Goal: Task Accomplishment & Management: Manage account settings

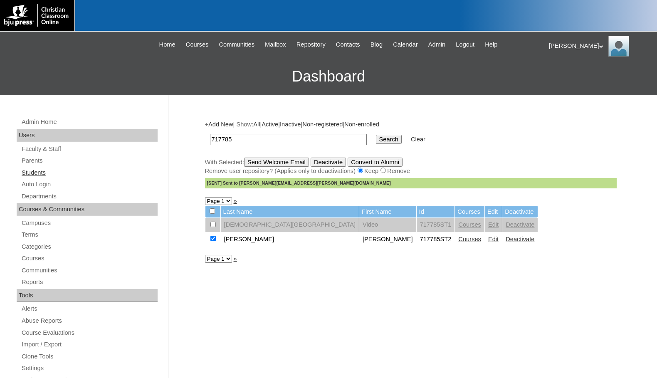
click at [57, 174] on link "Students" at bounding box center [89, 173] width 137 height 10
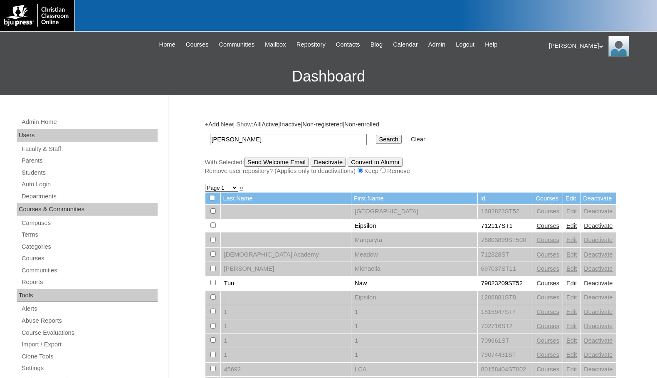
type input "[PERSON_NAME]"
click at [376, 135] on input "Search" at bounding box center [389, 139] width 26 height 9
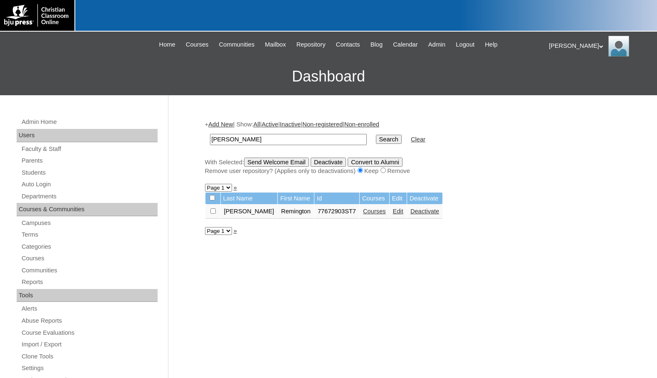
click at [393, 211] on link "Edit" at bounding box center [398, 211] width 10 height 7
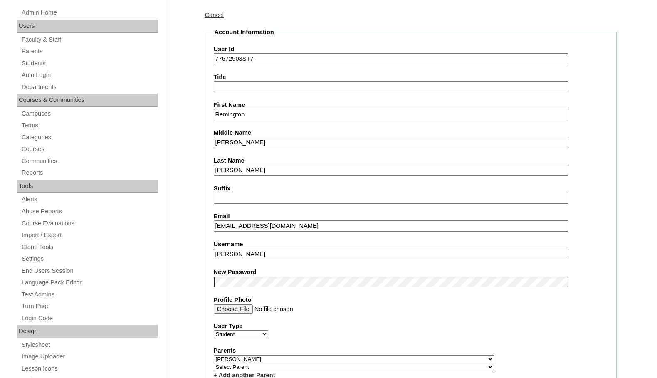
scroll to position [125, 0]
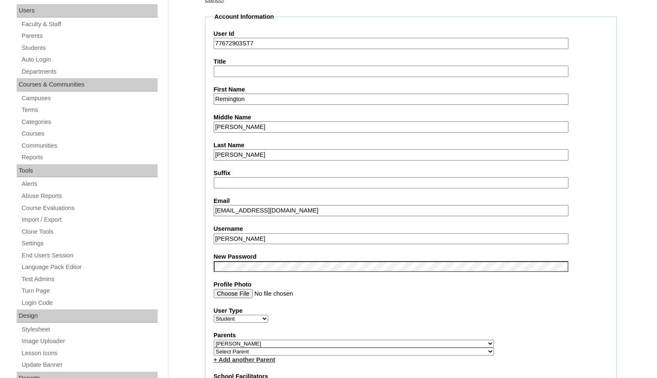
drag, startPoint x: 250, startPoint y: 237, endPoint x: 203, endPoint y: 234, distance: 47.5
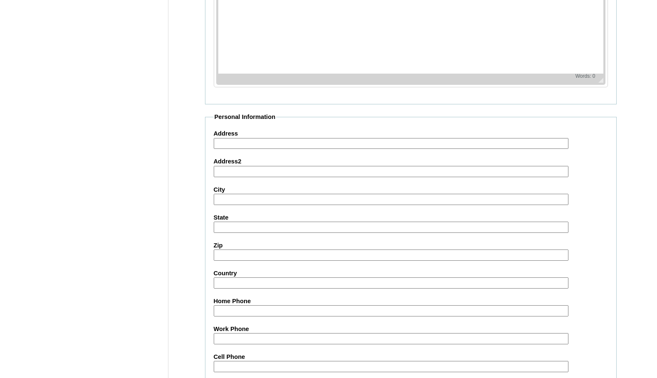
scroll to position [889, 0]
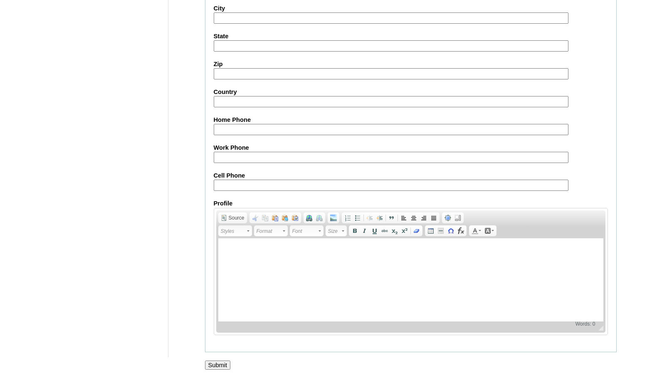
click at [219, 361] on input "Submit" at bounding box center [218, 364] width 26 height 9
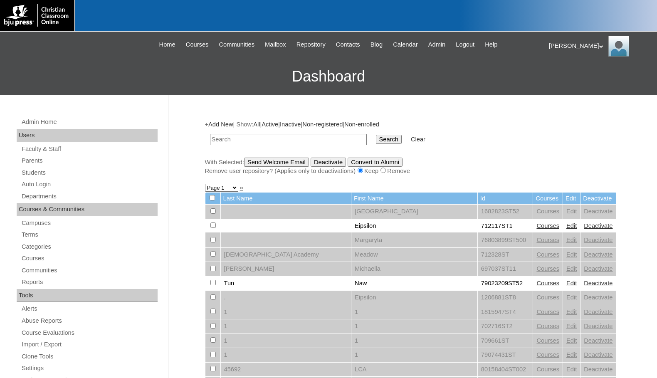
paste input "80130006"
type input "80130006"
click at [376, 141] on input "Search" at bounding box center [389, 139] width 26 height 9
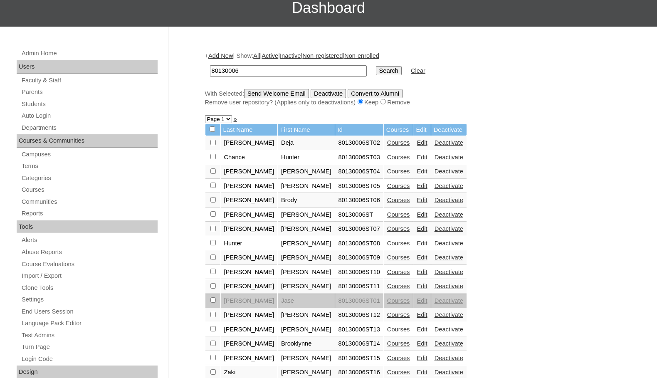
scroll to position [83, 0]
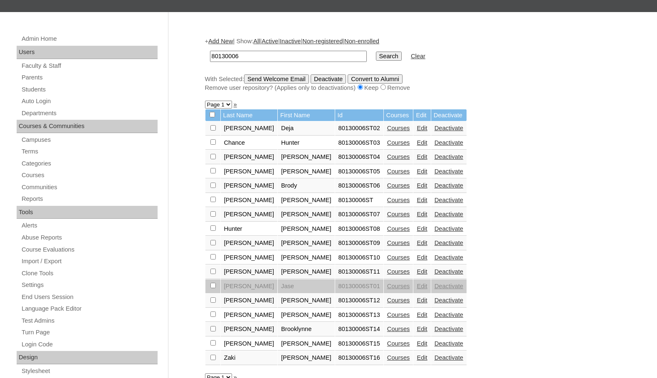
click at [387, 202] on link "Courses" at bounding box center [398, 200] width 23 height 7
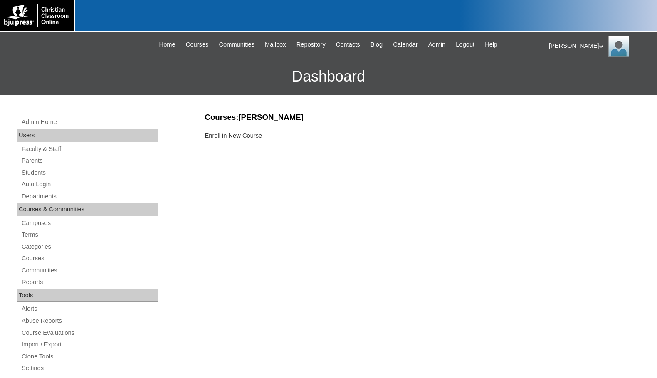
click at [244, 138] on link "Enroll in New Course" at bounding box center [233, 135] width 57 height 7
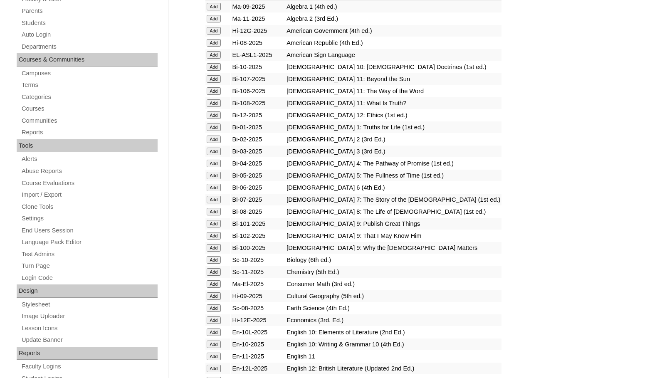
scroll to position [166, 0]
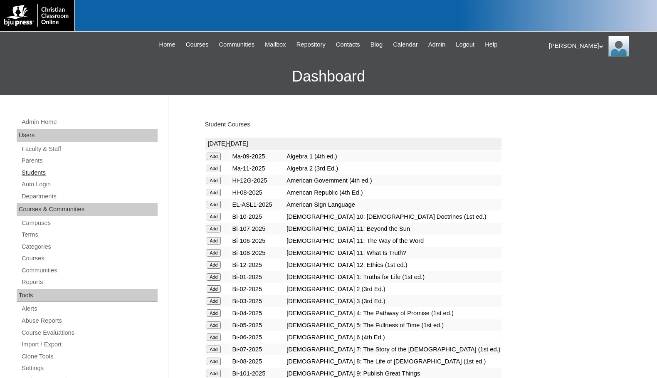
click at [42, 171] on link "Students" at bounding box center [89, 173] width 137 height 10
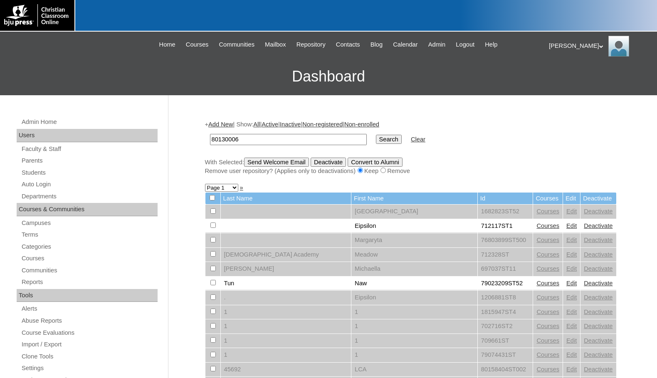
type input "80130006"
click at [376, 140] on input "Search" at bounding box center [389, 139] width 26 height 9
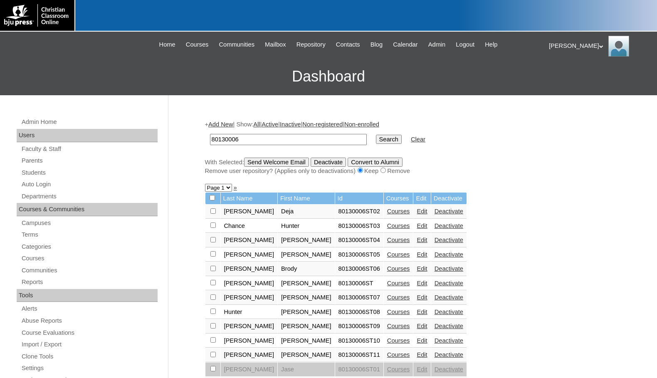
click at [212, 214] on input "checkbox" at bounding box center [212, 210] width 5 height 5
checkbox input "true"
click at [280, 164] on input "Send Welcome Email" at bounding box center [276, 162] width 65 height 9
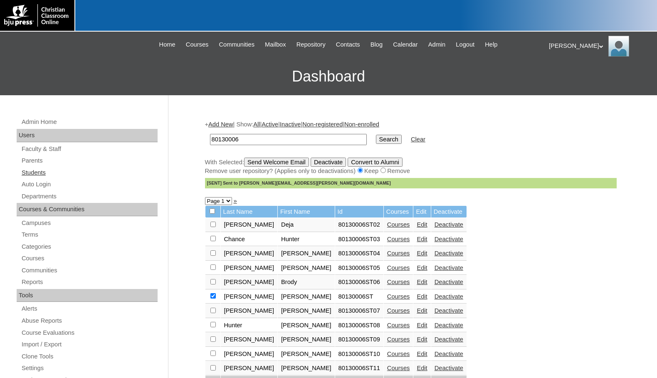
click at [25, 174] on link "Students" at bounding box center [89, 173] width 137 height 10
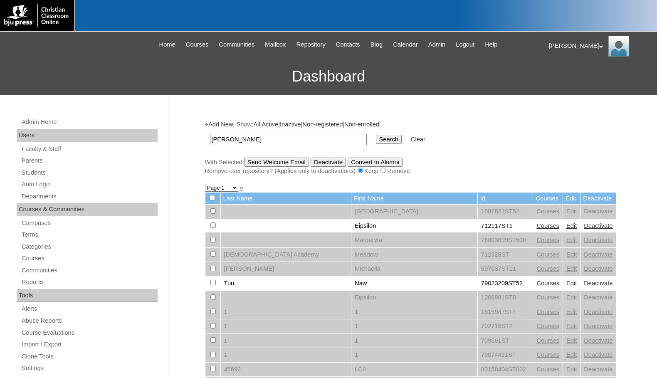
type input "[PERSON_NAME]"
click at [376, 135] on input "Search" at bounding box center [389, 139] width 26 height 9
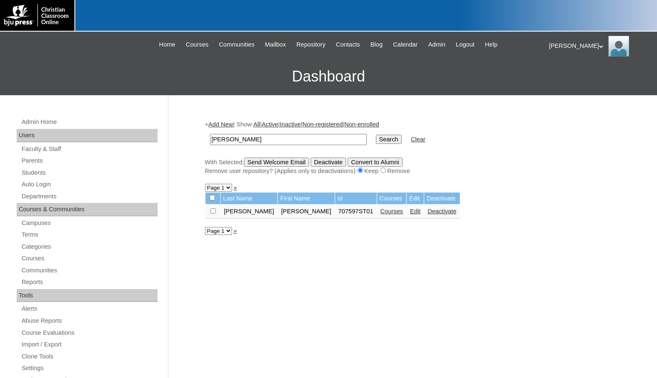
click at [410, 212] on link "Edit" at bounding box center [415, 211] width 10 height 7
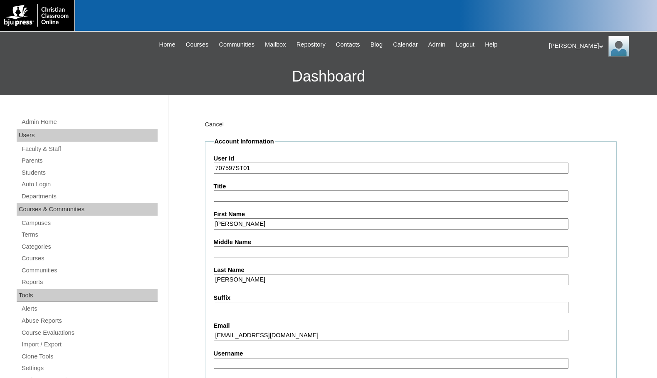
scroll to position [42, 0]
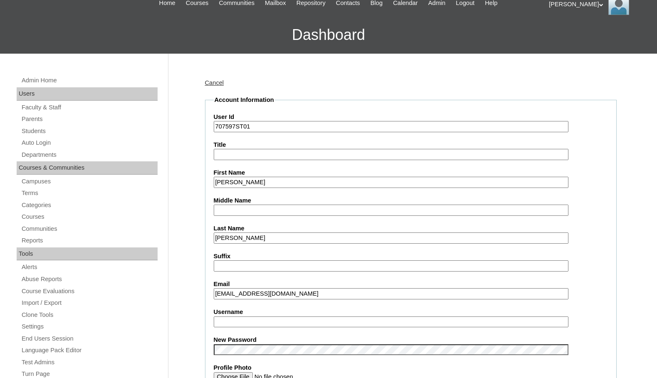
type input "msevilla"
click at [256, 295] on input "jdampf@norhtsidecharleston.com" at bounding box center [391, 293] width 355 height 11
type input "jdampf@northsidecharleston.com"
drag, startPoint x: 247, startPoint y: 322, endPoint x: 191, endPoint y: 317, distance: 56.7
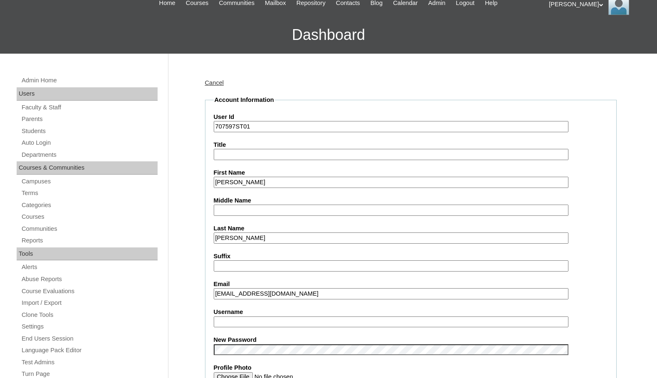
drag, startPoint x: 244, startPoint y: 126, endPoint x: 186, endPoint y: 123, distance: 57.4
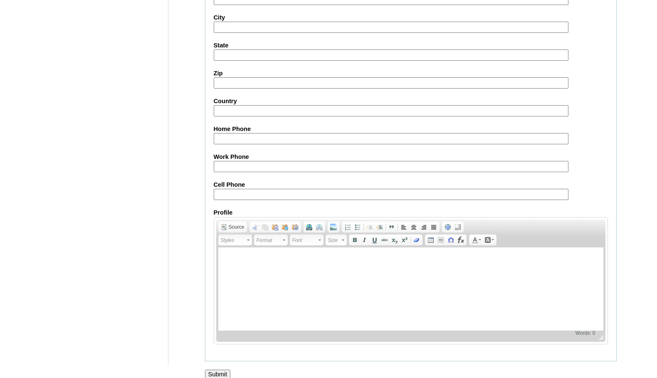
scroll to position [889, 0]
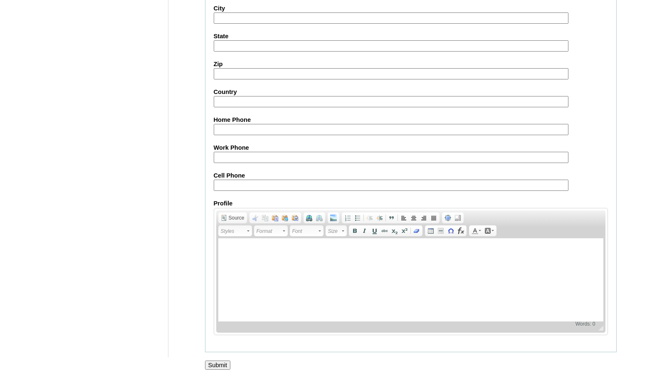
click at [216, 367] on input "Submit" at bounding box center [218, 364] width 26 height 9
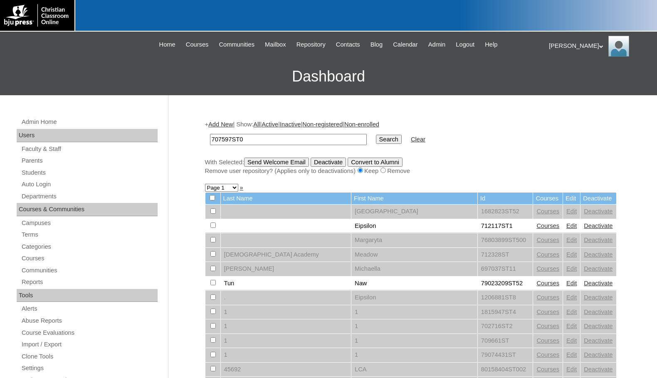
type input "707597ST0"
click at [376, 141] on input "Search" at bounding box center [389, 139] width 26 height 9
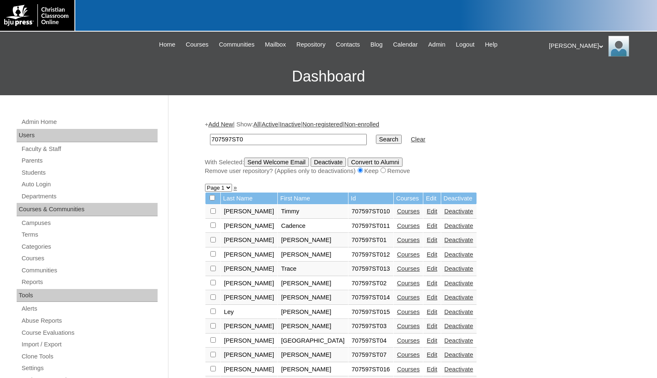
click at [212, 214] on input "checkbox" at bounding box center [212, 210] width 5 height 5
checkbox input "true"
click at [291, 161] on input "Send Welcome Email" at bounding box center [276, 162] width 65 height 9
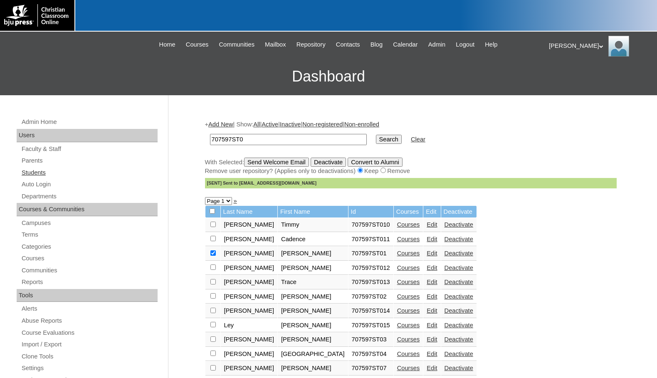
click at [30, 173] on link "Students" at bounding box center [89, 173] width 137 height 10
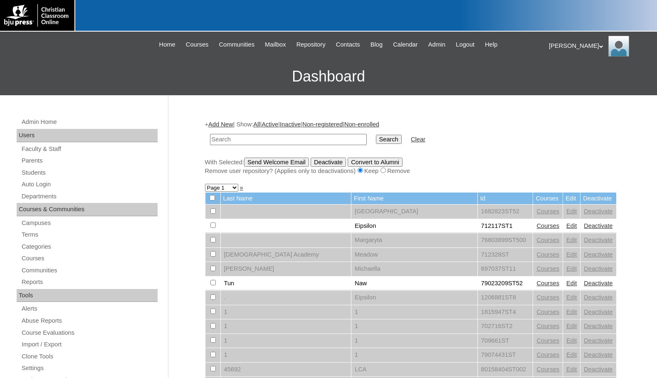
drag, startPoint x: 264, startPoint y: 142, endPoint x: 213, endPoint y: 141, distance: 50.7
click at [213, 141] on input "text" at bounding box center [288, 139] width 157 height 11
type input "hunter"
click at [376, 135] on input "Search" at bounding box center [389, 139] width 26 height 9
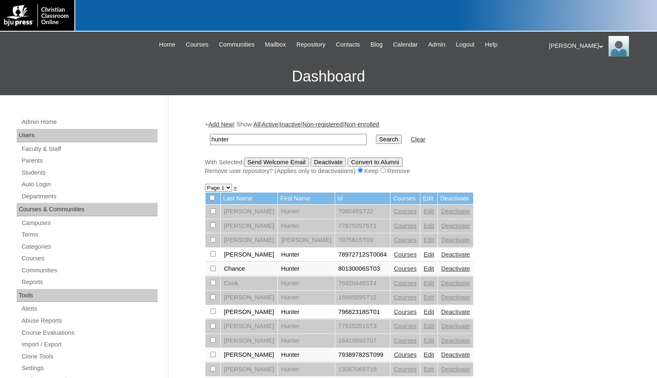
scroll to position [249, 0]
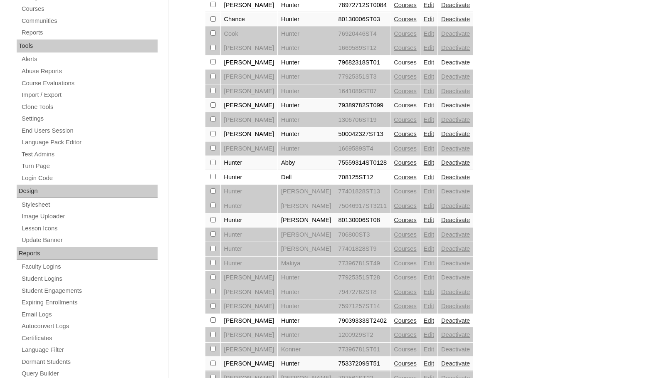
click at [424, 163] on link "Edit" at bounding box center [429, 162] width 10 height 7
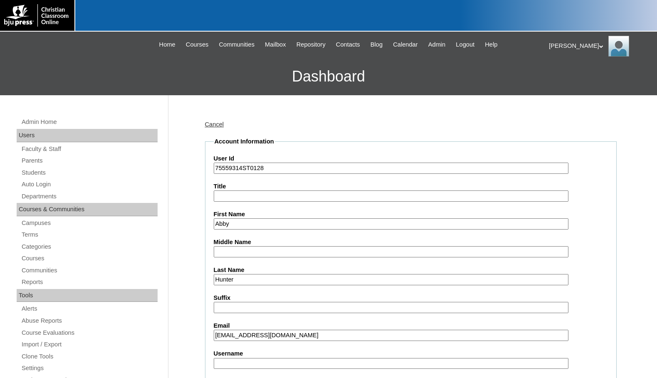
type input "msevilla"
drag, startPoint x: 242, startPoint y: 170, endPoint x: 195, endPoint y: 163, distance: 47.0
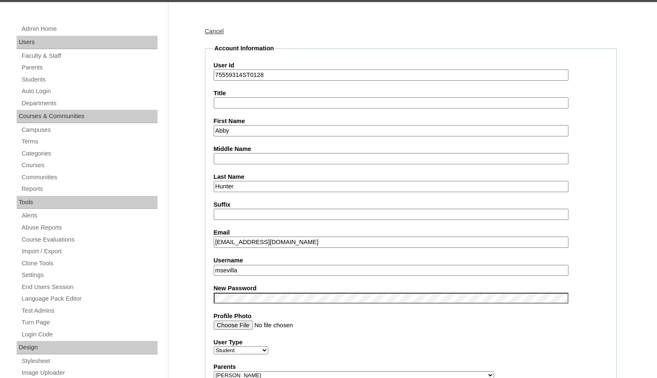
scroll to position [125, 0]
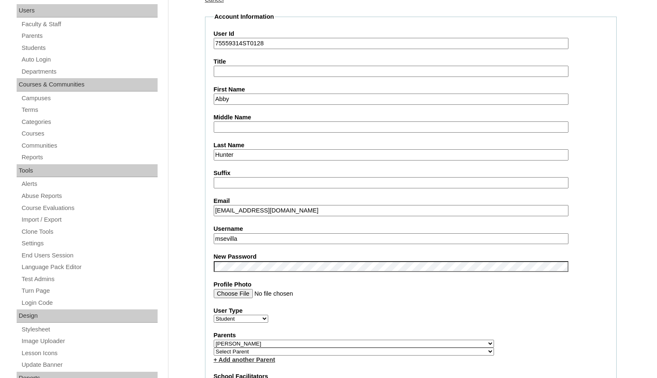
drag, startPoint x: 249, startPoint y: 237, endPoint x: 160, endPoint y: 229, distance: 89.3
click at [230, 211] on input "abby.hunter@heritagechristian.info" at bounding box center [391, 210] width 355 height 11
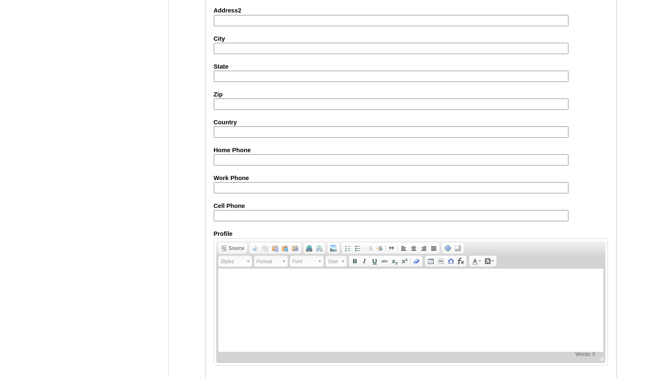
scroll to position [889, 0]
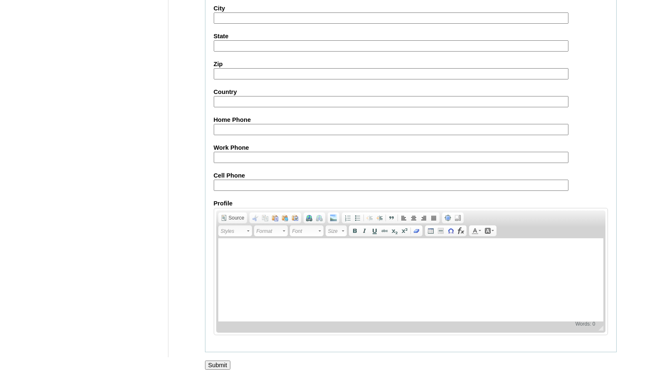
type input "abigail.hunter@heritagechristian.info"
click at [214, 365] on input "Submit" at bounding box center [218, 364] width 26 height 9
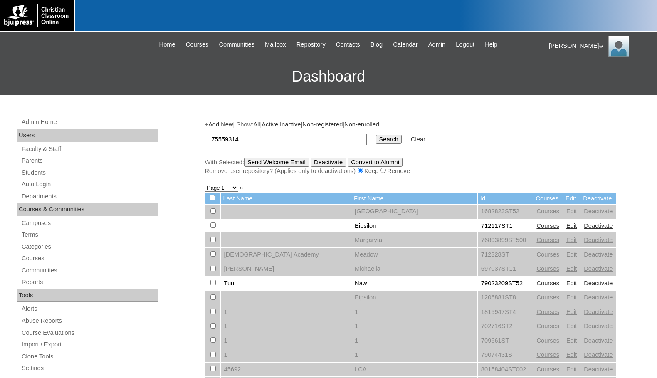
type input "75559314"
click at [376, 137] on input "Search" at bounding box center [389, 139] width 26 height 9
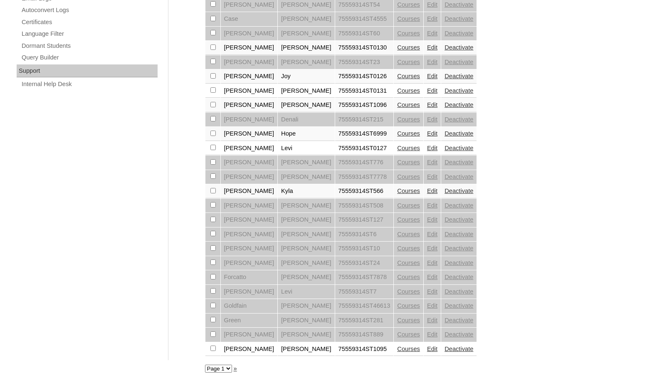
scroll to position [570, 0]
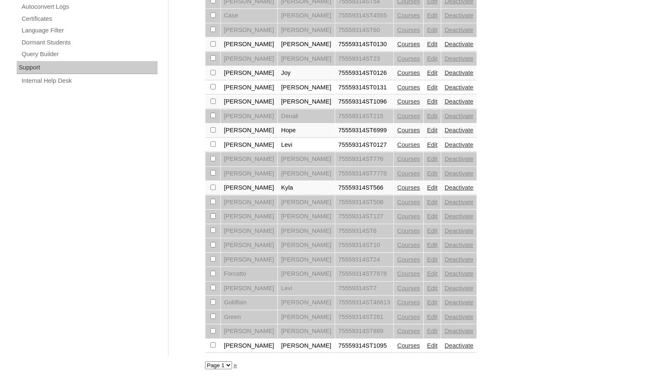
click at [224, 364] on select "Page 1 Page 2 Page 3" at bounding box center [218, 365] width 27 height 8
select select "admin_students.php?q=75559314&submit=Search&page=2"
click at [205, 361] on select "Page 1 Page 2 Page 3" at bounding box center [218, 365] width 27 height 8
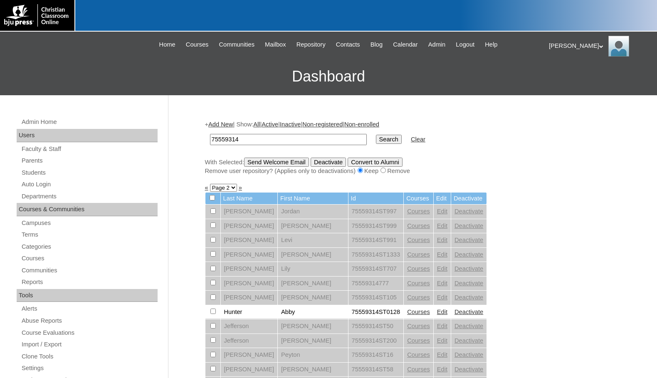
click at [212, 214] on input "checkbox" at bounding box center [212, 210] width 5 height 5
checkbox input "true"
click at [294, 163] on input "Send Welcome Email" at bounding box center [276, 162] width 65 height 9
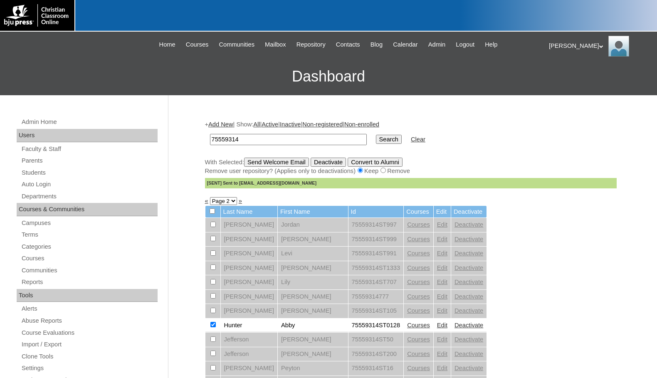
drag, startPoint x: 249, startPoint y: 139, endPoint x: 193, endPoint y: 136, distance: 55.4
click at [254, 138] on input "75559314" at bounding box center [288, 139] width 157 height 11
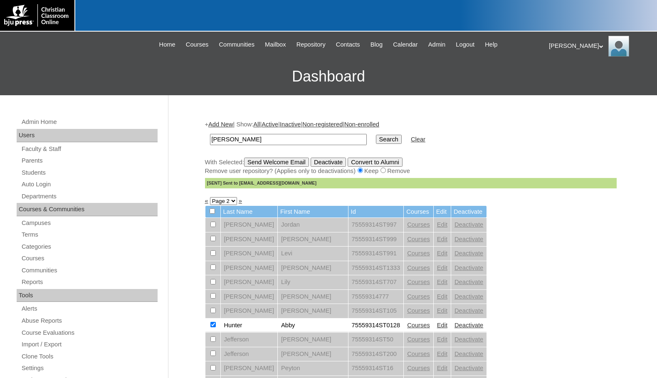
type input "[PERSON_NAME]"
click at [376, 135] on input "Search" at bounding box center [389, 139] width 26 height 9
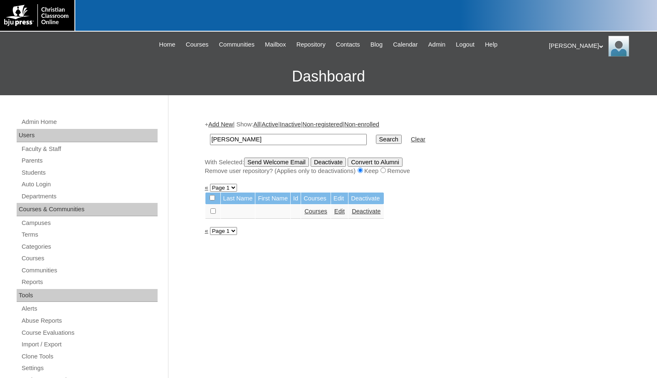
click at [218, 188] on select "Page 1" at bounding box center [223, 188] width 27 height 8
click at [210, 185] on select "Page 1" at bounding box center [223, 188] width 27 height 8
click at [42, 170] on link "Students" at bounding box center [89, 173] width 137 height 10
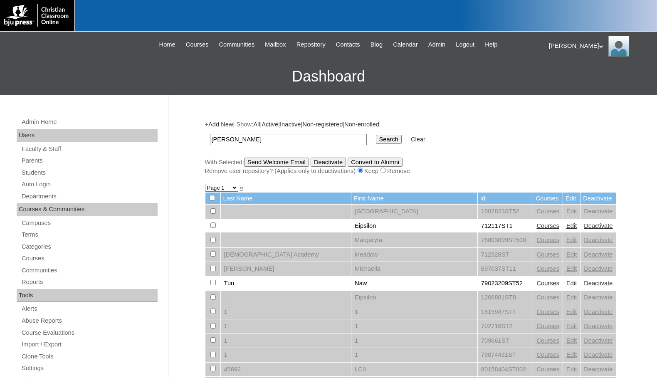
type input "[PERSON_NAME]"
click at [376, 135] on input "Search" at bounding box center [389, 139] width 26 height 9
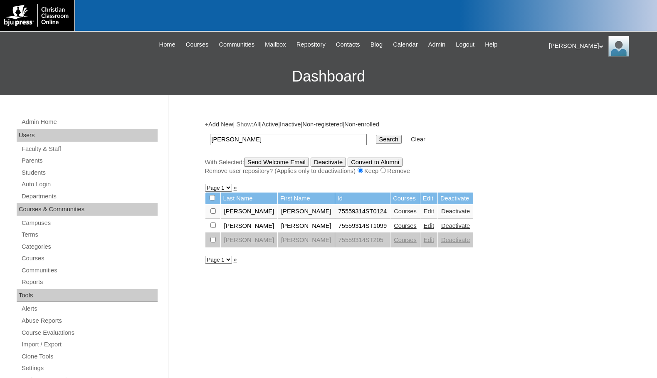
click at [394, 212] on link "Courses" at bounding box center [405, 211] width 23 height 7
click at [394, 226] on link "Courses" at bounding box center [405, 225] width 23 height 7
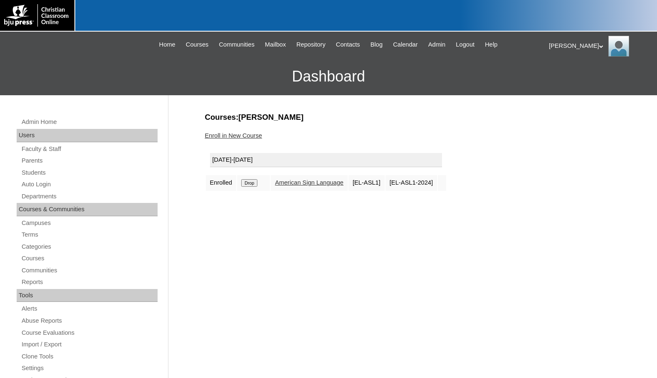
click at [246, 138] on link "Enroll in New Course" at bounding box center [233, 135] width 57 height 7
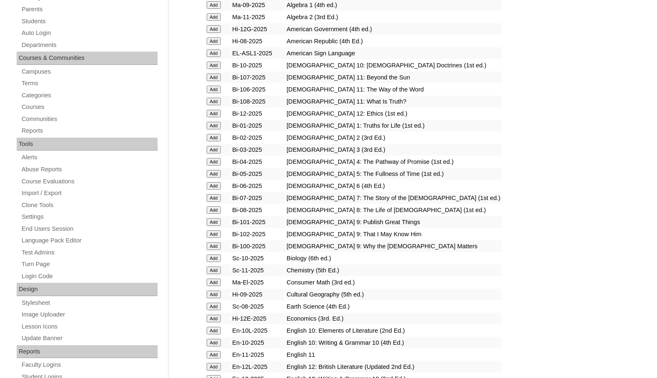
scroll to position [166, 0]
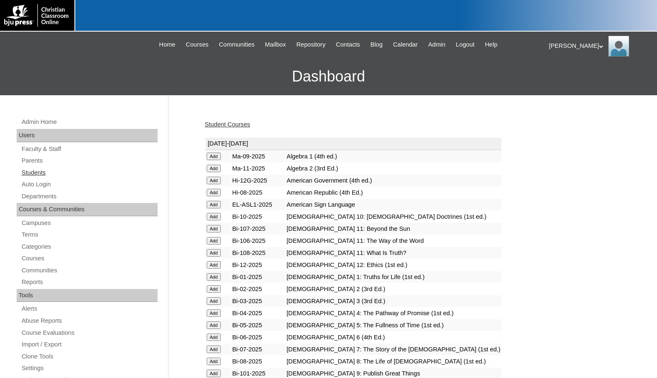
click at [43, 171] on link "Students" at bounding box center [89, 173] width 137 height 10
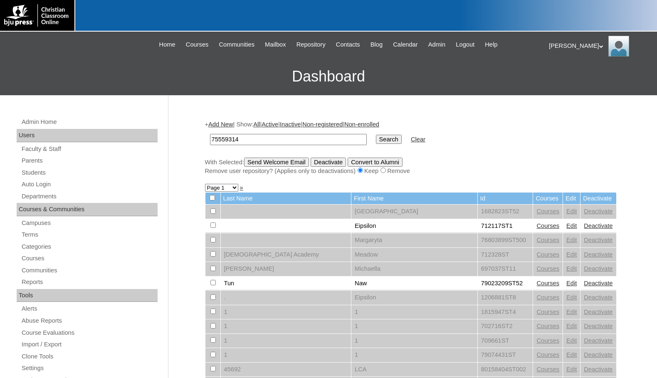
type input "75559314"
click at [376, 139] on input "Search" at bounding box center [389, 139] width 26 height 9
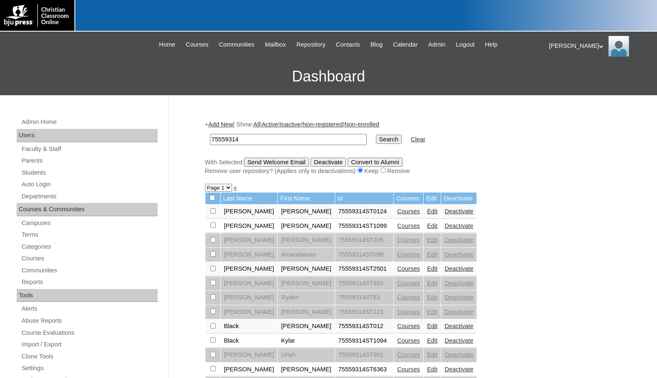
click at [397, 224] on link "Courses" at bounding box center [408, 225] width 23 height 7
click at [397, 212] on link "Courses" at bounding box center [408, 211] width 23 height 7
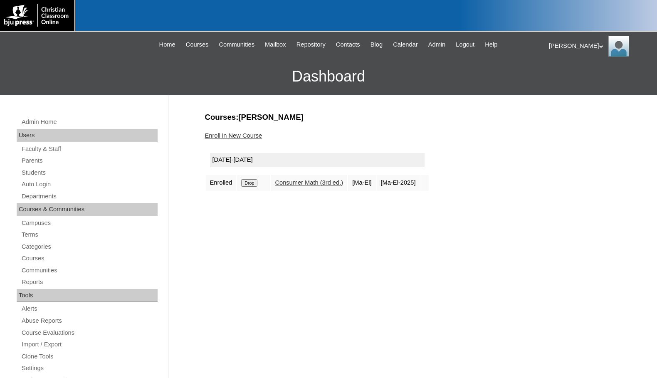
click at [253, 184] on input "Drop" at bounding box center [249, 182] width 16 height 7
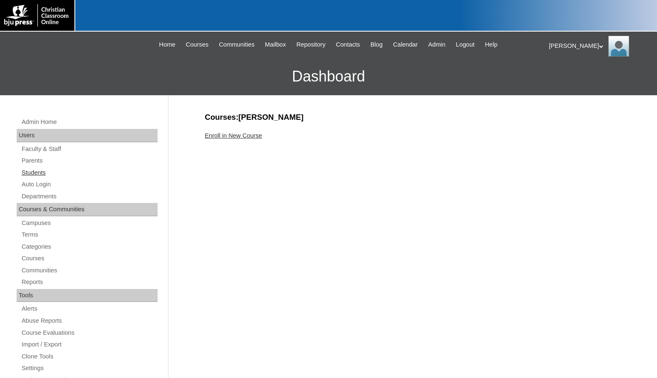
click at [56, 173] on link "Students" at bounding box center [89, 173] width 137 height 10
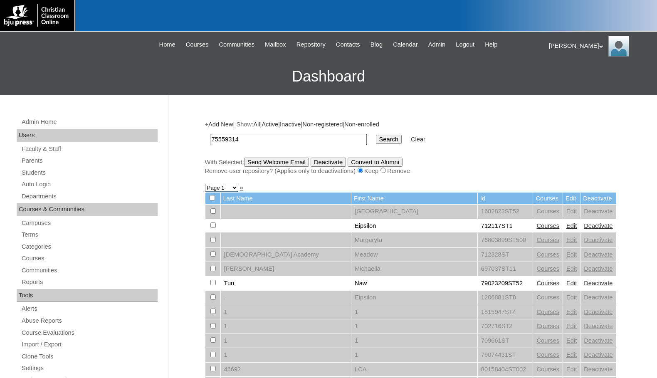
type input "75559314"
click at [376, 141] on input "Search" at bounding box center [389, 139] width 26 height 9
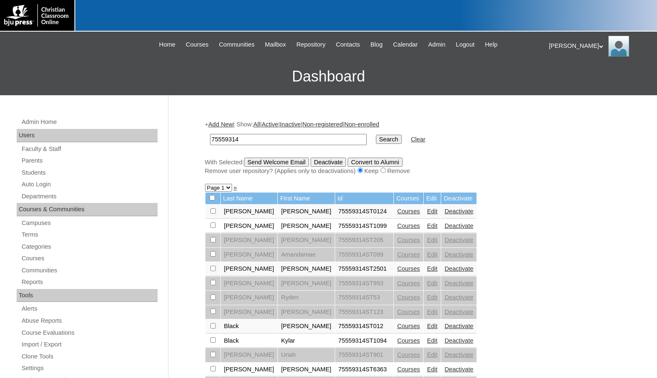
click at [397, 214] on link "Courses" at bounding box center [408, 211] width 23 height 7
click at [427, 211] on link "Edit" at bounding box center [432, 211] width 10 height 7
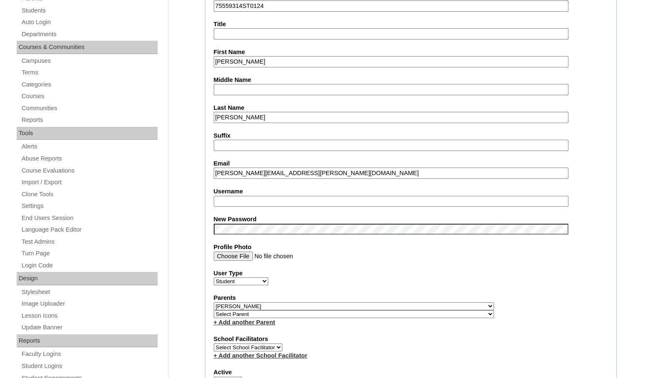
scroll to position [166, 0]
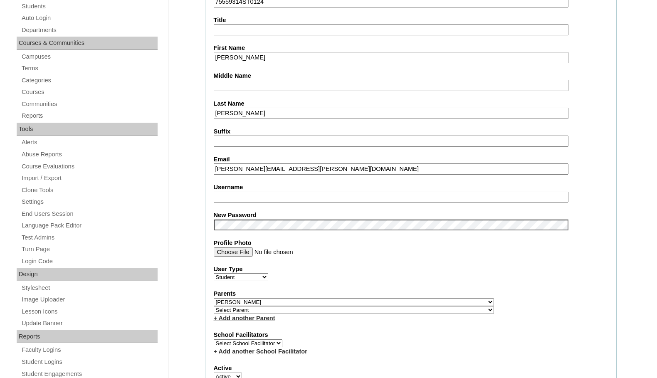
type input "msevilla"
click at [393, 298] on select "Select Parent , Fautanu, Ma 1, 1 23-24 accountMorgan, Jason 6th Street Mennonit…" at bounding box center [354, 302] width 280 height 8
select select
click at [214, 298] on select "Select Parent , Fautanu, Ma 1, 1 23-24 accountMorgan, Jason 6th Street Mennonit…" at bounding box center [354, 302] width 280 height 8
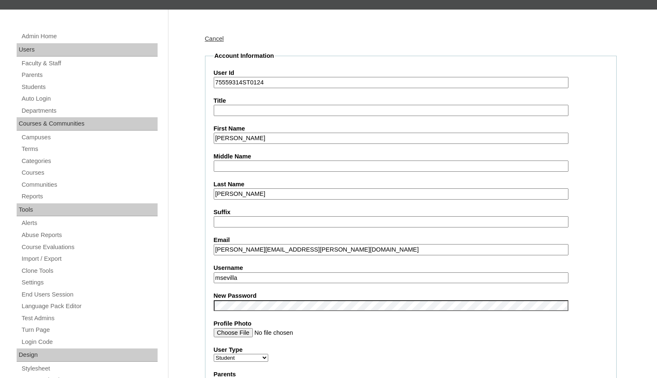
scroll to position [83, 0]
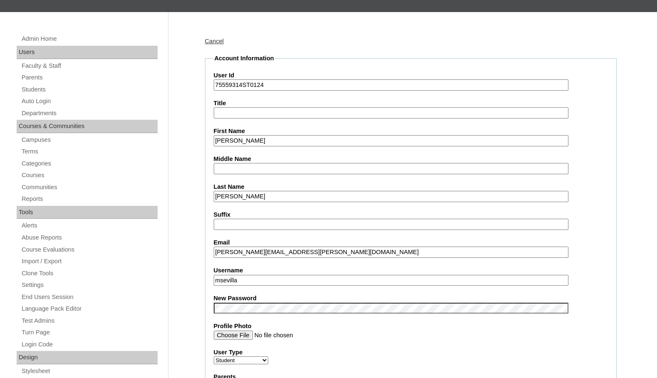
drag, startPoint x: 239, startPoint y: 280, endPoint x: 208, endPoint y: 276, distance: 30.6
drag, startPoint x: 238, startPoint y: 139, endPoint x: 213, endPoint y: 140, distance: 25.4
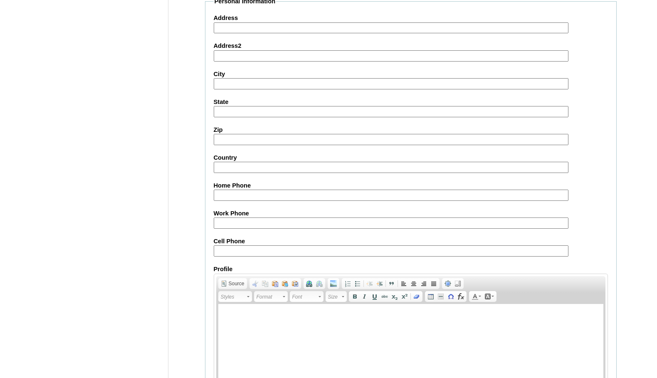
scroll to position [889, 0]
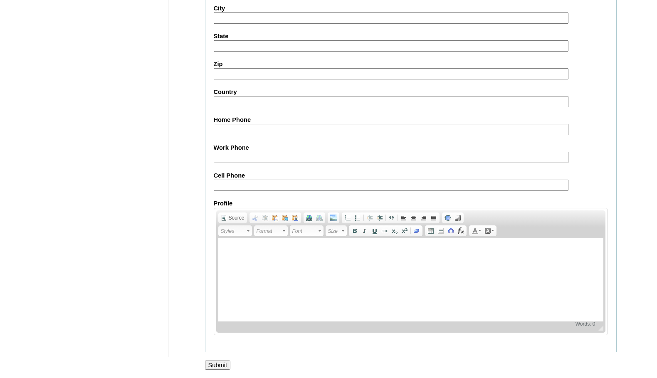
type input "donotuse"
click at [225, 366] on input "Submit" at bounding box center [218, 364] width 26 height 9
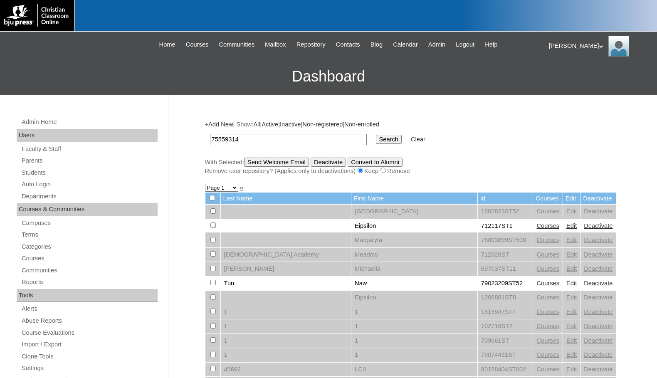
type input "75559314"
click at [376, 138] on input "Search" at bounding box center [389, 139] width 26 height 9
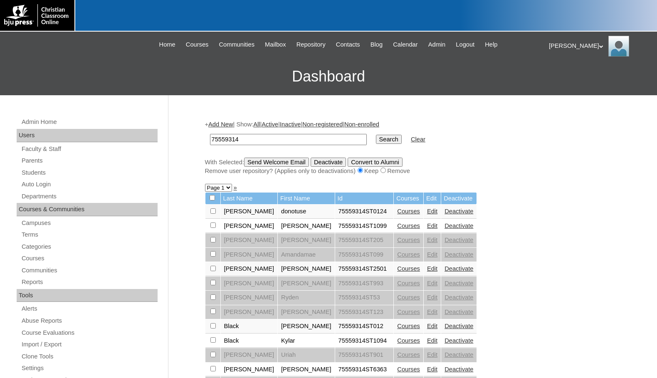
click at [444, 210] on link "Deactivate" at bounding box center [458, 211] width 29 height 7
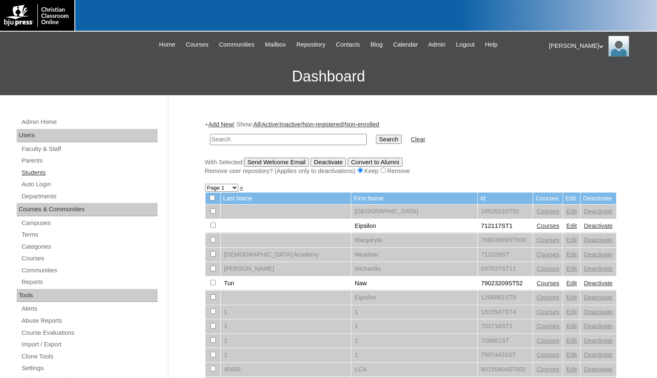
click at [51, 174] on link "Students" at bounding box center [89, 173] width 137 height 10
click at [287, 142] on input "text" at bounding box center [288, 139] width 157 height 11
type input "75559314"
click at [376, 136] on input "Search" at bounding box center [389, 139] width 26 height 9
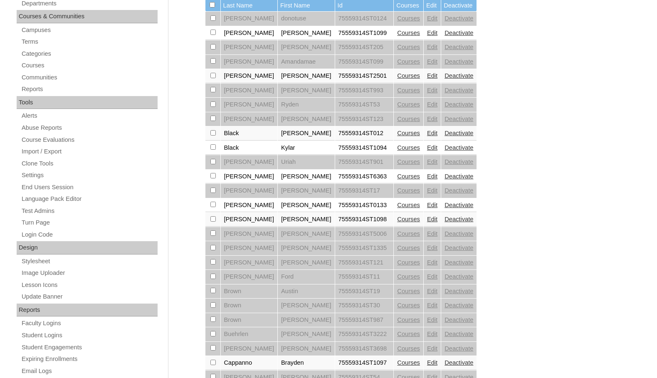
scroll to position [208, 0]
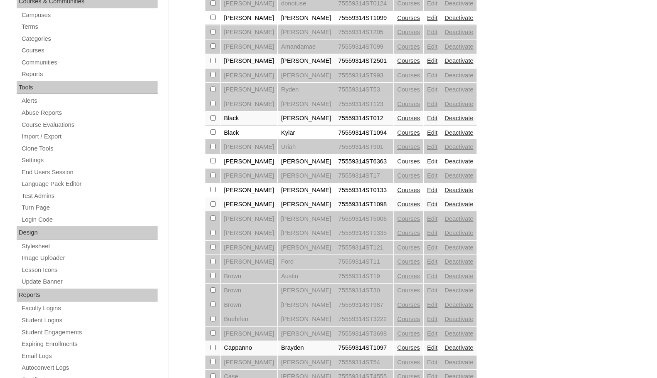
click at [397, 205] on link "Courses" at bounding box center [408, 204] width 23 height 7
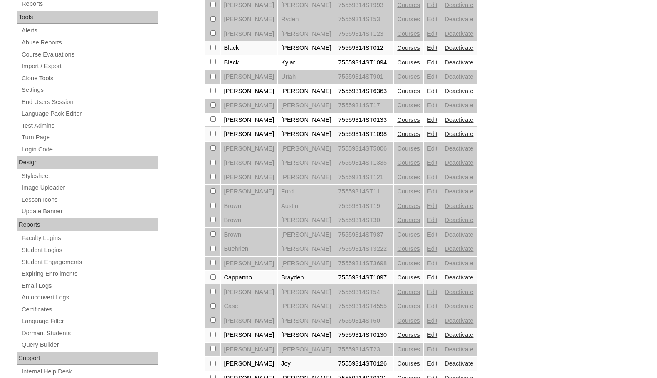
scroll to position [291, 0]
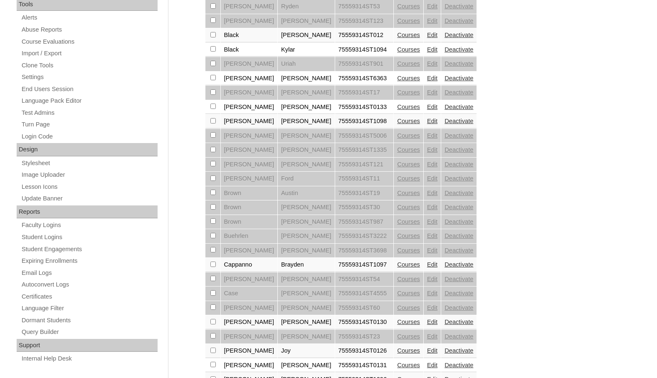
click at [397, 108] on link "Courses" at bounding box center [408, 107] width 23 height 7
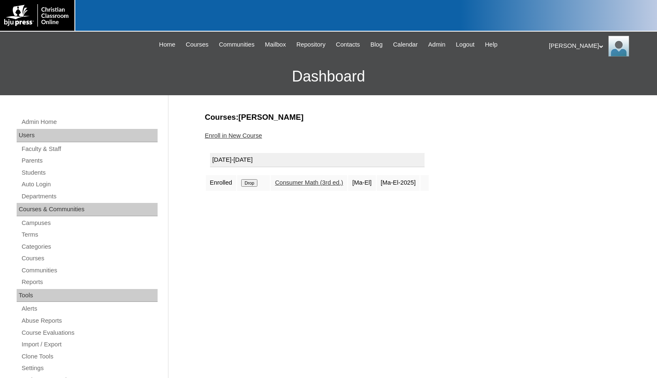
click at [255, 182] on input "Drop" at bounding box center [249, 182] width 16 height 7
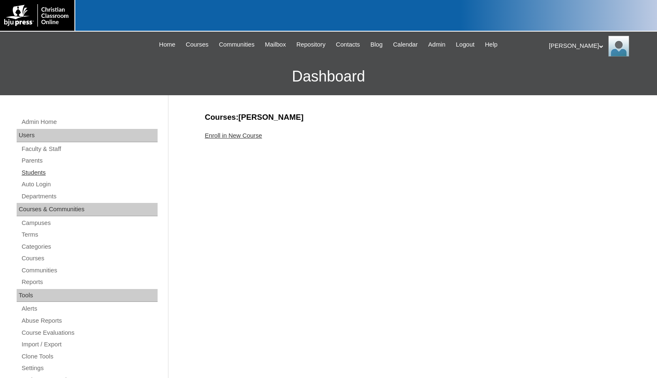
click at [60, 176] on link "Students" at bounding box center [89, 173] width 137 height 10
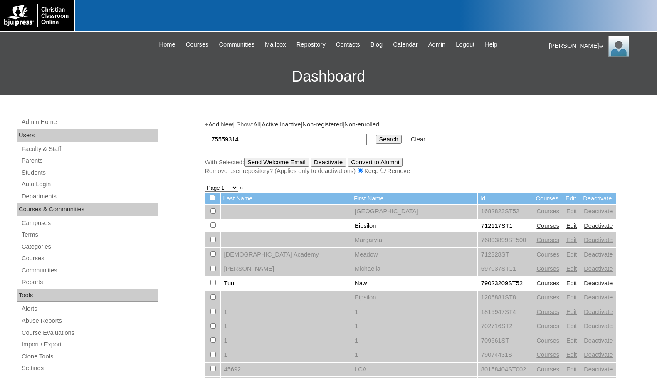
type input "75559314"
click at [376, 139] on input "Search" at bounding box center [389, 139] width 26 height 9
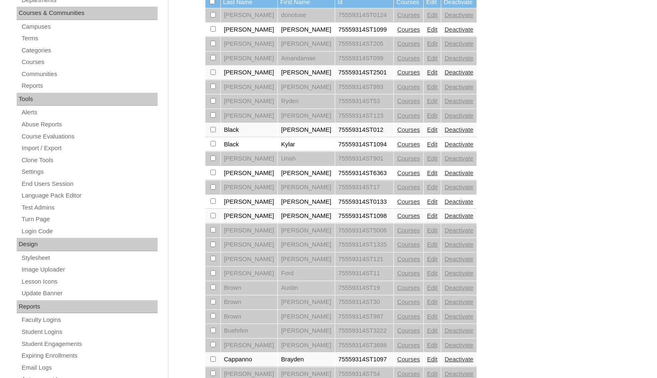
scroll to position [208, 0]
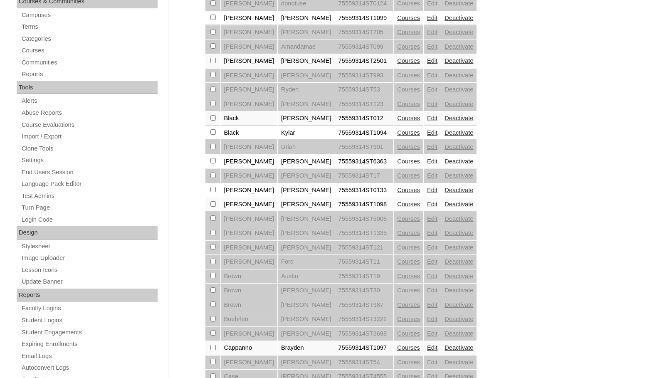
click at [427, 191] on link "Edit" at bounding box center [432, 190] width 10 height 7
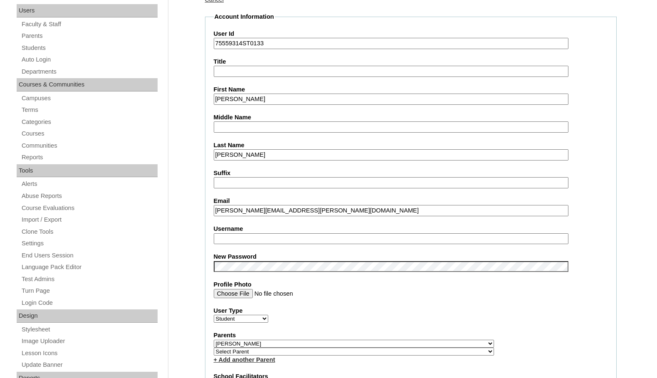
scroll to position [208, 0]
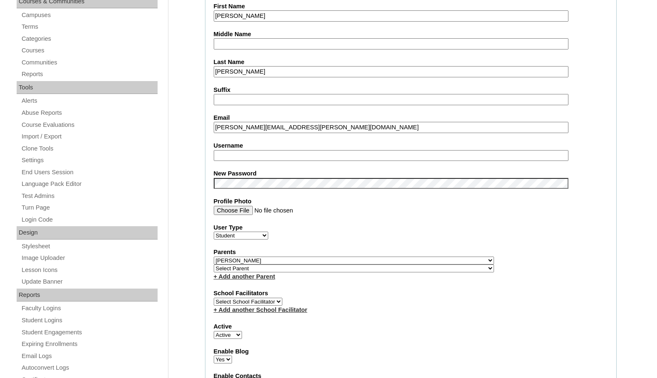
type input "msevilla"
drag, startPoint x: 251, startPoint y: 158, endPoint x: 156, endPoint y: 148, distance: 94.8
click at [261, 17] on input "Robbie" at bounding box center [391, 15] width 355 height 11
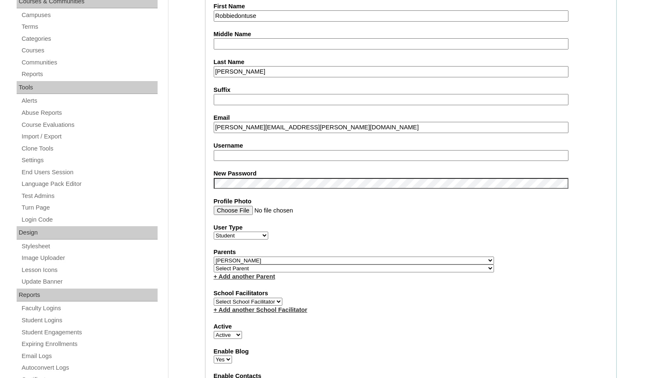
drag, startPoint x: 237, startPoint y: 14, endPoint x: 194, endPoint y: 16, distance: 42.9
type input "dontuse"
click at [397, 261] on select "Select Parent , Fautanu, Ma 1, 1 23-24 accountMorgan, Jason 6th Street Mennonit…" at bounding box center [354, 260] width 280 height 8
select select
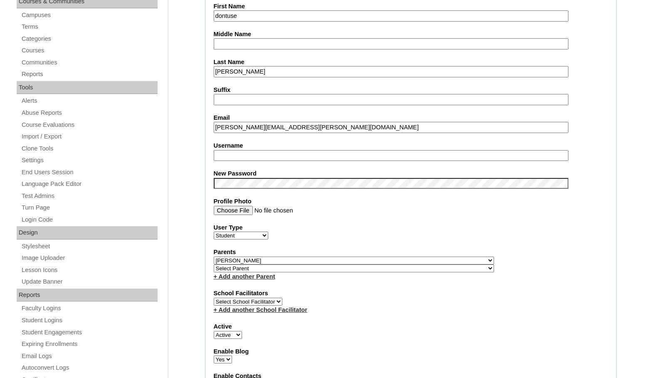
click at [214, 256] on select "Select Parent , Fautanu, Ma 1, 1 23-24 accountMorgan, Jason 6th Street Mennonit…" at bounding box center [354, 260] width 280 height 8
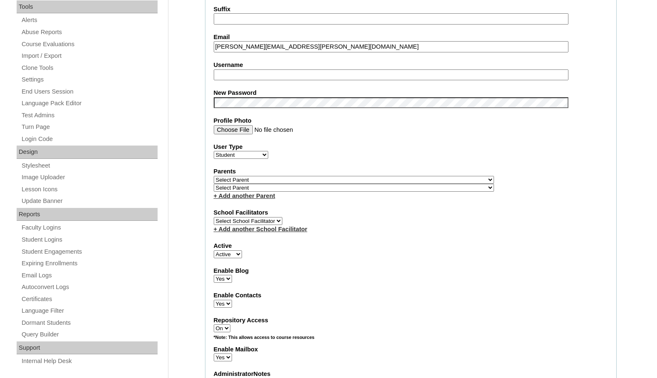
scroll to position [291, 0]
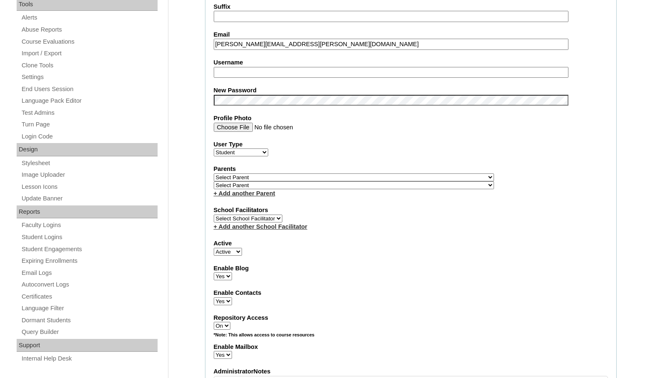
click at [228, 251] on select "Active Inactive" at bounding box center [228, 252] width 28 height 8
select select "0"
click at [214, 248] on select "Active Inactive" at bounding box center [228, 252] width 28 height 8
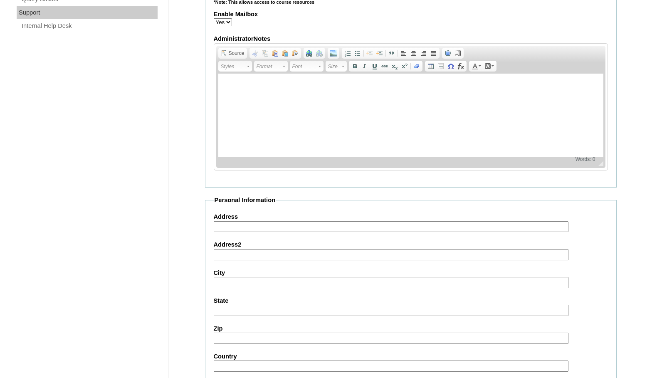
scroll to position [889, 0]
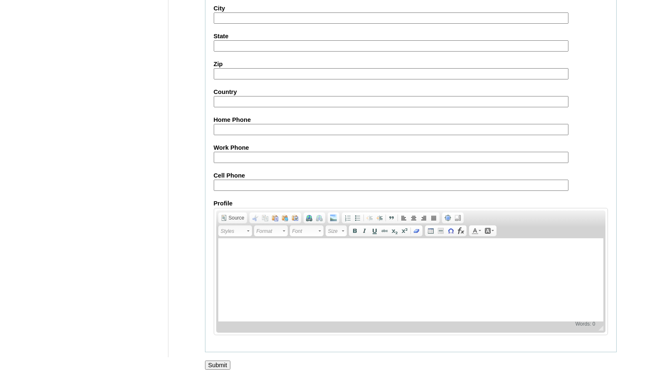
click at [215, 361] on input "Submit" at bounding box center [218, 364] width 26 height 9
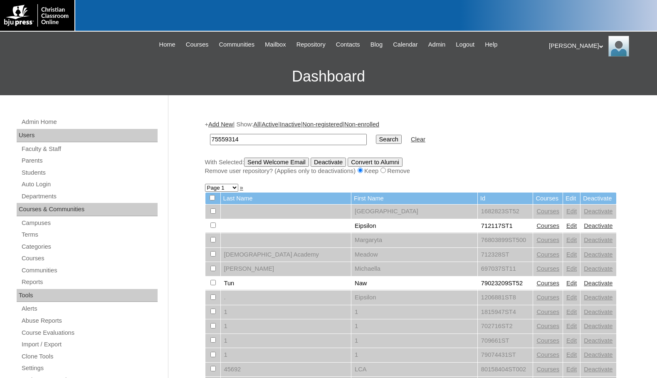
type input "75559314"
click at [376, 135] on input "Search" at bounding box center [389, 139] width 26 height 9
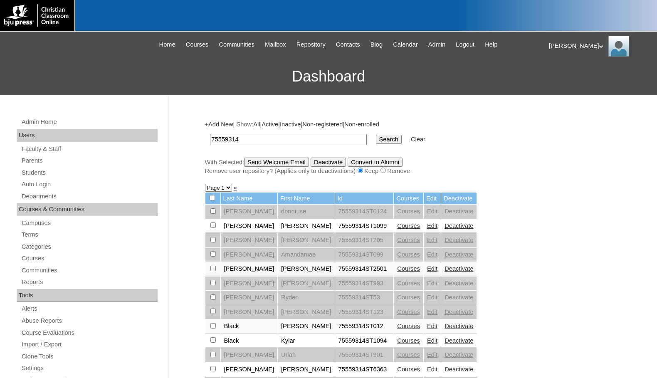
click at [222, 189] on select "Page 1 Page 2 Page 3" at bounding box center [218, 188] width 27 height 8
select select "admin_students.php?q=75559314&submit=Search&page=3"
click at [205, 185] on select "Page 1 Page 2 Page 3" at bounding box center [218, 188] width 27 height 8
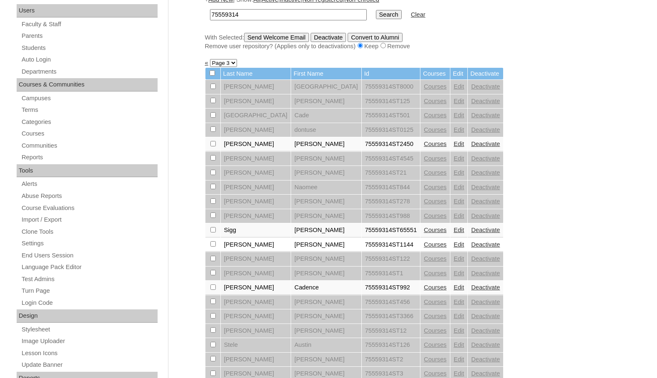
scroll to position [166, 0]
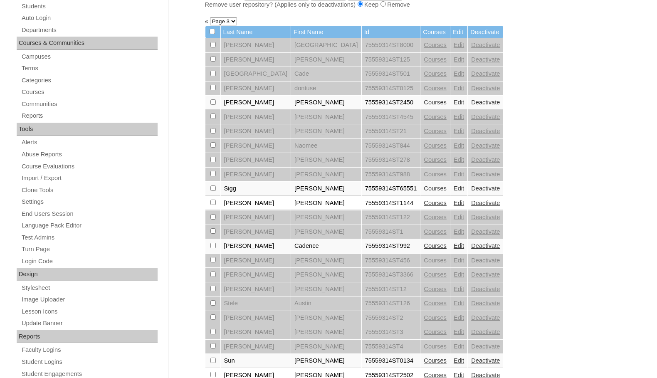
click at [424, 103] on link "Courses" at bounding box center [435, 102] width 23 height 7
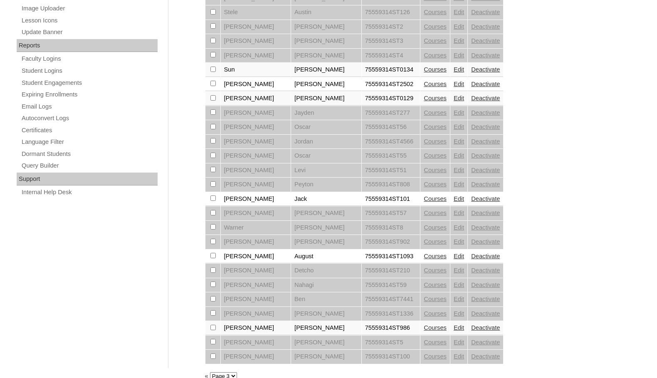
scroll to position [469, 0]
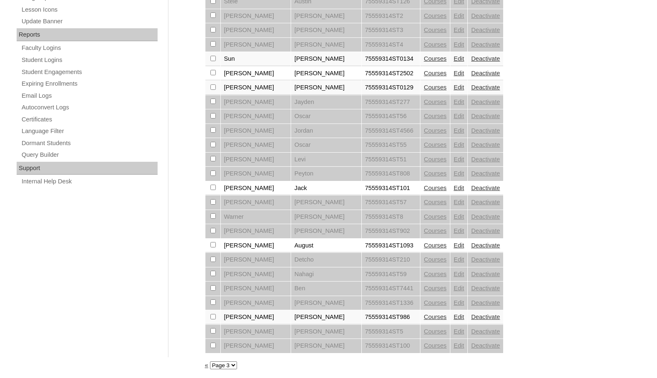
click at [424, 301] on link "Courses" at bounding box center [435, 302] width 23 height 7
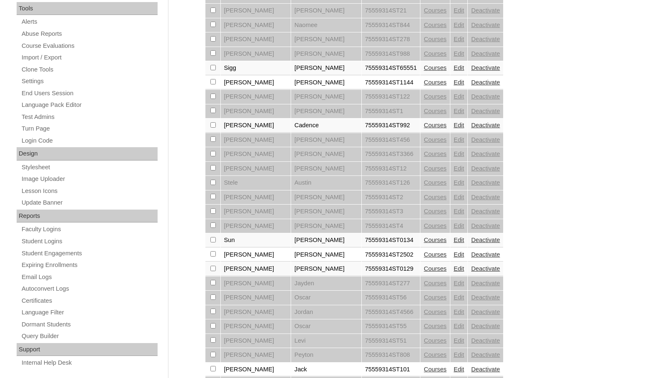
scroll to position [469, 0]
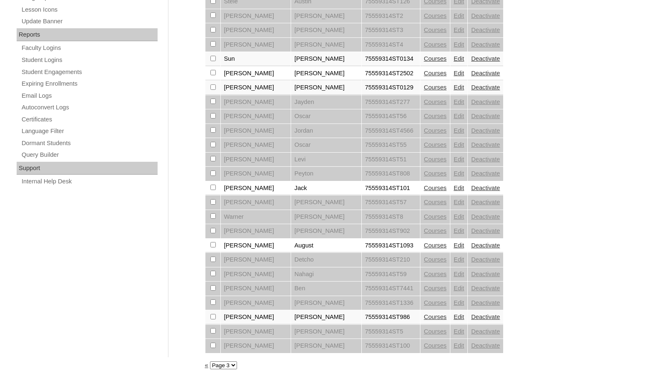
click at [424, 314] on link "Courses" at bounding box center [435, 316] width 23 height 7
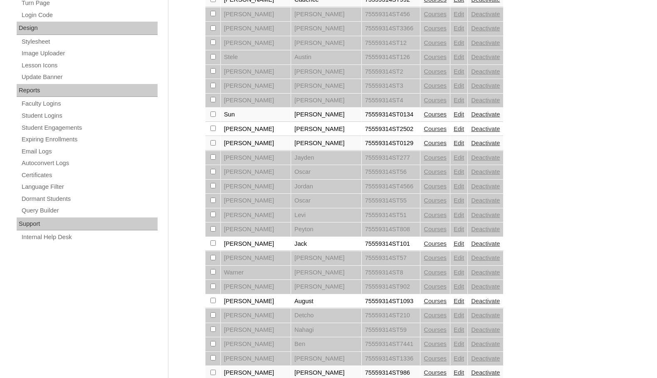
scroll to position [469, 0]
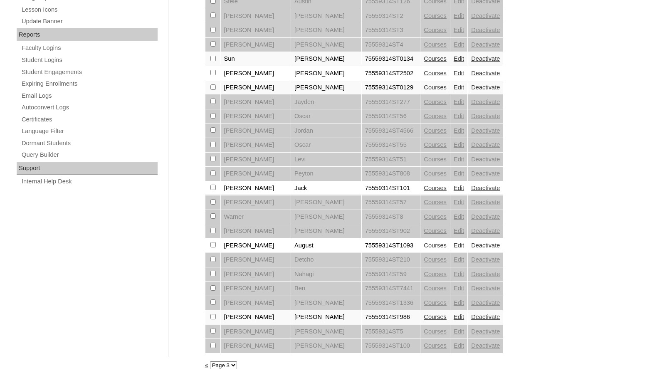
click at [222, 367] on select "Page 1 Page 2 Page 3" at bounding box center [223, 365] width 27 height 8
select select "admin_students.php?q=75559314&submit=Search&page=2"
click at [210, 361] on select "Page 1 Page 2 Page 3" at bounding box center [223, 365] width 27 height 8
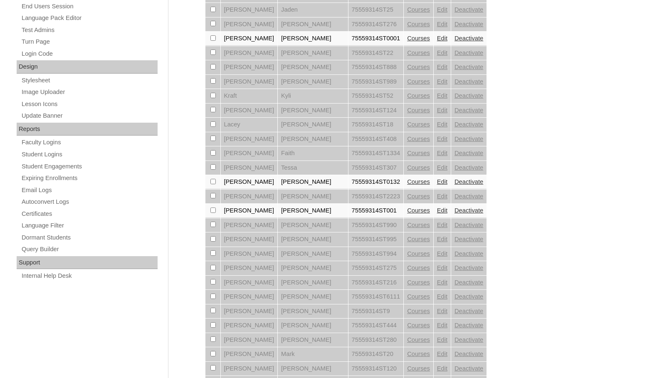
scroll to position [374, 0]
click at [407, 193] on link "Courses" at bounding box center [418, 195] width 23 height 7
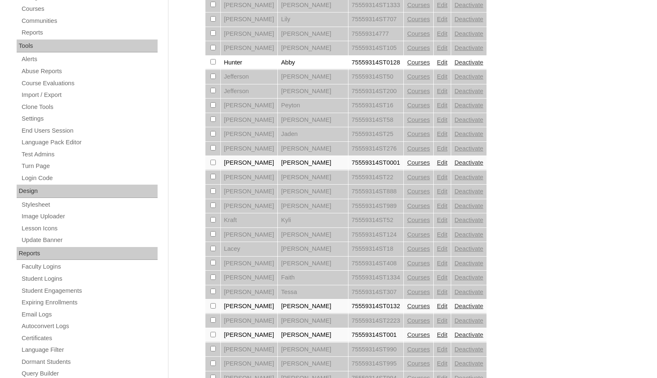
scroll to position [291, 0]
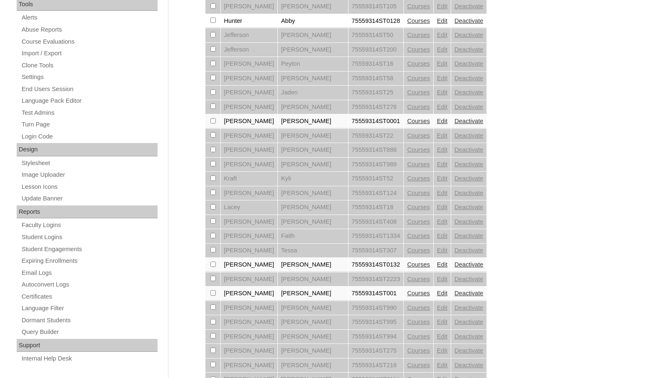
click at [437, 278] on link "Edit" at bounding box center [442, 279] width 10 height 7
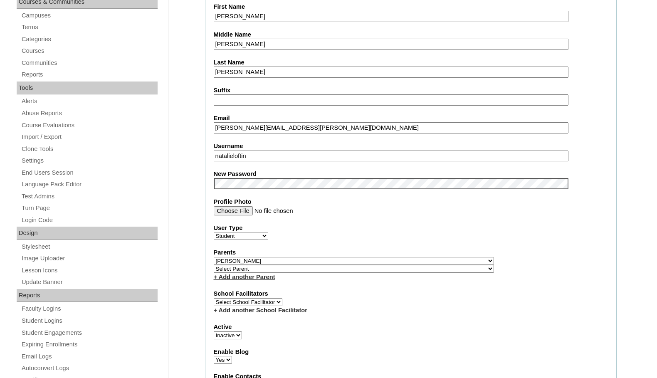
scroll to position [208, 0]
click at [237, 334] on select "Active Inactive" at bounding box center [228, 335] width 28 height 8
select select "1"
click at [214, 331] on select "Active Inactive" at bounding box center [228, 335] width 28 height 8
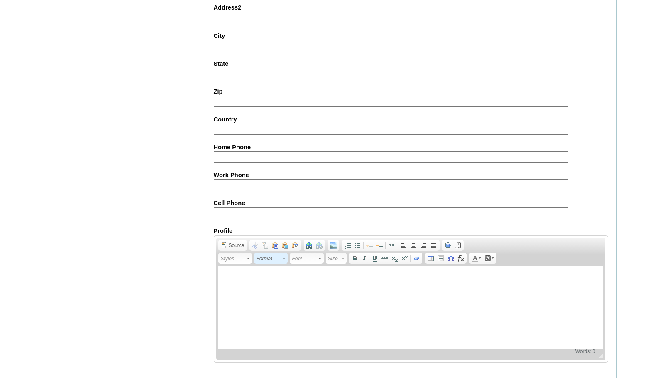
scroll to position [889, 0]
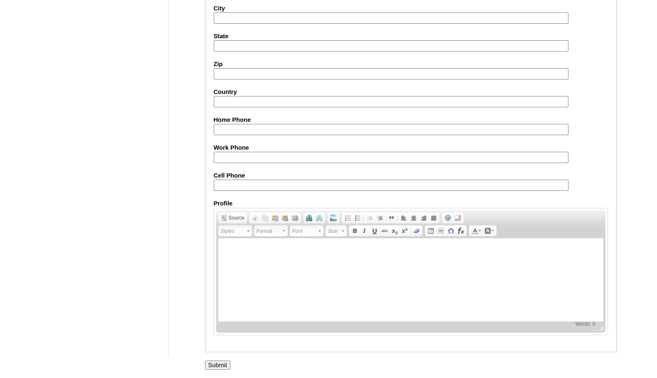
click at [224, 363] on input "Submit" at bounding box center [218, 364] width 26 height 9
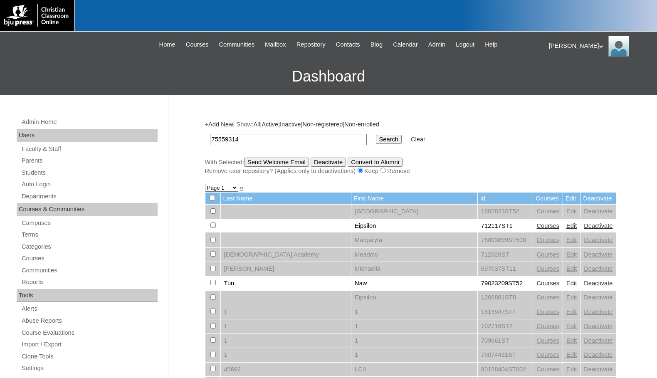
type input "75559314"
click at [376, 136] on input "Search" at bounding box center [389, 139] width 26 height 9
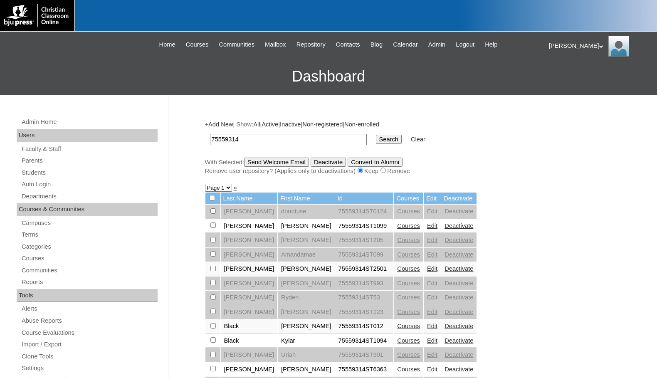
click at [234, 190] on link "»" at bounding box center [235, 187] width 3 height 7
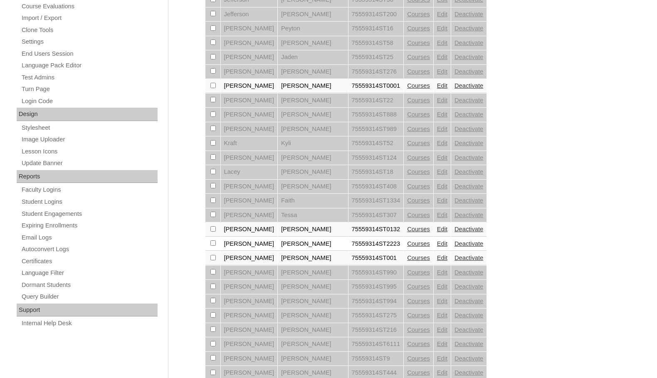
scroll to position [333, 0]
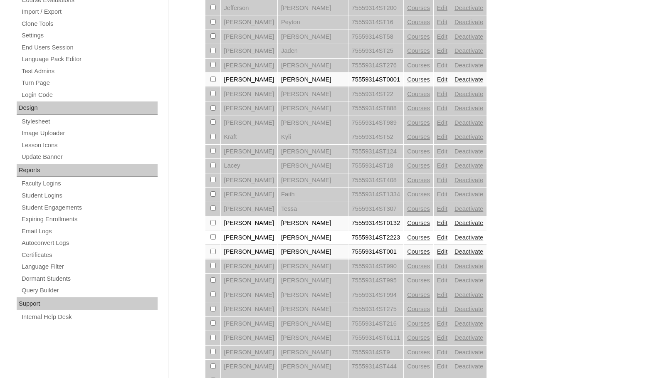
click at [407, 223] on link "Courses" at bounding box center [418, 222] width 23 height 7
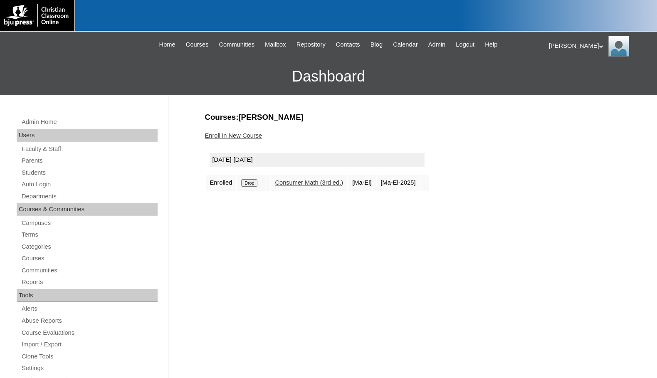
click at [254, 184] on input "Drop" at bounding box center [249, 182] width 16 height 7
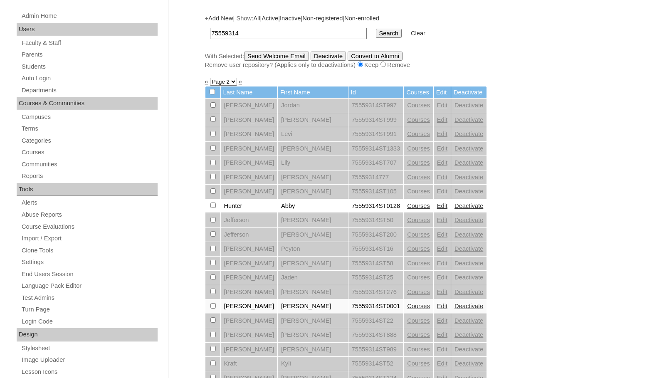
scroll to position [291, 0]
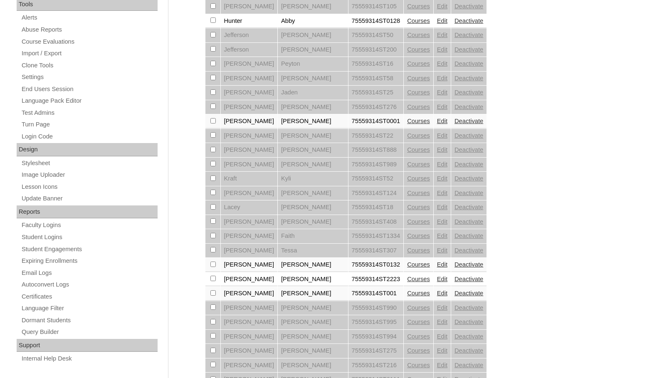
click at [437, 265] on link "Edit" at bounding box center [442, 264] width 10 height 7
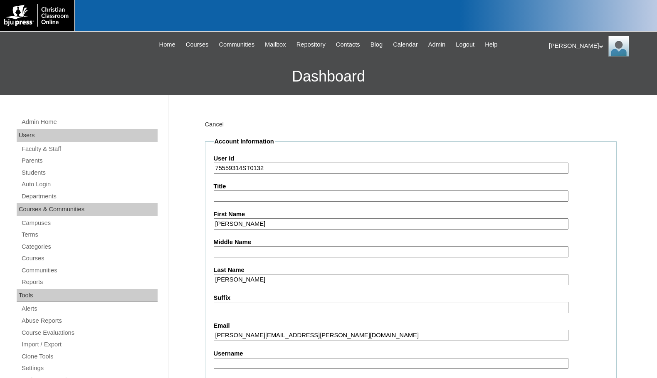
type input "msevilla"
drag, startPoint x: 249, startPoint y: 222, endPoint x: 144, endPoint y: 215, distance: 104.6
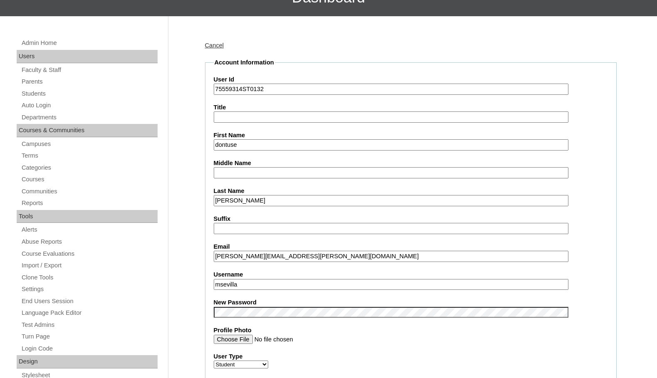
scroll to position [125, 0]
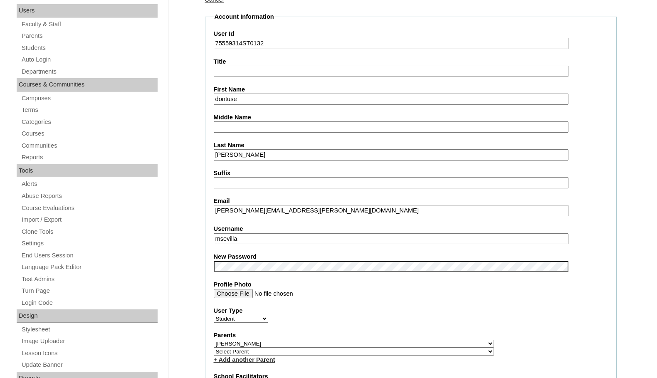
type input "dontuse"
drag, startPoint x: 241, startPoint y: 239, endPoint x: 187, endPoint y: 231, distance: 54.3
drag, startPoint x: 173, startPoint y: 251, endPoint x: 338, endPoint y: 340, distance: 188.2
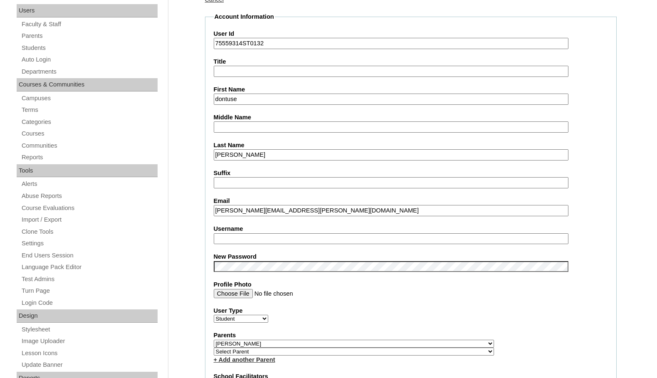
click at [389, 341] on select "Select Parent , Fautanu, Ma 1, 1 23-24 accountMorgan, Jason 6th Street Mennonit…" at bounding box center [354, 344] width 280 height 8
select select
click at [214, 340] on select "Select Parent , Fautanu, Ma 1, 1 23-24 accountMorgan, Jason 6th Street Mennonit…" at bounding box center [354, 344] width 280 height 8
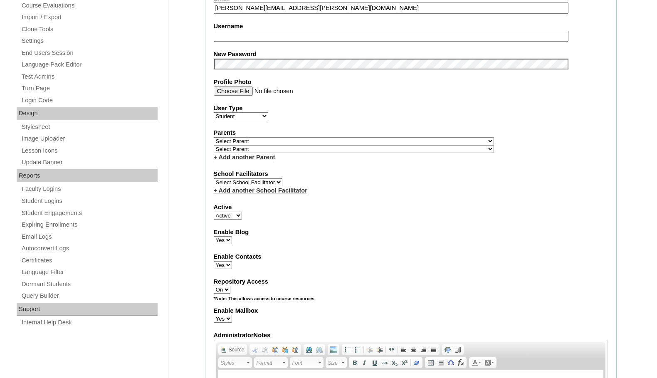
scroll to position [333, 0]
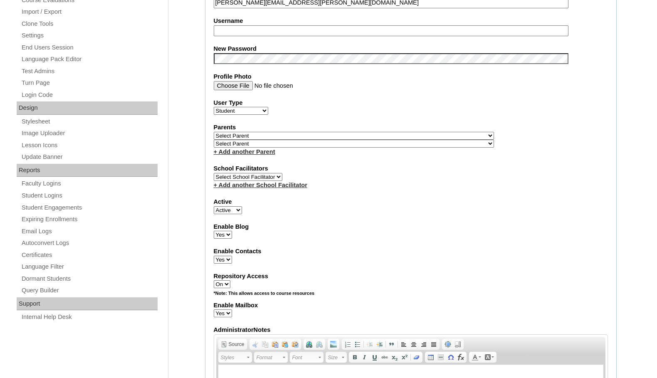
click at [234, 210] on select "Active Inactive" at bounding box center [228, 210] width 28 height 8
select select "0"
click at [214, 206] on select "Active Inactive" at bounding box center [228, 210] width 28 height 8
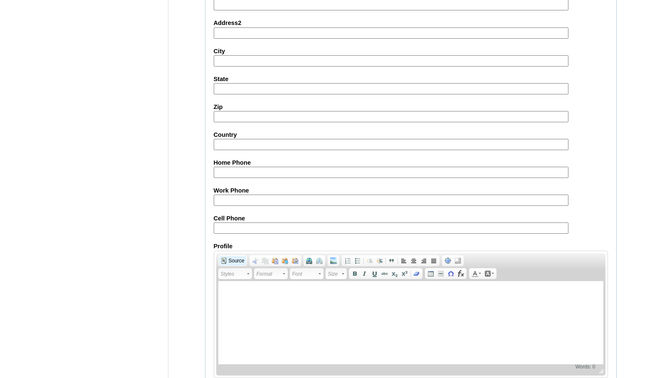
scroll to position [889, 0]
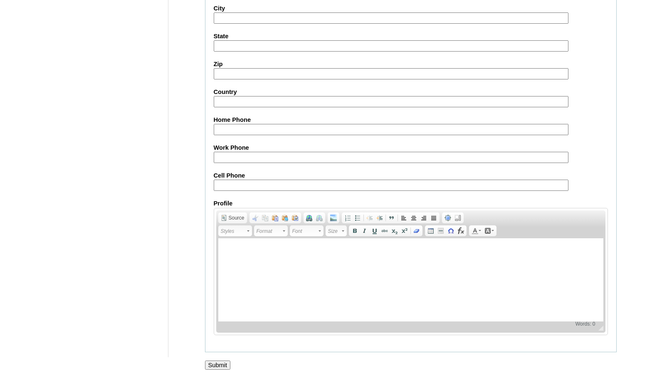
click at [222, 365] on input "Submit" at bounding box center [218, 364] width 26 height 9
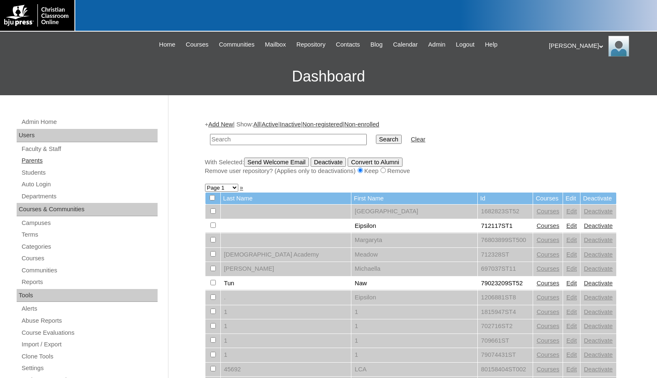
drag, startPoint x: 29, startPoint y: 162, endPoint x: 77, endPoint y: 160, distance: 48.7
click at [29, 162] on link "Parents" at bounding box center [89, 160] width 137 height 10
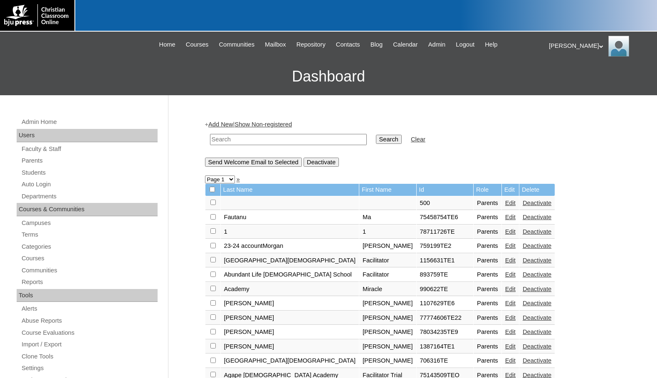
drag, startPoint x: 0, startPoint y: 0, endPoint x: 247, endPoint y: 142, distance: 284.9
click at [247, 142] on input "text" at bounding box center [288, 139] width 157 height 11
drag, startPoint x: 255, startPoint y: 143, endPoint x: 181, endPoint y: 136, distance: 74.3
type input "75004702"
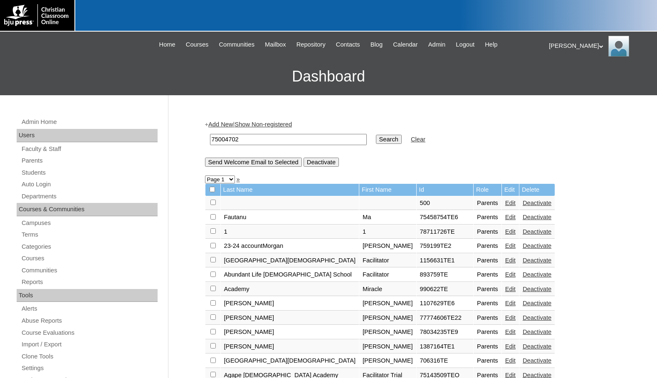
click at [376, 141] on input "Search" at bounding box center [389, 139] width 26 height 9
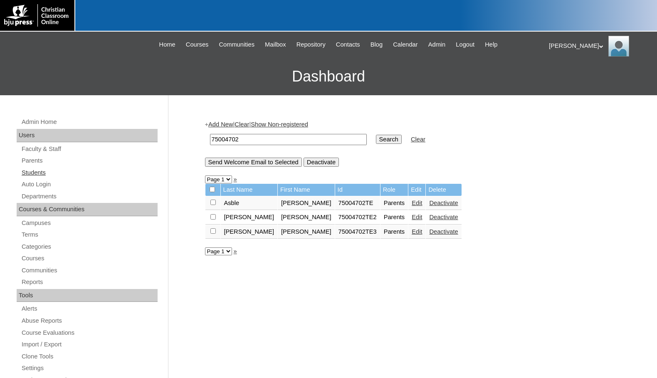
click at [38, 174] on link "Students" at bounding box center [89, 173] width 137 height 10
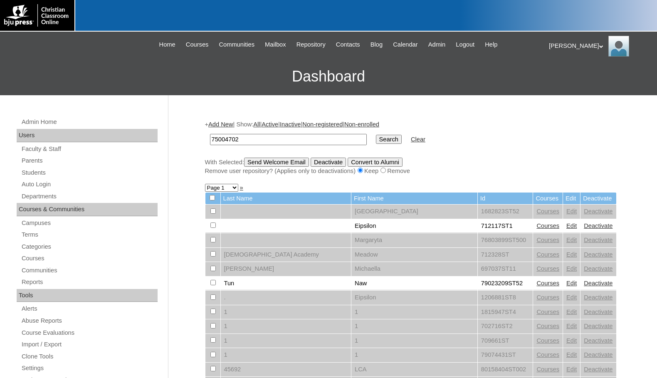
type input "75004702"
click at [376, 140] on input "Search" at bounding box center [389, 139] width 26 height 9
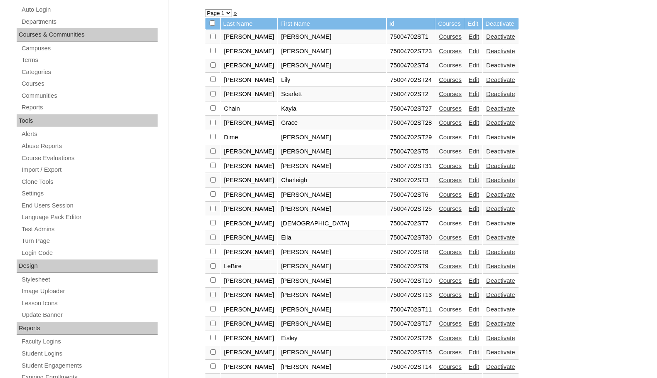
scroll to position [299, 0]
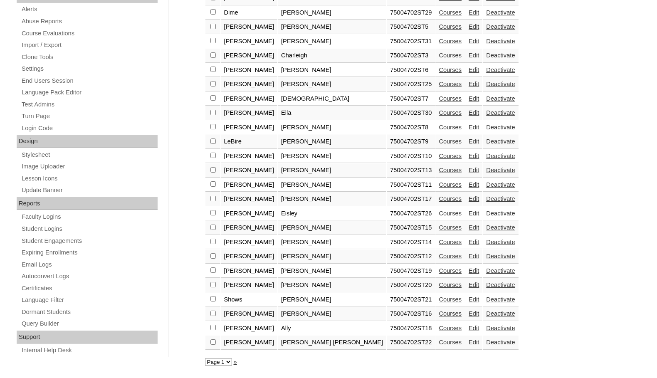
click at [234, 363] on link "»" at bounding box center [235, 361] width 3 height 7
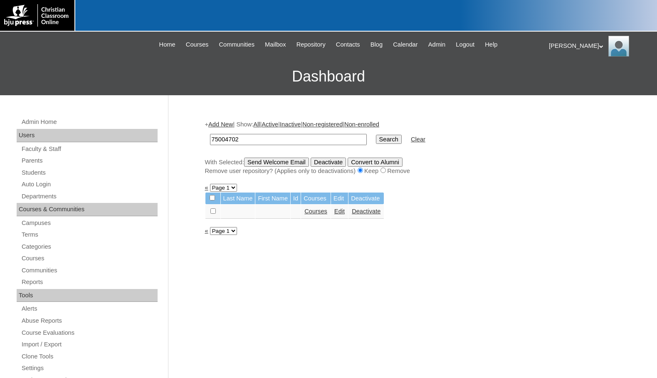
click at [205, 232] on link "«" at bounding box center [206, 230] width 3 height 7
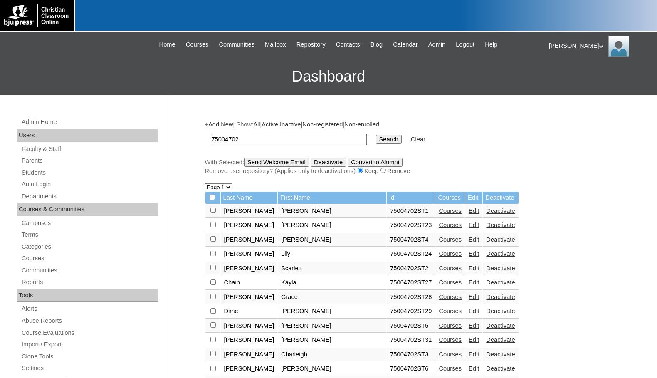
click at [233, 121] on link "Add New" at bounding box center [220, 124] width 25 height 7
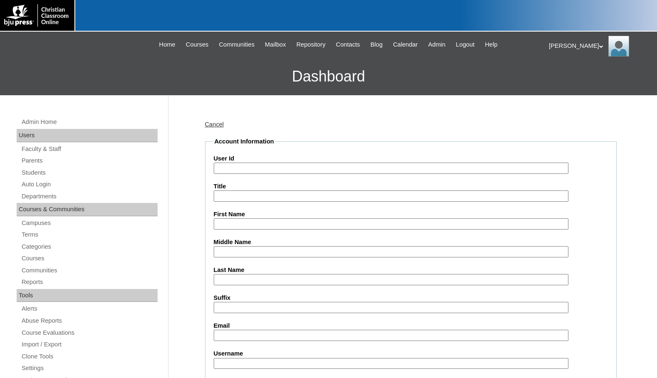
click at [252, 167] on input "User Id" at bounding box center [391, 168] width 355 height 11
paste input "75004702"
type input "75004702ST31"
type input "Victoria"
type input "Ruggiero"
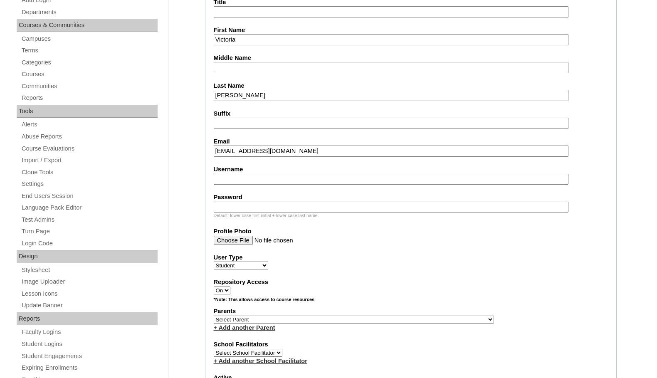
scroll to position [249, 0]
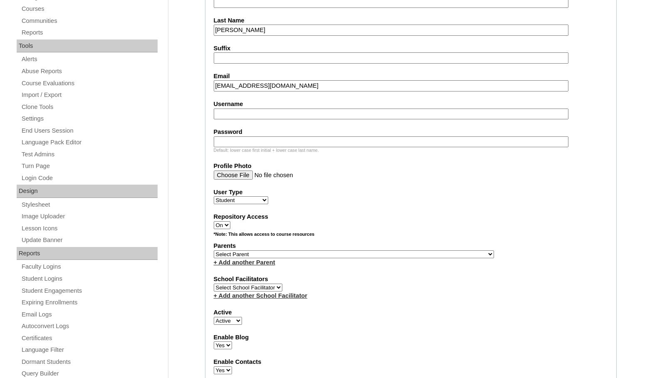
type input "toriruggiero2008@gmail.com"
click at [397, 253] on select "Select Parent , Fautanu, Ma 1, 1 23-24 accountMorgan, Jason 6th Street Mennonit…" at bounding box center [354, 254] width 280 height 8
select select "36894"
click at [410, 255] on div "Parents Select Parent , Fautanu, Ma 1, 1 23-24 accountMorgan, Jason 6th Street …" at bounding box center [411, 254] width 394 height 25
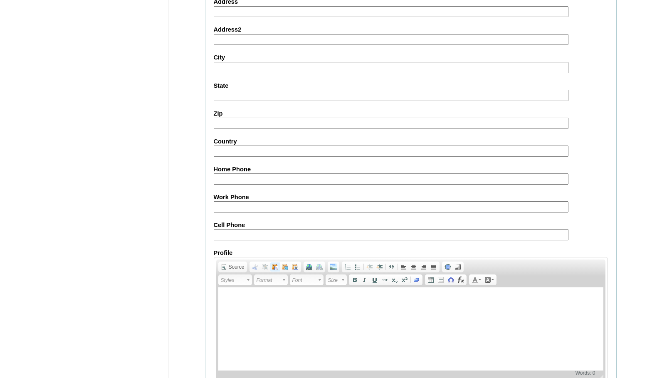
scroll to position [887, 0]
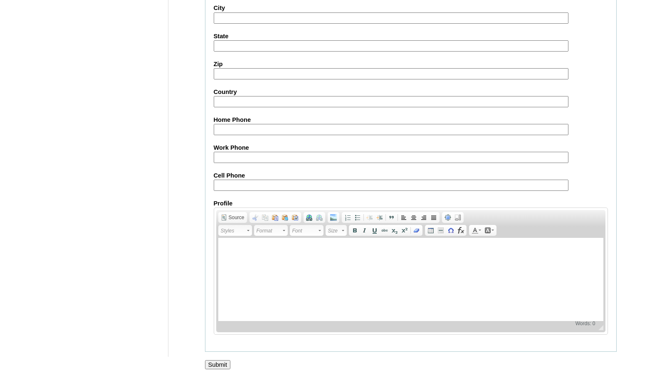
click at [224, 364] on input "Submit" at bounding box center [218, 364] width 26 height 9
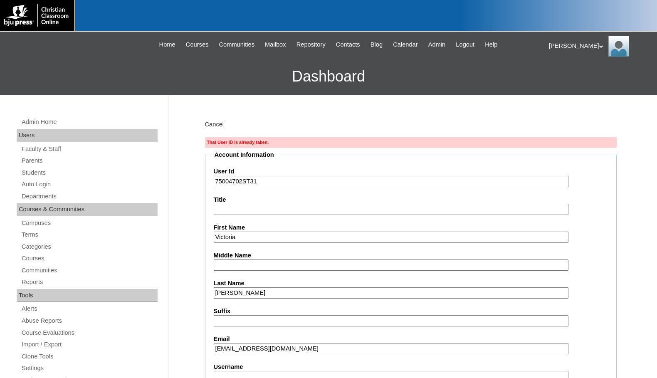
click at [259, 181] on input "75004702ST31" at bounding box center [391, 181] width 355 height 11
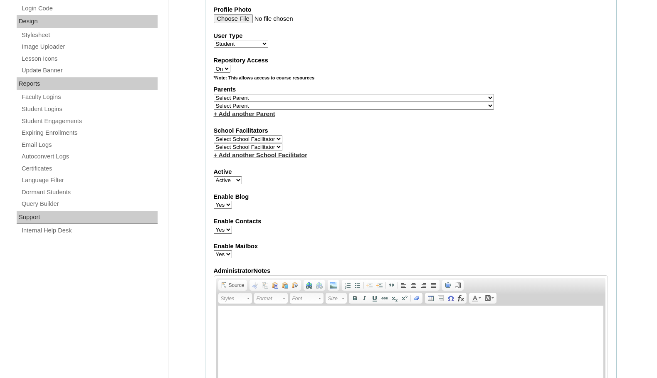
scroll to position [417, 0]
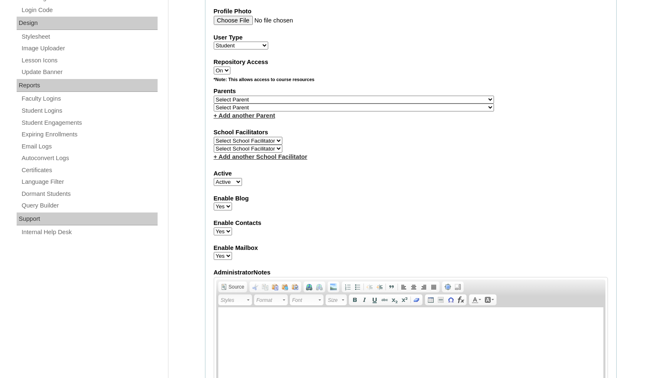
type input "75004702ST35"
click at [385, 99] on select "Select Parent , Fautanu, Ma 1, 1 23-24 accountMorgan, Jason 6th Street Mennonit…" at bounding box center [354, 100] width 280 height 8
select select "36894"
click at [417, 97] on div "Parents Select Parent , Fautanu, Ma 1, 1 23-24 accountMorgan, Jason 6th Street …" at bounding box center [411, 103] width 394 height 33
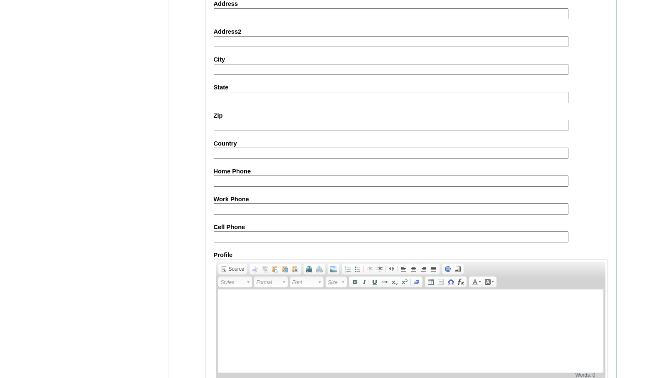
scroll to position [916, 0]
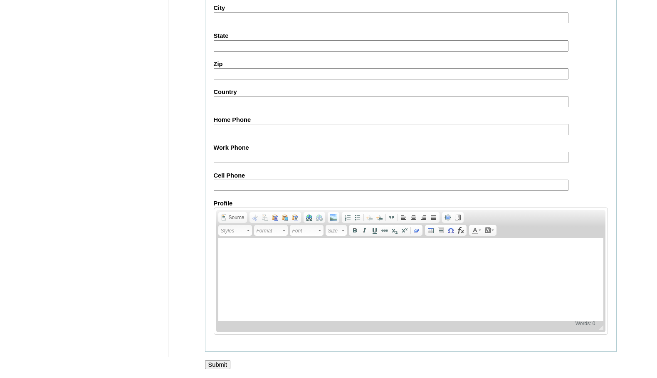
click at [217, 360] on input "Submit" at bounding box center [218, 364] width 26 height 9
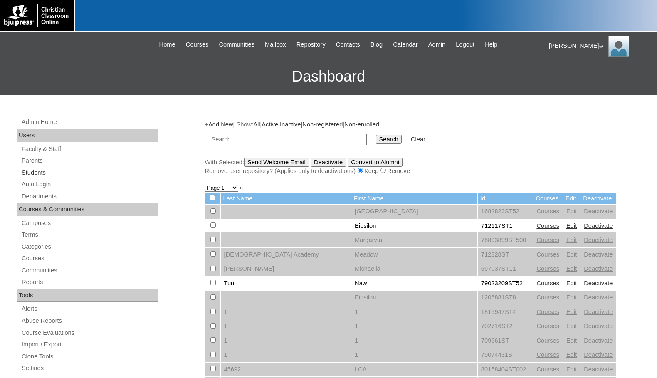
click at [44, 172] on link "Students" at bounding box center [89, 173] width 137 height 10
type input "78177677"
click at [376, 135] on input "Search" at bounding box center [389, 139] width 26 height 9
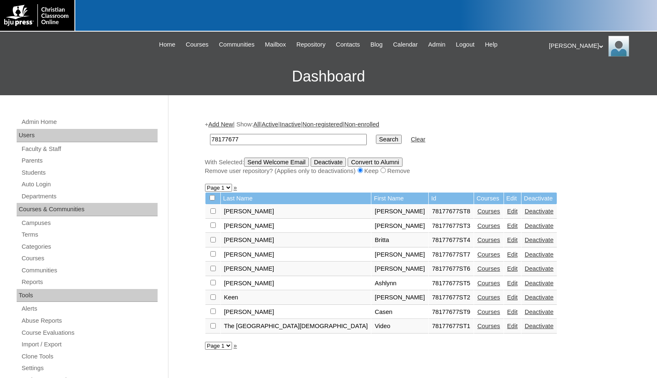
click at [477, 311] on link "Courses" at bounding box center [488, 311] width 23 height 7
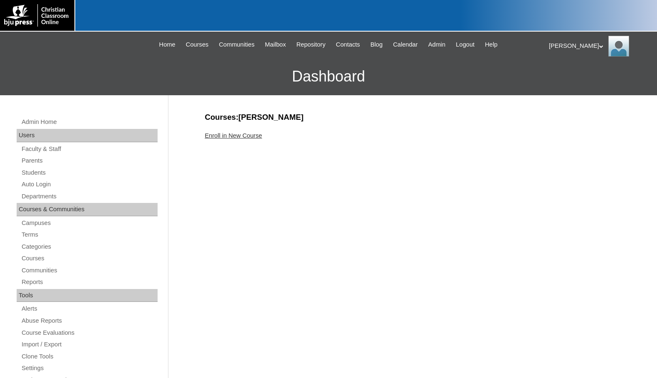
click at [248, 137] on link "Enroll in New Course" at bounding box center [233, 135] width 57 height 7
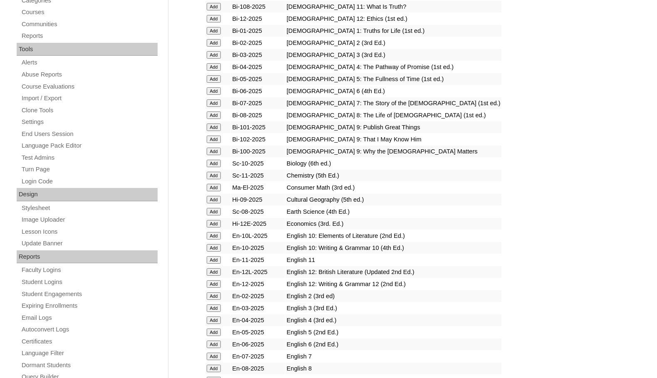
scroll to position [291, 0]
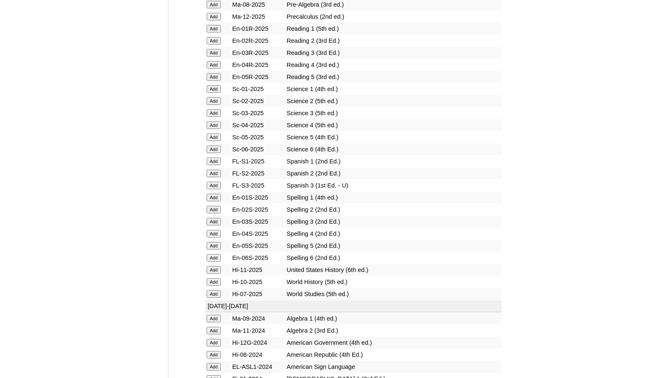
scroll to position [1039, 0]
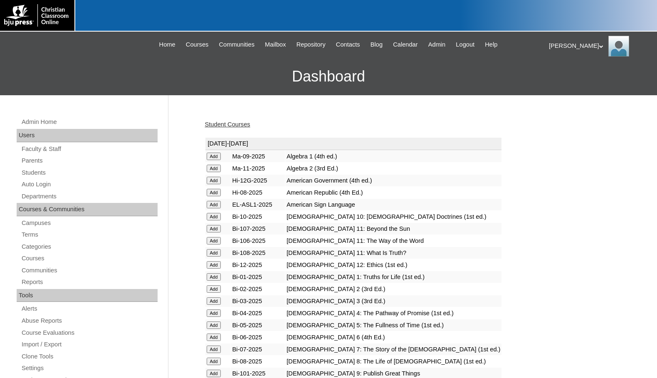
click at [57, 172] on link "Students" at bounding box center [89, 173] width 137 height 10
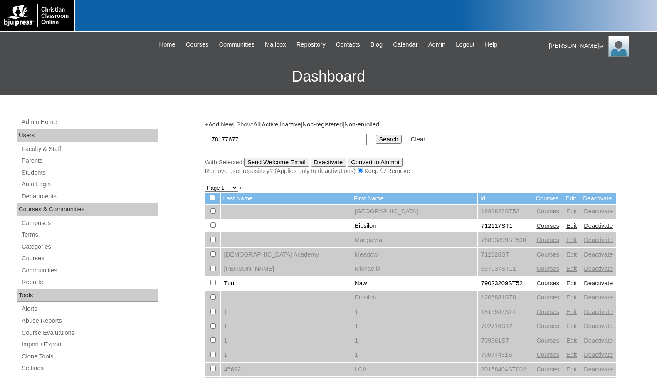
type input "78177677"
click at [376, 137] on input "Search" at bounding box center [389, 139] width 26 height 9
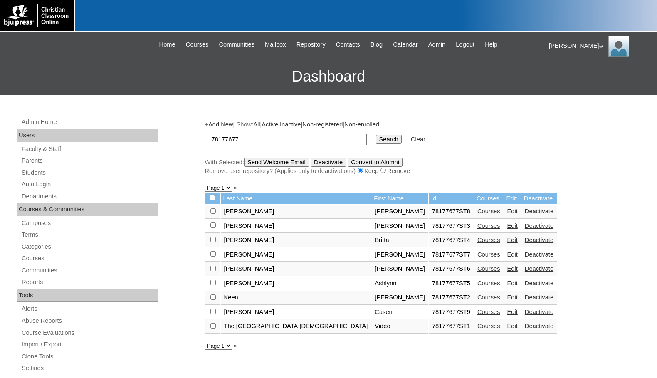
click at [231, 125] on link "Add New" at bounding box center [220, 124] width 25 height 7
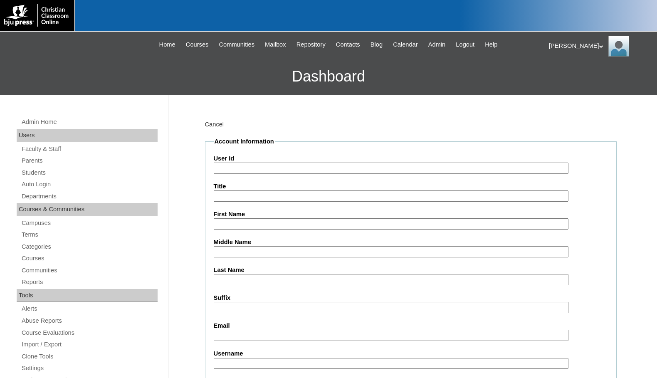
click at [245, 172] on input "User Id" at bounding box center [391, 168] width 355 height 11
paste input "78177677"
type input "78177677ST10"
type input "Samuel"
type input "Haijami"
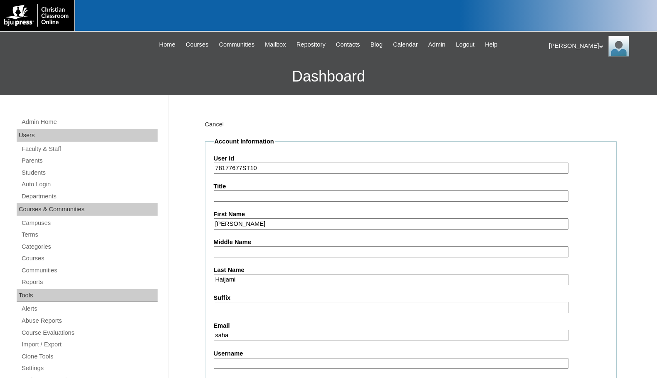
type input "saha"
click at [225, 275] on input "Haijami" at bounding box center [391, 279] width 355 height 11
type input "Hajjami"
click at [237, 338] on input "saha" at bounding box center [391, 335] width 355 height 11
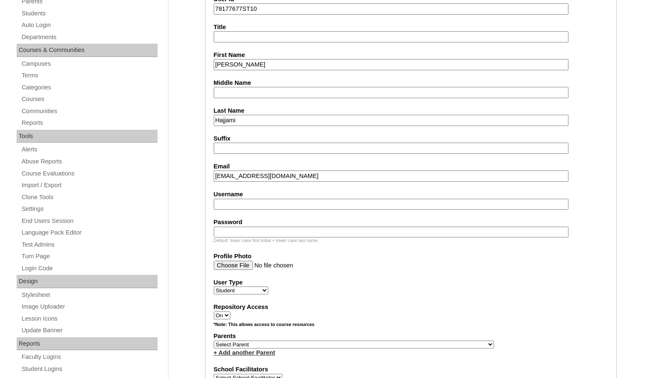
scroll to position [166, 0]
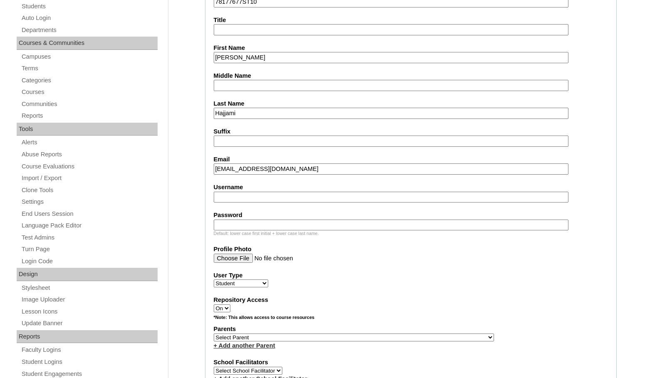
type input "sahajjamitccs@gmail.com"
click at [374, 337] on select "Select Parent , Fautanu, Ma 1, 1 23-24 accountMorgan, Jason 6th Street Mennonit…" at bounding box center [354, 337] width 280 height 8
select select "35445"
click at [419, 336] on div "Parents Select Parent , Fautanu, Ma 1, 1 23-24 accountMorgan, Jason 6th Street …" at bounding box center [411, 337] width 394 height 25
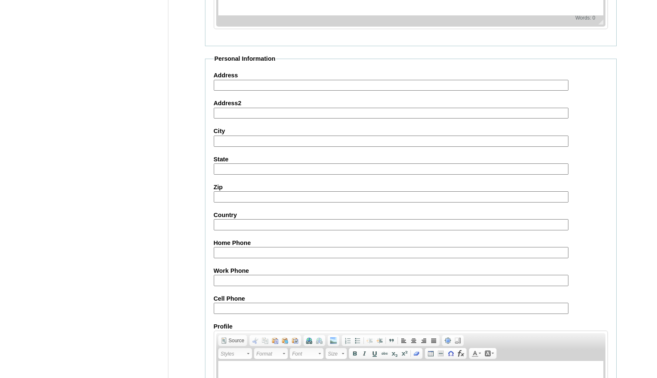
scroll to position [887, 0]
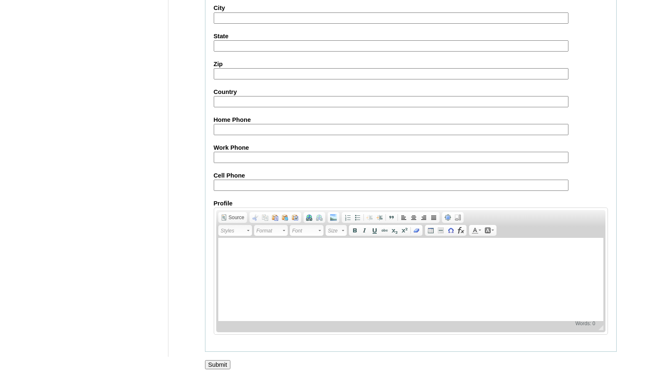
click at [226, 365] on input "Submit" at bounding box center [218, 364] width 26 height 9
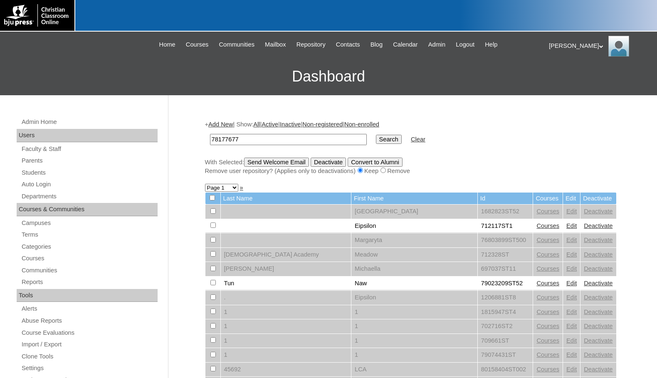
type input "78177677"
click at [376, 138] on input "Search" at bounding box center [389, 139] width 26 height 9
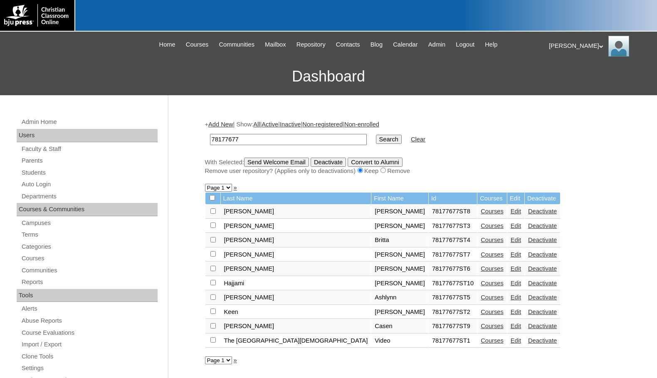
click at [481, 282] on link "Courses" at bounding box center [492, 283] width 23 height 7
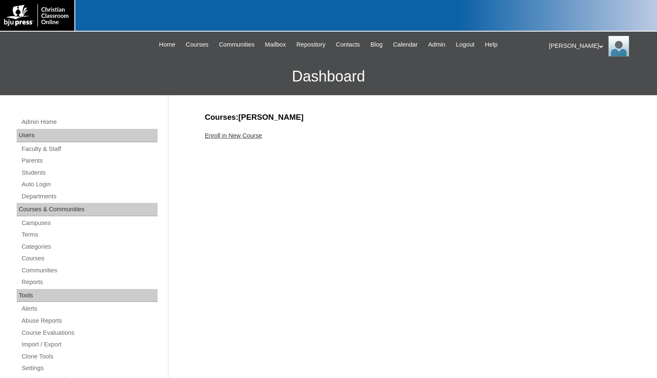
click at [247, 138] on link "Enroll in New Course" at bounding box center [233, 135] width 57 height 7
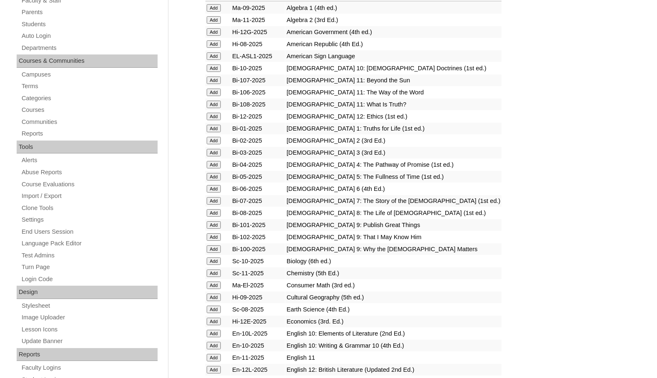
scroll to position [333, 0]
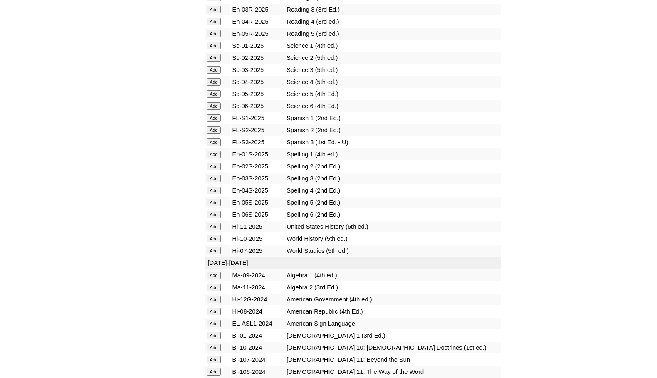
scroll to position [1039, 0]
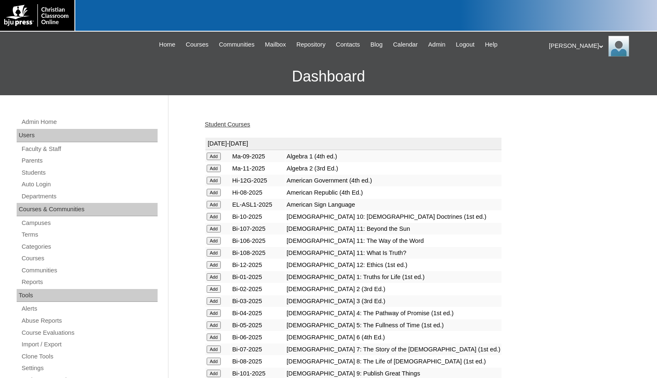
click at [29, 169] on link "Students" at bounding box center [89, 173] width 137 height 10
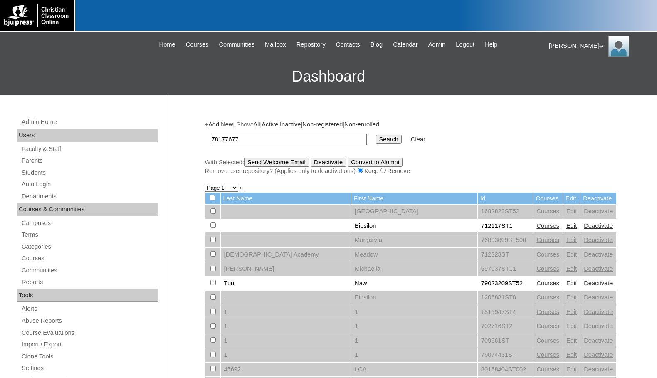
type input "78177677"
click at [376, 140] on input "Search" at bounding box center [389, 139] width 26 height 9
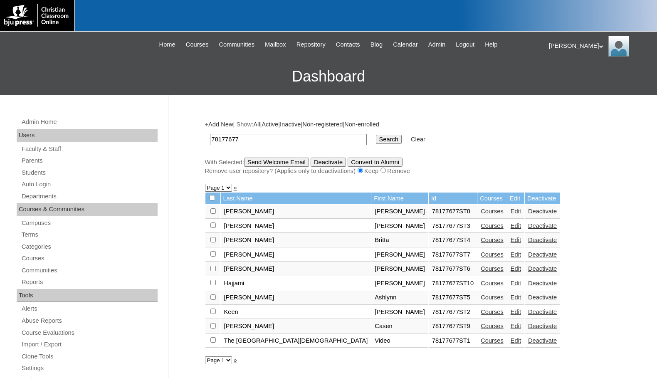
click at [211, 214] on input "checkbox" at bounding box center [212, 210] width 5 height 5
checkbox input "true"
click at [213, 214] on input "checkbox" at bounding box center [212, 210] width 5 height 5
checkbox input "true"
click at [211, 212] on input "checkbox" at bounding box center [212, 210] width 5 height 5
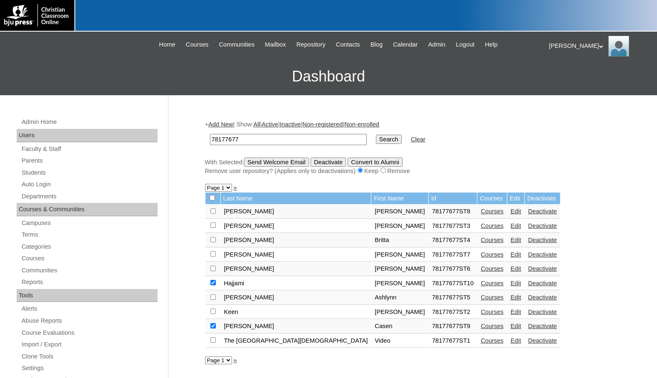
checkbox input "true"
click at [267, 162] on input "Send Welcome Email" at bounding box center [276, 162] width 65 height 9
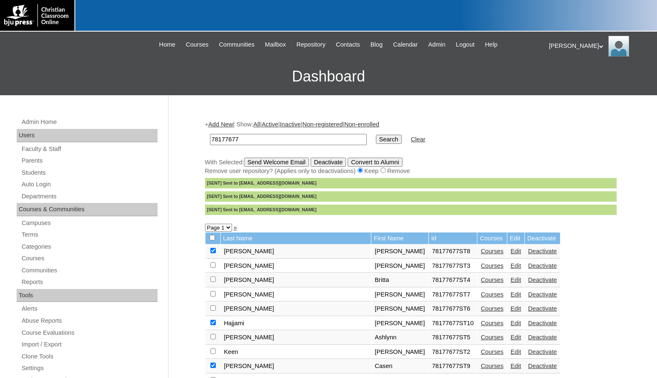
click at [510, 309] on link "Edit" at bounding box center [515, 308] width 10 height 7
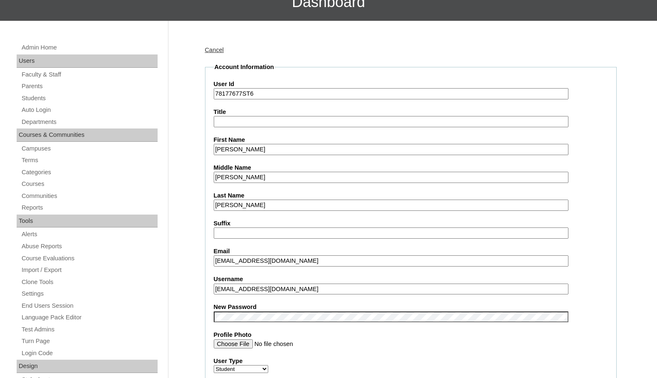
scroll to position [83, 0]
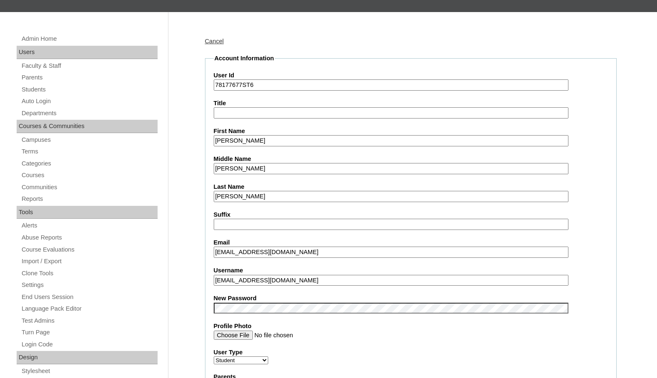
drag, startPoint x: 299, startPoint y: 279, endPoint x: 190, endPoint y: 266, distance: 109.7
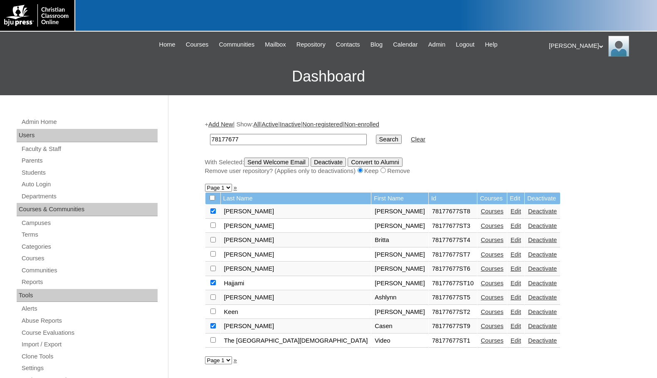
click at [481, 269] on link "Courses" at bounding box center [492, 268] width 23 height 7
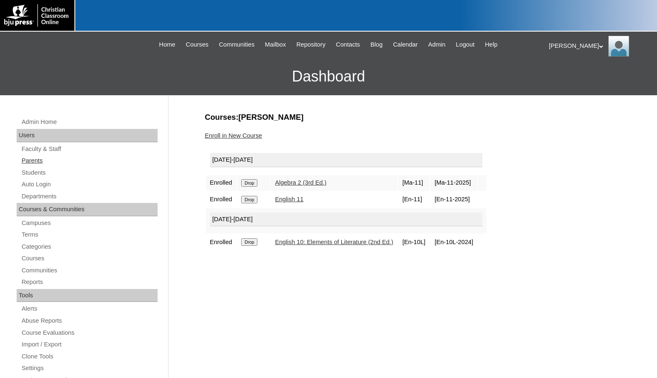
click at [31, 158] on link "Parents" at bounding box center [89, 160] width 137 height 10
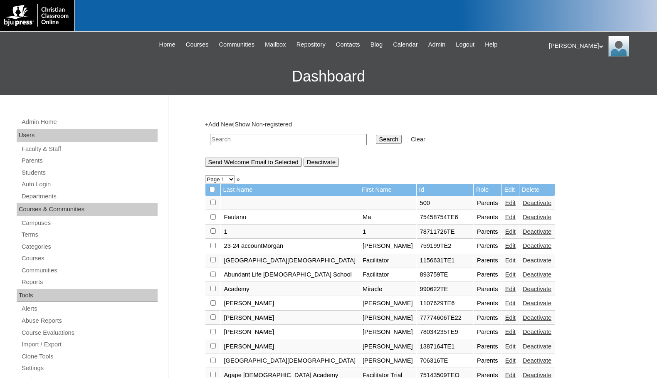
click at [236, 144] on input "text" at bounding box center [288, 139] width 157 height 11
paste input "79338768"
type input "79338768"
click at [376, 141] on input "Search" at bounding box center [389, 139] width 26 height 9
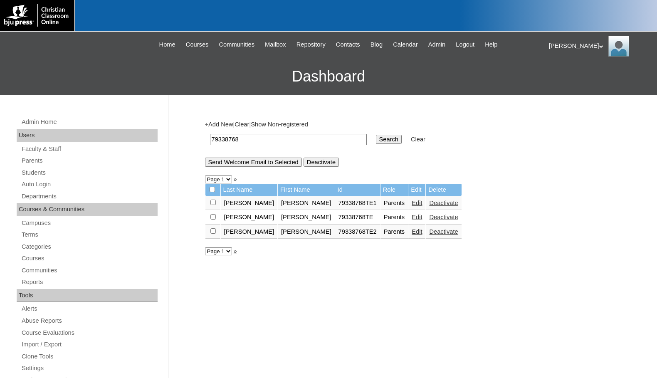
click at [412, 215] on link "Edit" at bounding box center [417, 217] width 10 height 7
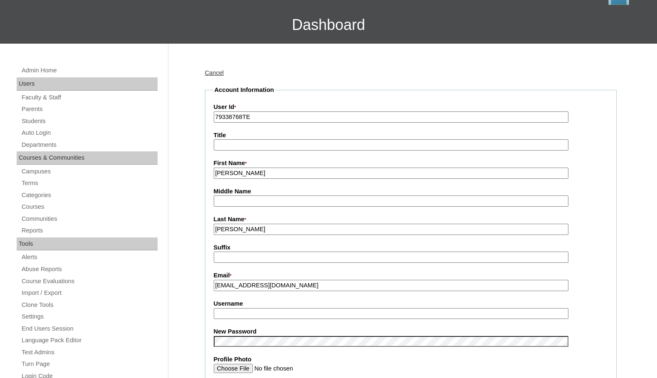
scroll to position [166, 0]
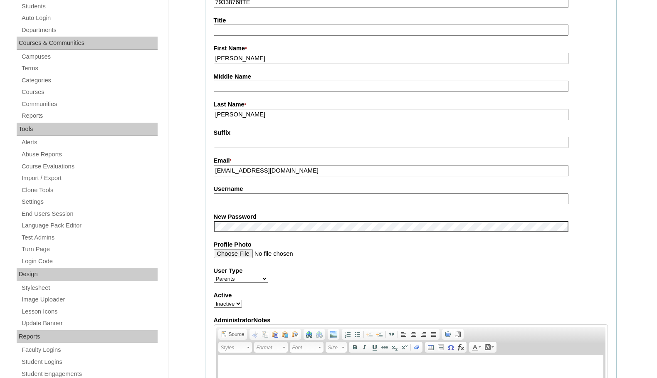
type input "msevilla"
drag, startPoint x: 240, startPoint y: 201, endPoint x: 195, endPoint y: 200, distance: 45.3
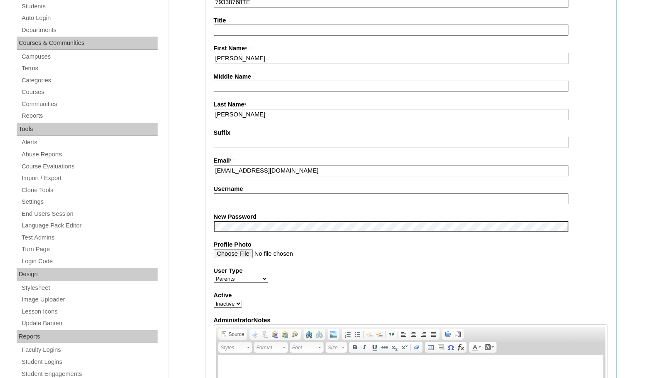
click at [224, 303] on select "Active Inactive" at bounding box center [228, 304] width 28 height 8
select select "1"
click at [214, 301] on select "Active Inactive" at bounding box center [228, 304] width 28 height 8
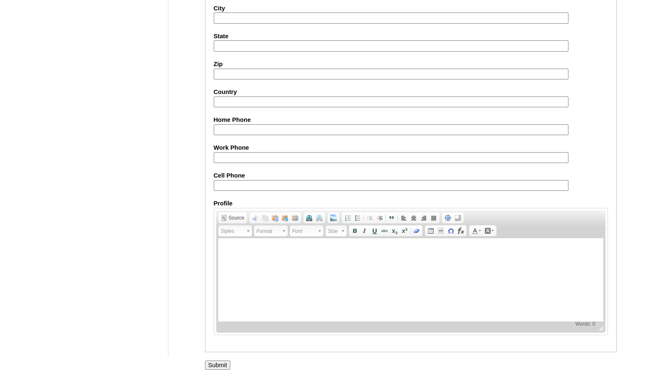
scroll to position [714, 0]
click at [212, 361] on input "Submit" at bounding box center [218, 364] width 26 height 9
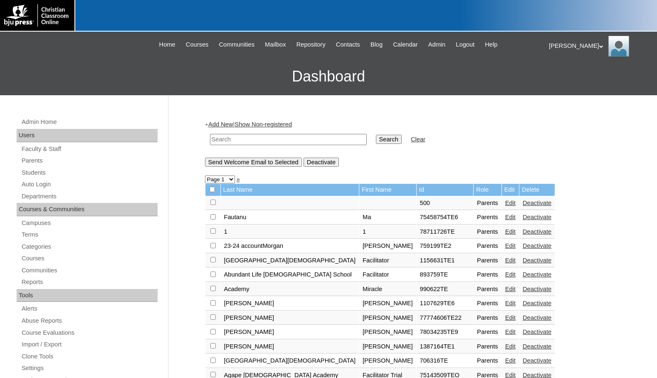
click at [326, 142] on input "text" at bounding box center [288, 139] width 157 height 11
paste input "79338768"
type input "79338768"
click at [376, 137] on input "Search" at bounding box center [389, 139] width 26 height 9
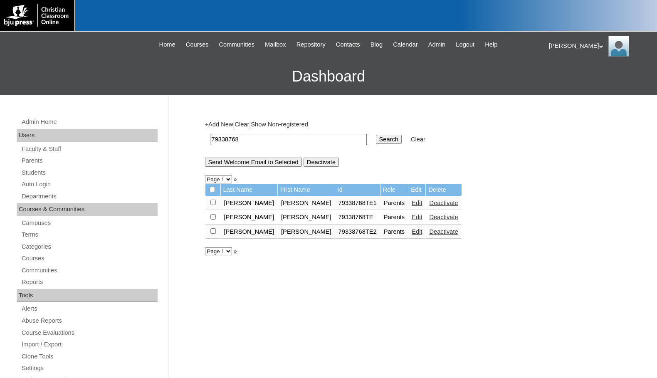
click at [213, 205] on input "checkbox" at bounding box center [212, 202] width 5 height 5
checkbox input "true"
click at [255, 163] on input "Send Welcome Email to Selected" at bounding box center [253, 162] width 97 height 9
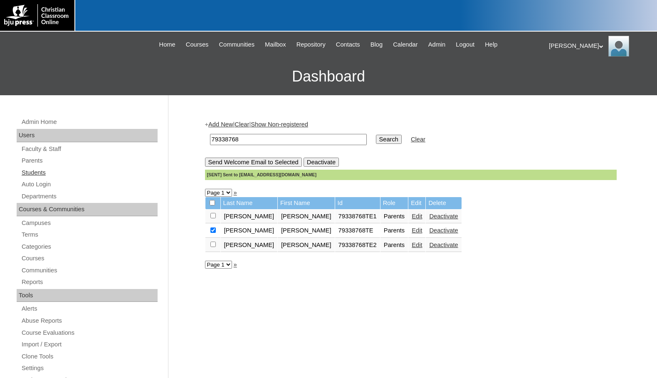
click at [40, 169] on link "Students" at bounding box center [89, 173] width 137 height 10
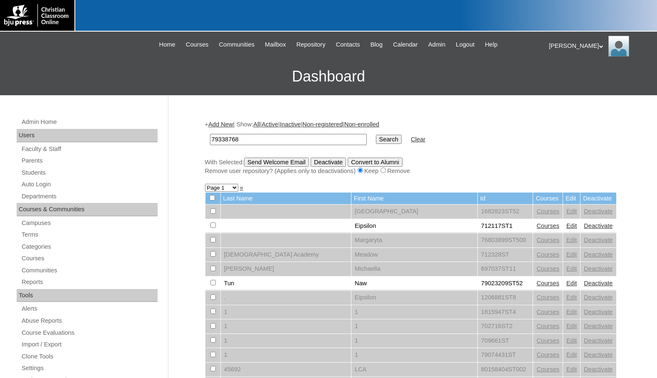
type input "79338768"
click at [376, 138] on input "Search" at bounding box center [389, 139] width 26 height 9
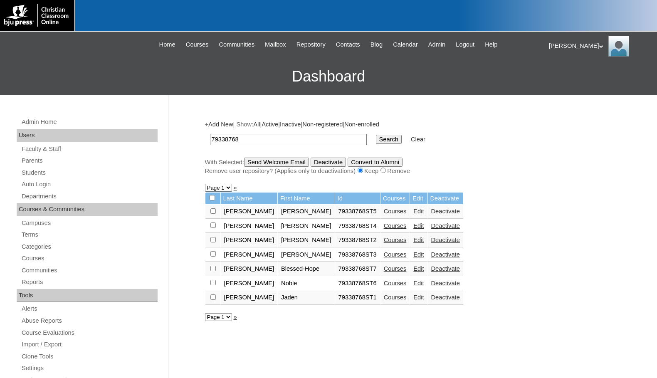
click at [227, 122] on link "Add New" at bounding box center [220, 124] width 25 height 7
click at [221, 122] on link "Add New" at bounding box center [220, 124] width 25 height 7
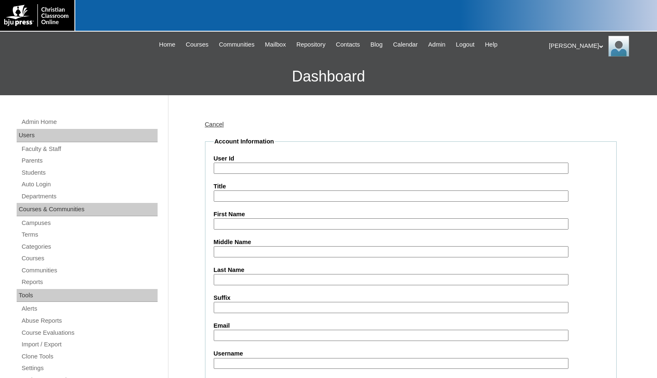
click at [238, 169] on input "User Id" at bounding box center [391, 168] width 355 height 11
paste input "79338768"
type input "79338768ST8"
type input "Samantha"
type input "Rebar"
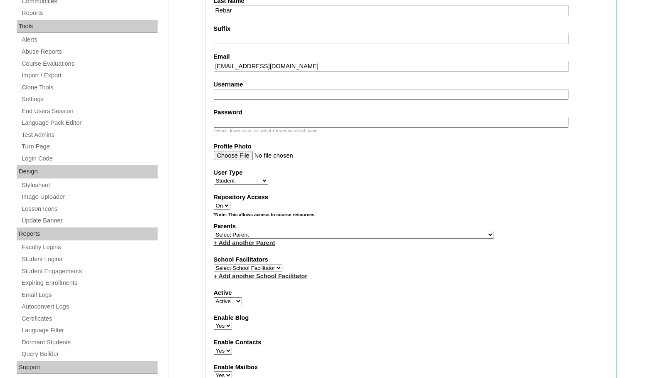
scroll to position [291, 0]
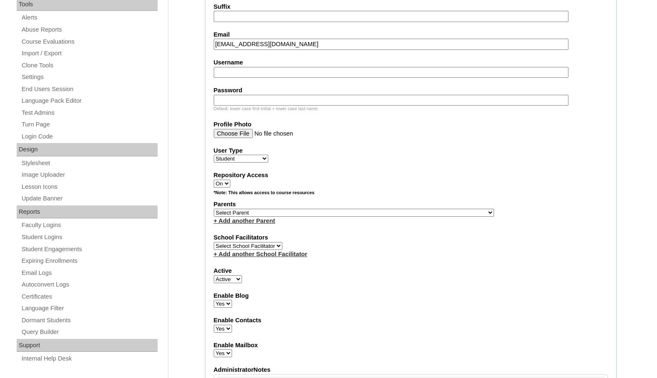
type input "stichrose2025@yahoo.com"
click at [397, 210] on select "Select Parent , Fautanu, Ma 1, 1 23-24 accountMorgan, Jason 6th Street Mennonit…" at bounding box center [354, 213] width 280 height 8
select select "35573"
click at [423, 212] on div "Parents Select Parent , Fautanu, Ma 1, 1 23-24 accountMorgan, Jason 6th Street …" at bounding box center [411, 212] width 394 height 25
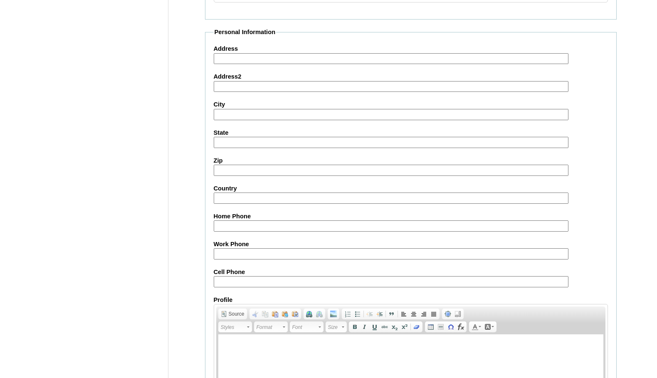
scroll to position [887, 0]
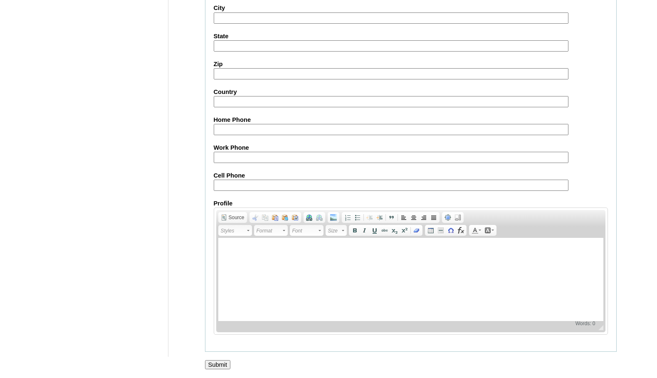
click at [220, 363] on input "Submit" at bounding box center [218, 364] width 26 height 9
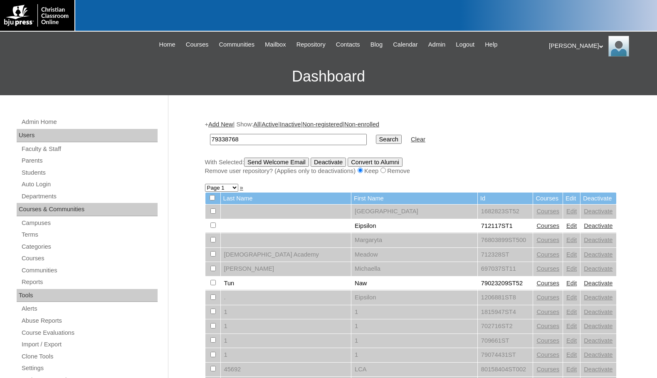
type input "79338768"
click at [376, 141] on input "Search" at bounding box center [389, 139] width 26 height 9
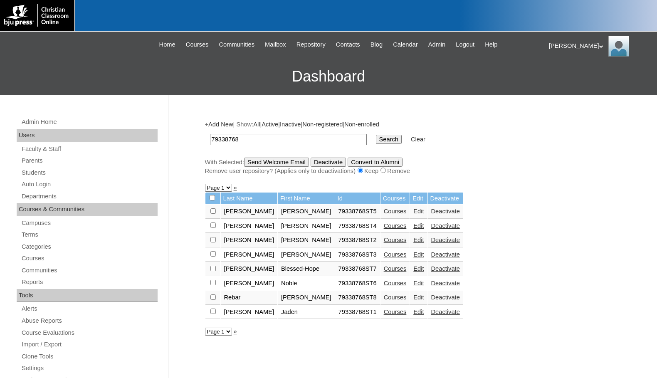
click at [387, 296] on link "Courses" at bounding box center [395, 297] width 23 height 7
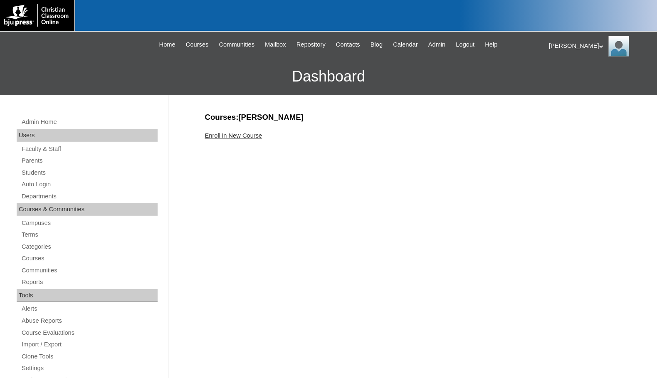
click at [244, 137] on link "Enroll in New Course" at bounding box center [233, 135] width 57 height 7
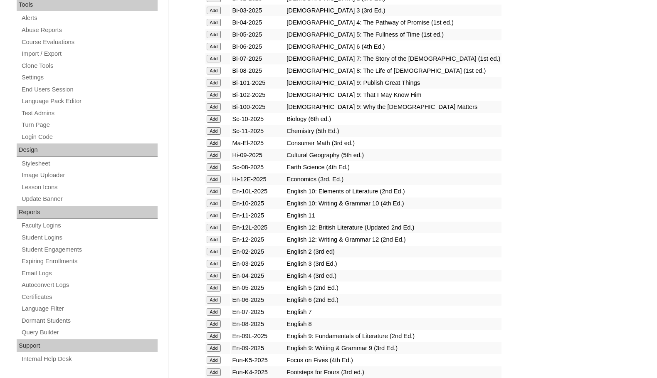
scroll to position [291, 0]
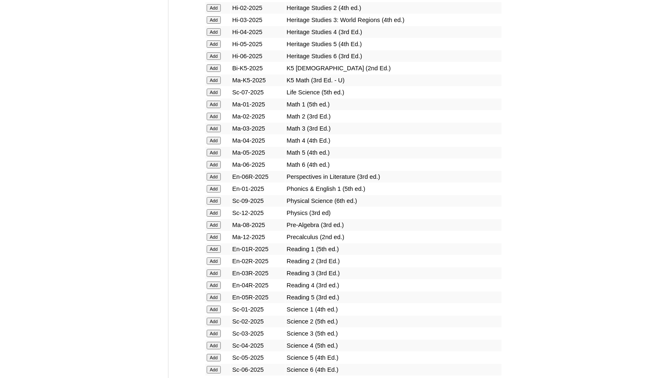
scroll to position [915, 0]
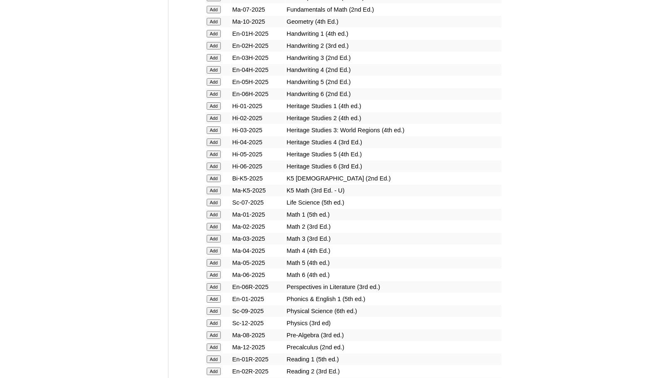
scroll to position [707, 0]
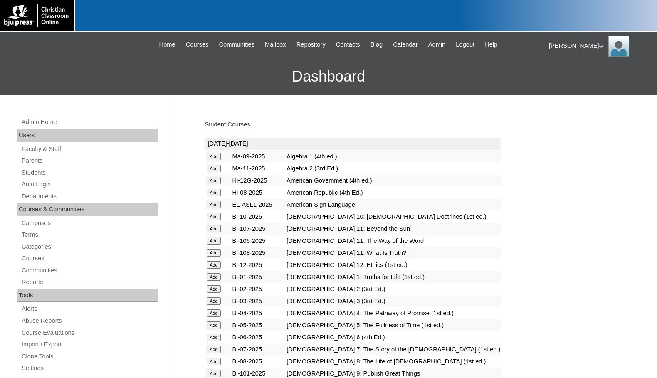
click at [242, 123] on link "Student Courses" at bounding box center [227, 124] width 45 height 7
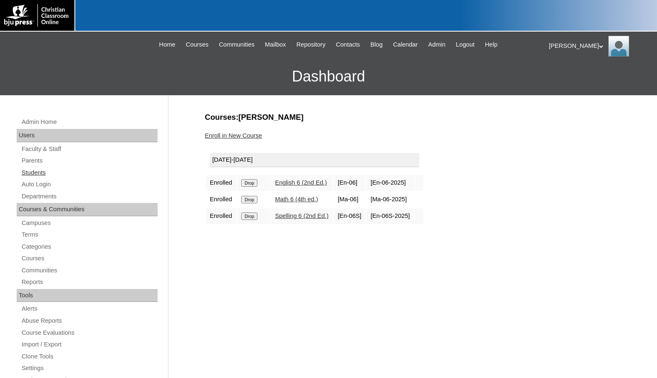
click at [44, 172] on link "Students" at bounding box center [89, 173] width 137 height 10
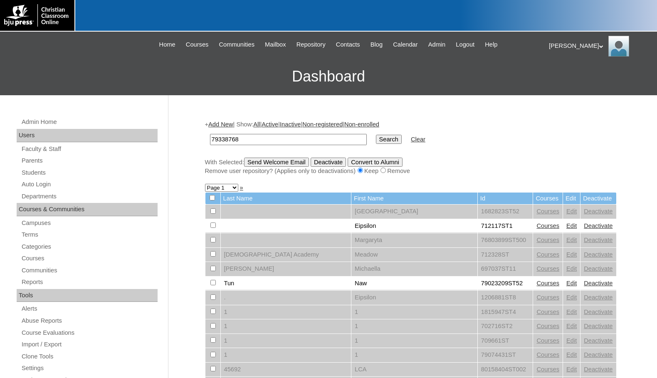
type input "79338768"
click at [376, 139] on input "Search" at bounding box center [389, 139] width 26 height 9
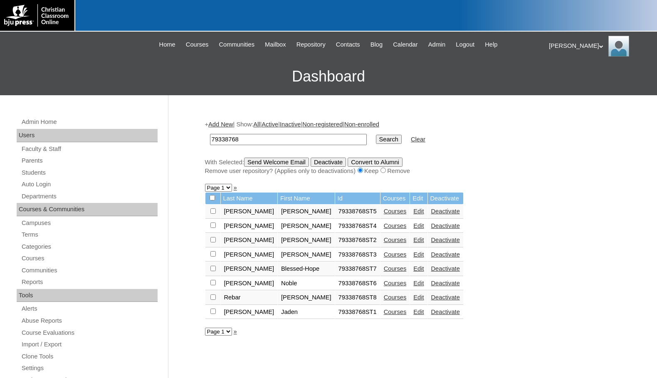
click at [214, 214] on input "checkbox" at bounding box center [212, 210] width 5 height 5
checkbox input "true"
click at [293, 164] on input "Send Welcome Email" at bounding box center [276, 162] width 65 height 9
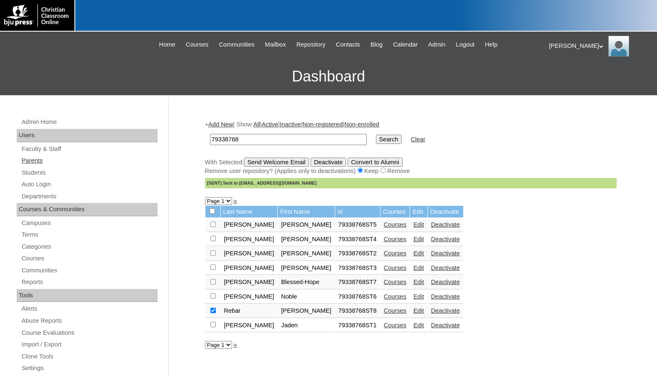
click at [36, 157] on link "Parents" at bounding box center [89, 160] width 137 height 10
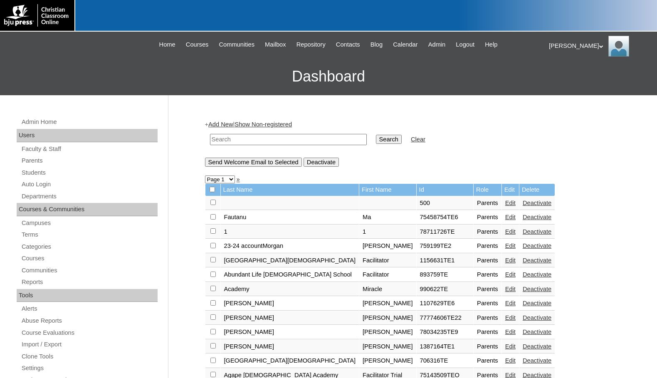
click at [280, 141] on input "text" at bounding box center [288, 139] width 157 height 11
paste input "500041262"
type input "500041262"
click at [376, 142] on input "Search" at bounding box center [389, 139] width 26 height 9
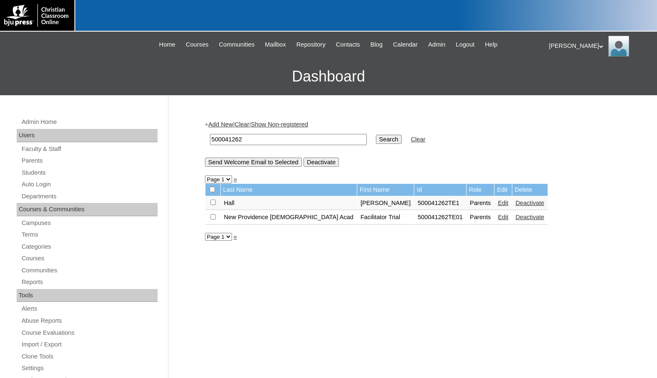
click at [498, 201] on link "Edit" at bounding box center [503, 203] width 10 height 7
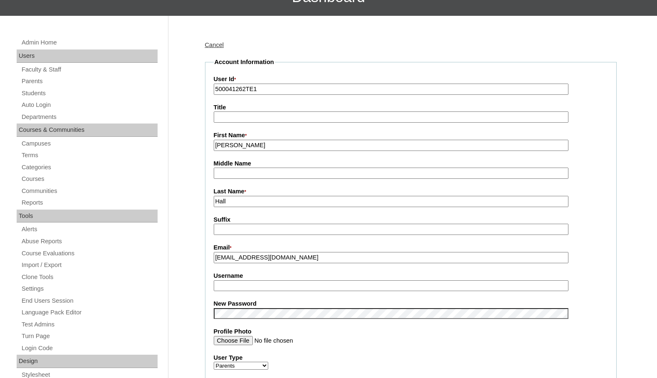
scroll to position [42, 0]
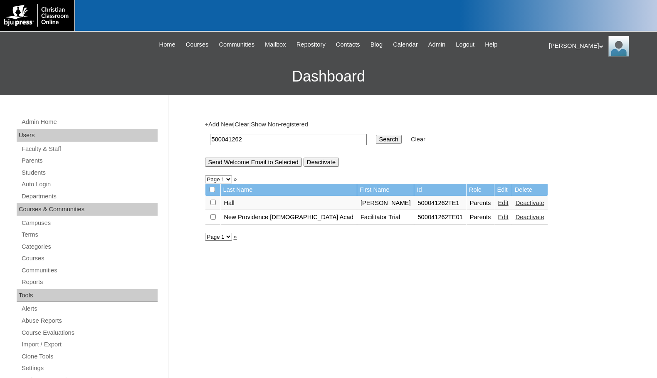
click at [213, 203] on input "checkbox" at bounding box center [212, 202] width 5 height 5
checkbox input "true"
click at [274, 160] on input "Send Welcome Email to Selected" at bounding box center [253, 162] width 97 height 9
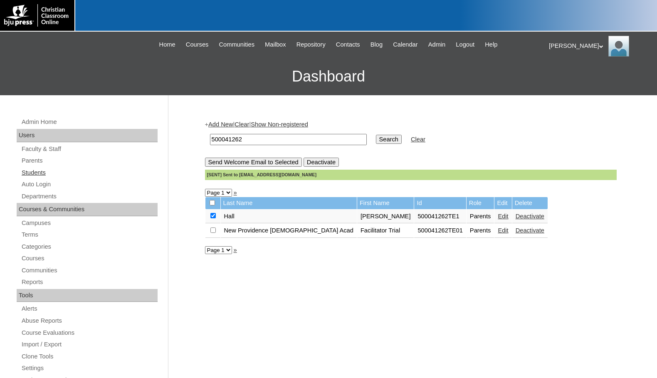
click at [40, 172] on link "Students" at bounding box center [89, 173] width 137 height 10
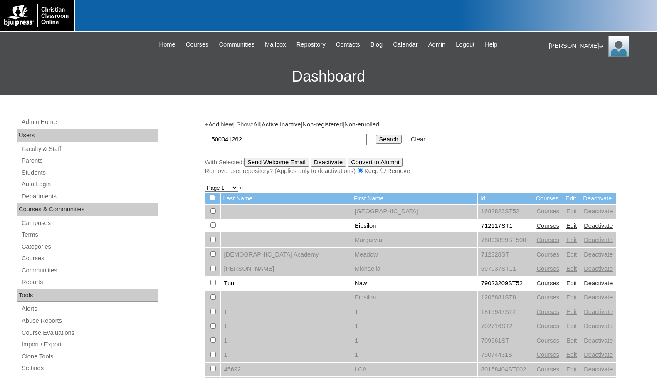
type input "500041262"
click at [376, 141] on input "Search" at bounding box center [389, 139] width 26 height 9
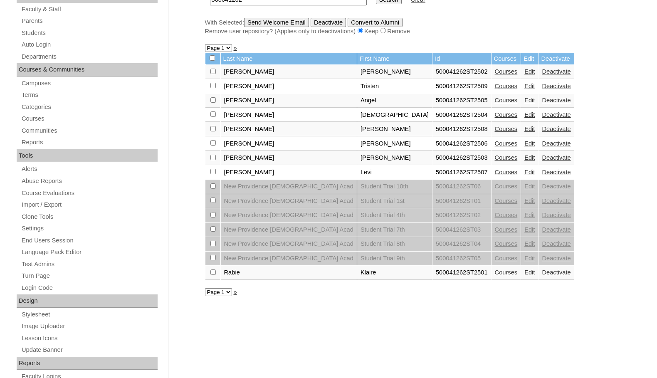
scroll to position [133, 0]
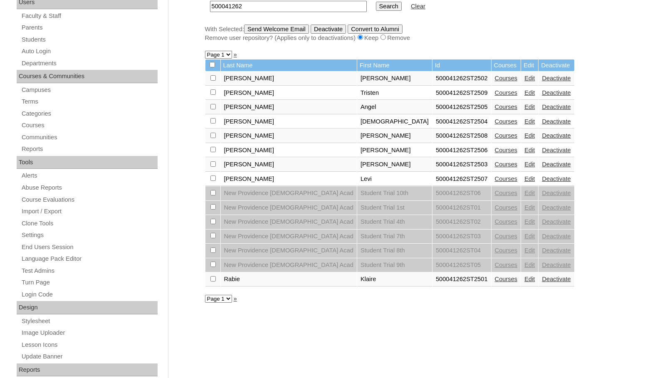
click at [495, 281] on link "Courses" at bounding box center [506, 279] width 23 height 7
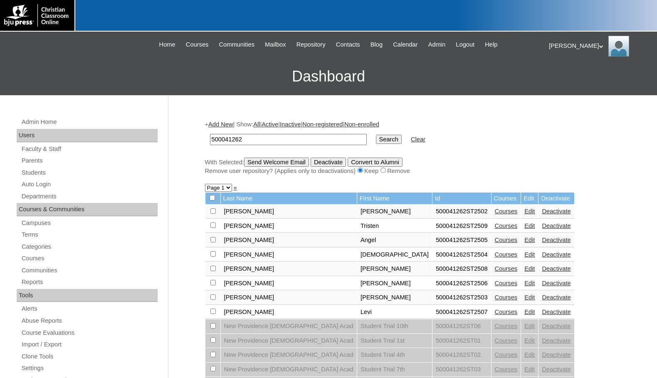
scroll to position [131, 0]
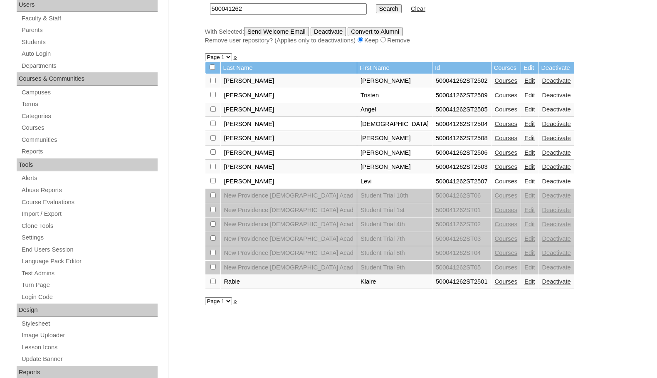
click at [495, 180] on link "Courses" at bounding box center [506, 181] width 23 height 7
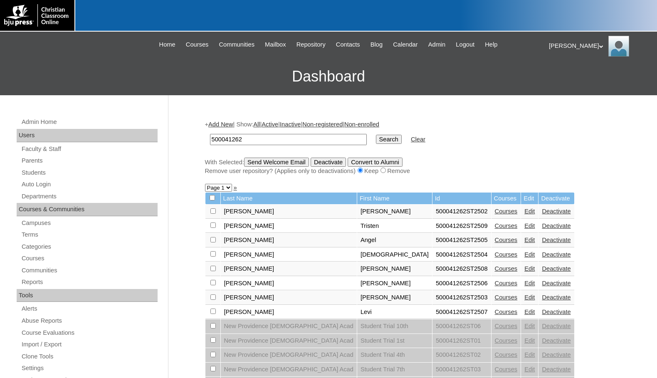
scroll to position [128, 0]
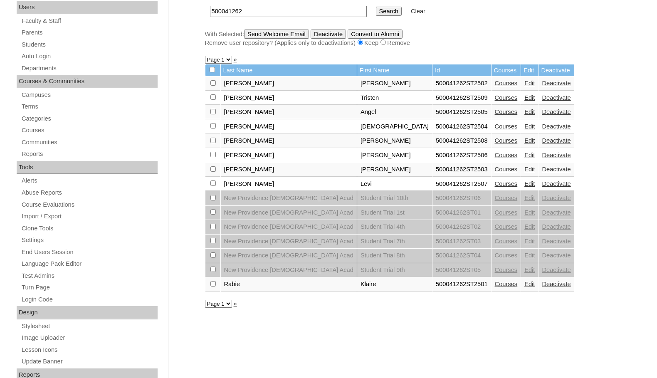
click at [495, 167] on link "Courses" at bounding box center [506, 169] width 23 height 7
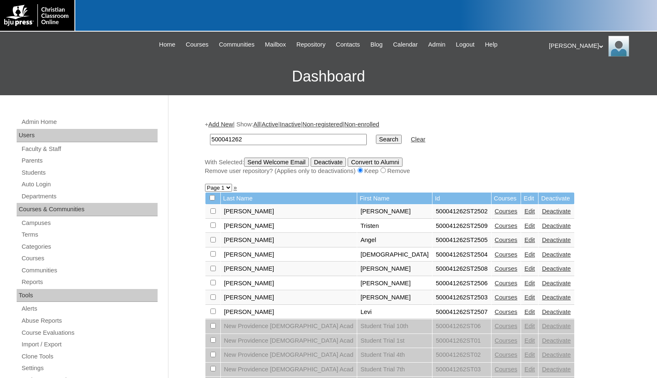
scroll to position [128, 0]
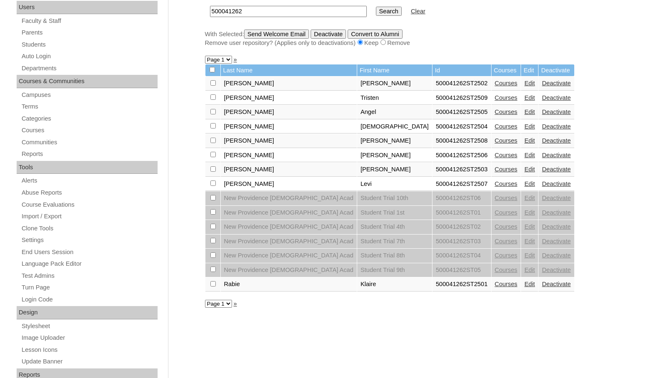
click at [495, 155] on link "Courses" at bounding box center [506, 155] width 23 height 7
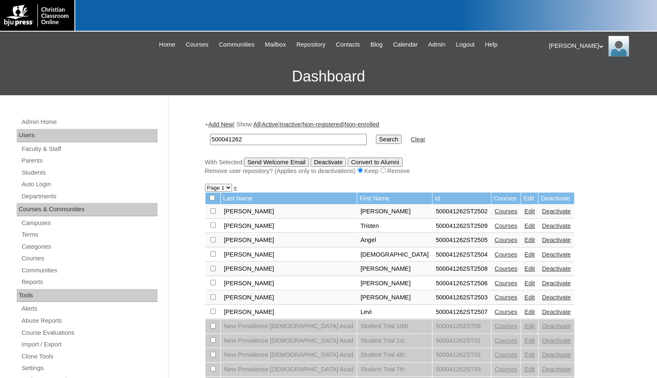
scroll to position [128, 0]
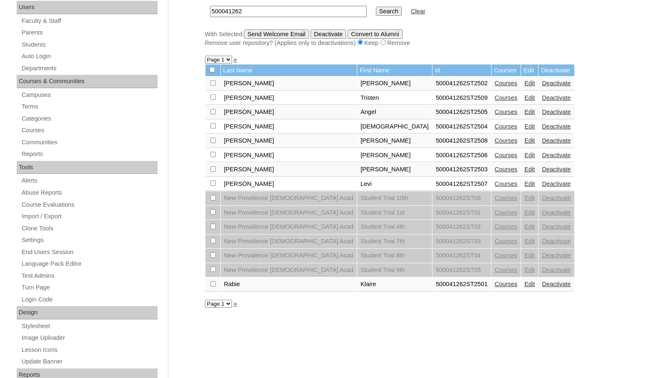
click at [495, 138] on link "Courses" at bounding box center [506, 140] width 23 height 7
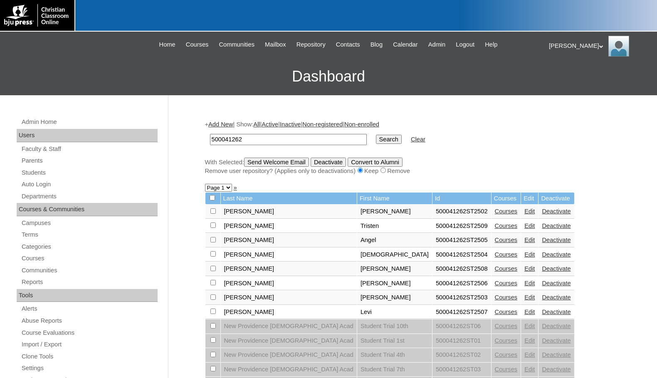
scroll to position [128, 0]
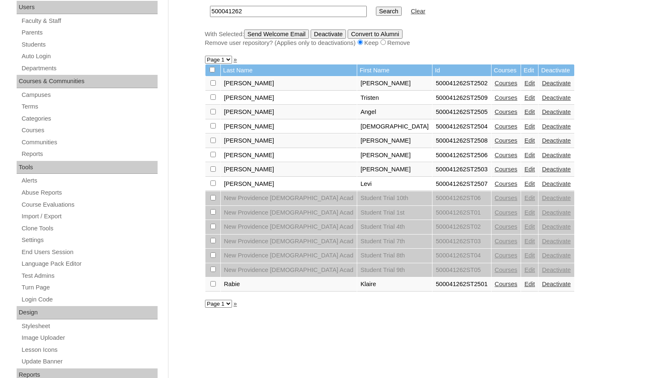
click at [495, 113] on link "Courses" at bounding box center [506, 111] width 23 height 7
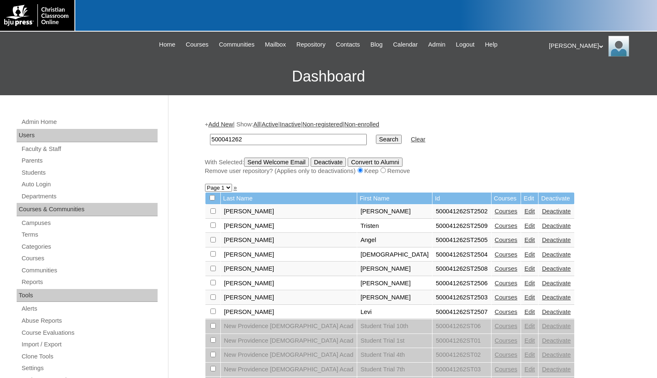
scroll to position [128, 0]
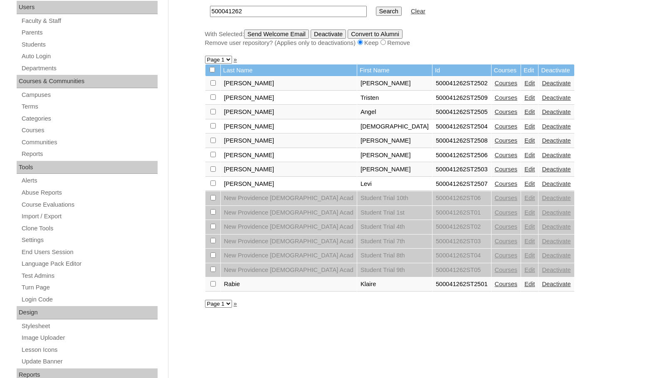
click at [495, 83] on link "Courses" at bounding box center [506, 83] width 23 height 7
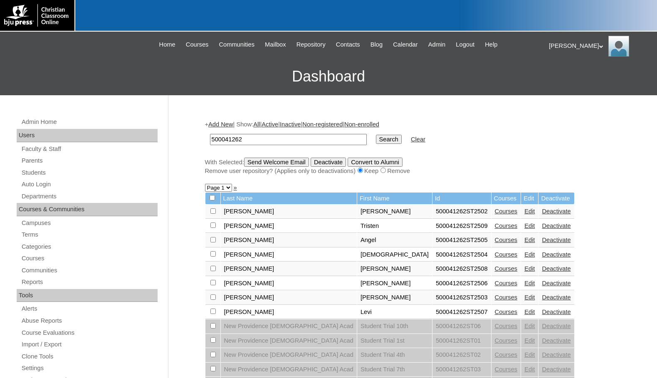
scroll to position [128, 0]
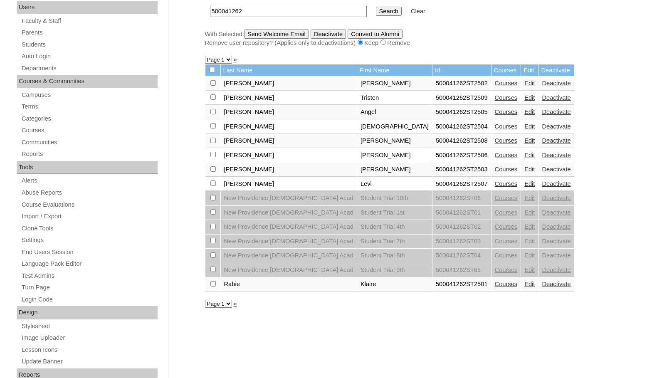
click at [210, 69] on input "checkbox" at bounding box center [212, 69] width 5 height 5
checkbox input "true"
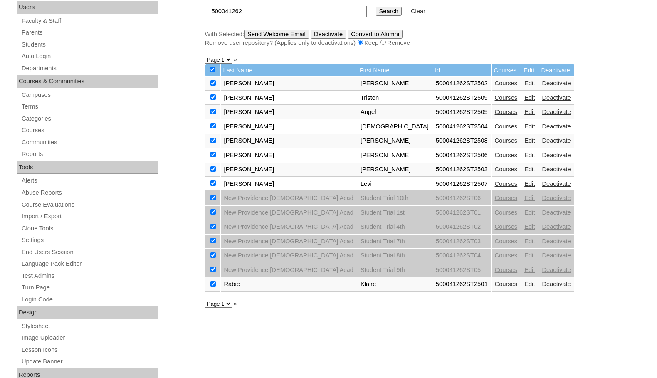
checkbox input "true"
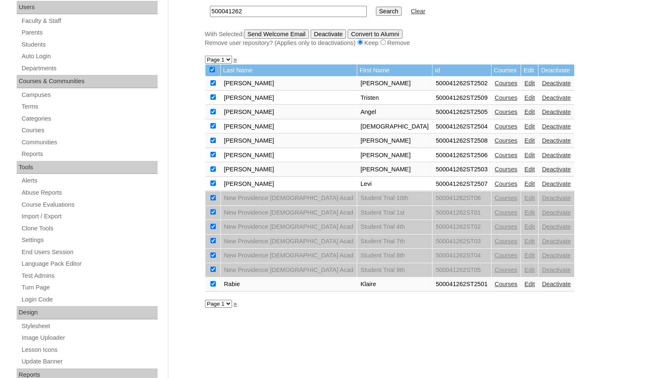
checkbox input "true"
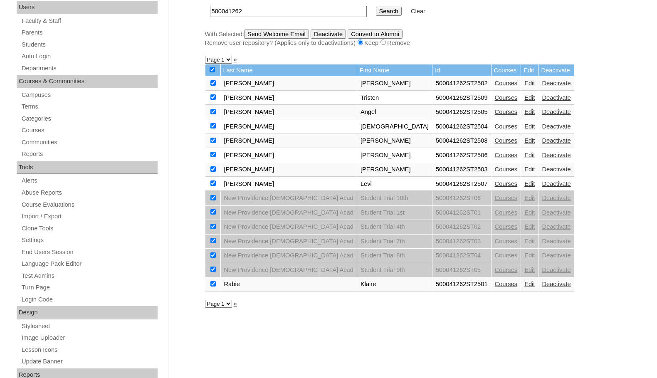
checkbox input "true"
click at [212, 197] on input "checkbox" at bounding box center [212, 197] width 5 height 5
checkbox input "false"
click at [214, 200] on input "checkbox" at bounding box center [212, 197] width 5 height 5
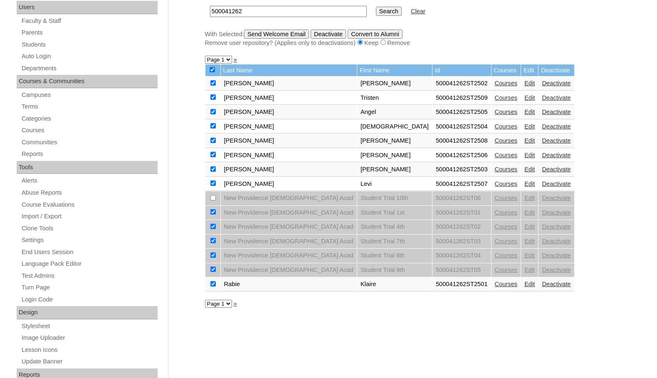
checkbox input "false"
click at [215, 200] on input "checkbox" at bounding box center [212, 197] width 5 height 5
checkbox input "false"
click at [215, 200] on input "checkbox" at bounding box center [212, 197] width 5 height 5
checkbox input "false"
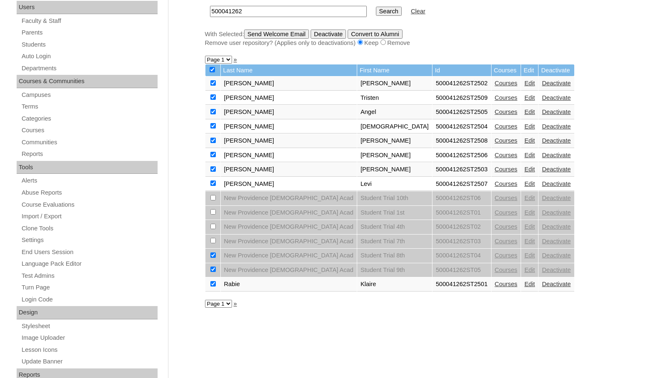
click at [212, 200] on input "checkbox" at bounding box center [212, 197] width 5 height 5
checkbox input "false"
click at [211, 200] on input "checkbox" at bounding box center [212, 197] width 5 height 5
checkbox input "false"
click at [282, 36] on input "Send Welcome Email" at bounding box center [276, 34] width 65 height 9
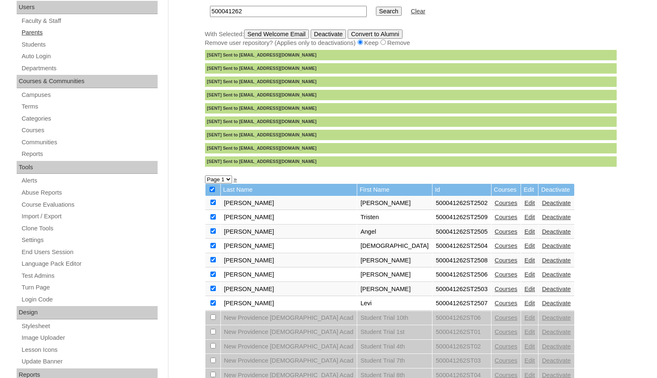
click at [39, 32] on link "Parents" at bounding box center [89, 32] width 137 height 10
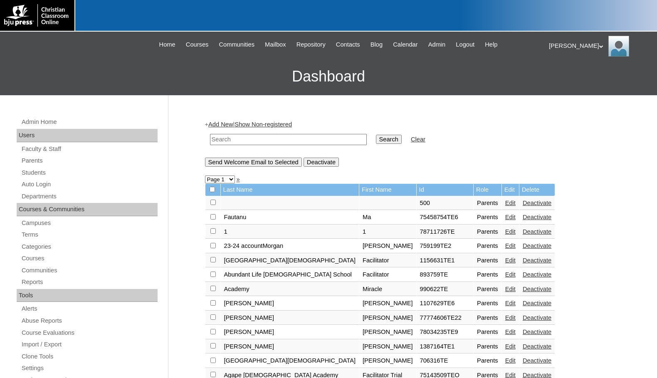
click at [298, 142] on input "text" at bounding box center [288, 139] width 157 height 11
paste input "78266532"
type input "78266532"
click at [376, 143] on input "Search" at bounding box center [389, 139] width 26 height 9
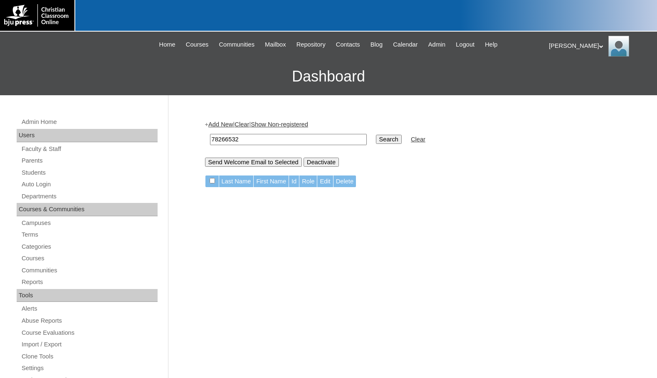
drag, startPoint x: 247, startPoint y: 142, endPoint x: 192, endPoint y: 142, distance: 55.3
click at [192, 142] on div "Admin Home Users Faculty & Staff Parents Students Auto Login Departments Course…" at bounding box center [328, 381] width 657 height 573
type input "[PERSON_NAME]"
click at [376, 135] on input "Search" at bounding box center [389, 139] width 26 height 9
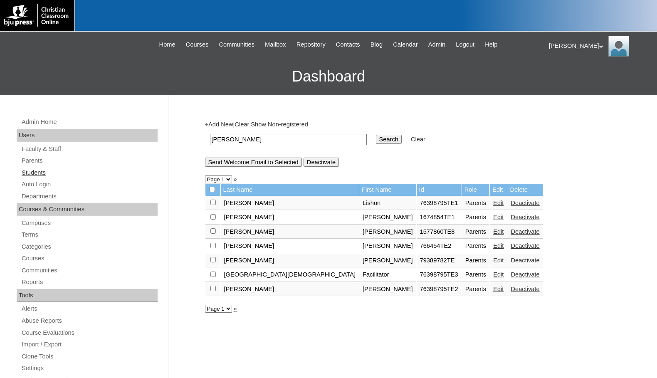
click at [46, 171] on link "Students" at bounding box center [89, 173] width 137 height 10
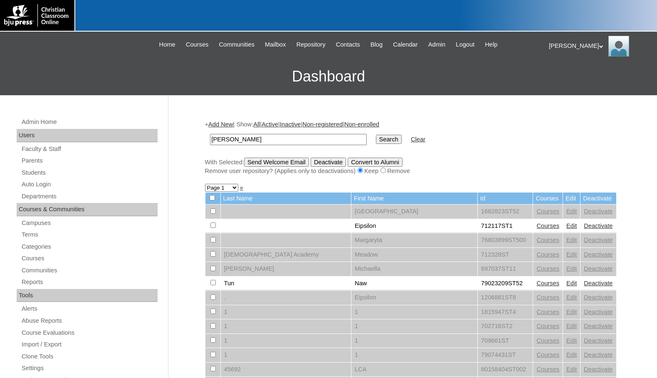
type input "[PERSON_NAME]"
click at [376, 135] on input "Search" at bounding box center [389, 139] width 26 height 9
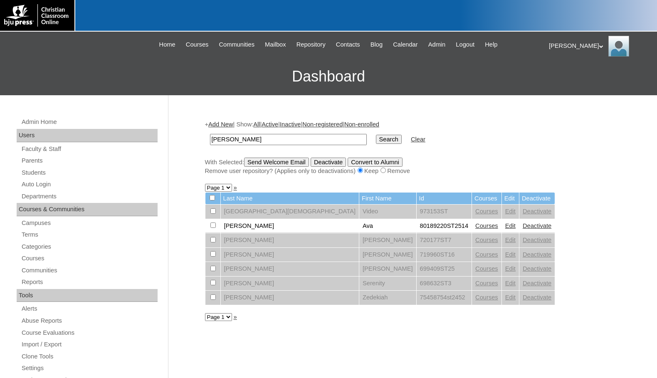
click at [475, 227] on link "Courses" at bounding box center [486, 225] width 23 height 7
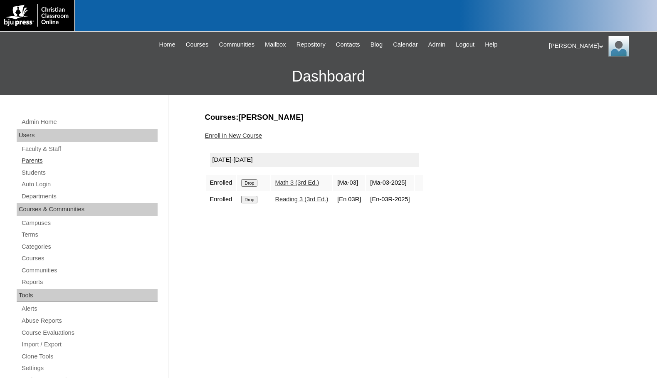
click at [51, 160] on link "Parents" at bounding box center [89, 160] width 137 height 10
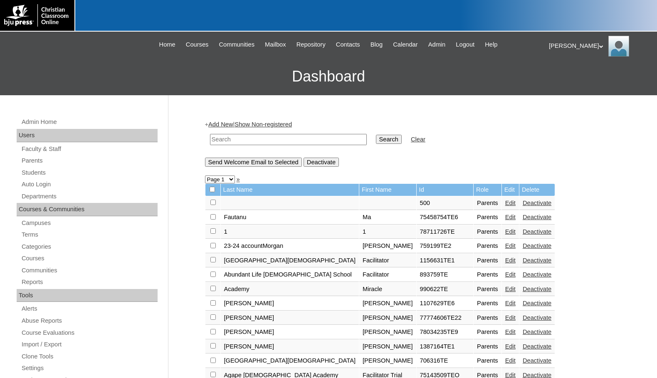
click at [240, 142] on input "text" at bounding box center [288, 139] width 157 height 11
paste input "78266532"
type input "78266532"
click at [376, 137] on input "Search" at bounding box center [389, 139] width 26 height 9
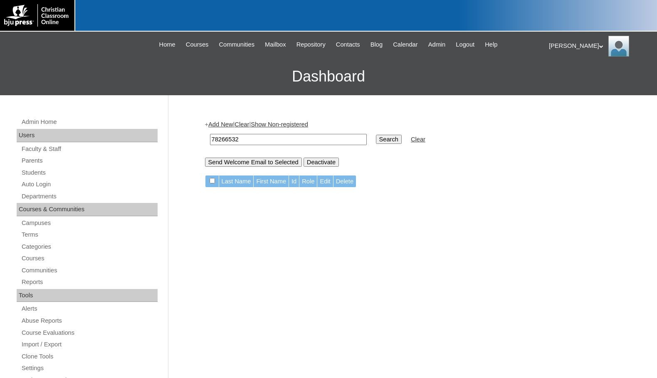
drag, startPoint x: 252, startPoint y: 137, endPoint x: 169, endPoint y: 137, distance: 83.1
click at [169, 137] on div "Admin Home Users Faculty & Staff Parents Students Auto Login Departments Course…" at bounding box center [328, 381] width 657 height 573
click at [376, 138] on input "Search" at bounding box center [389, 139] width 26 height 9
click at [226, 124] on link "Add New" at bounding box center [220, 124] width 25 height 7
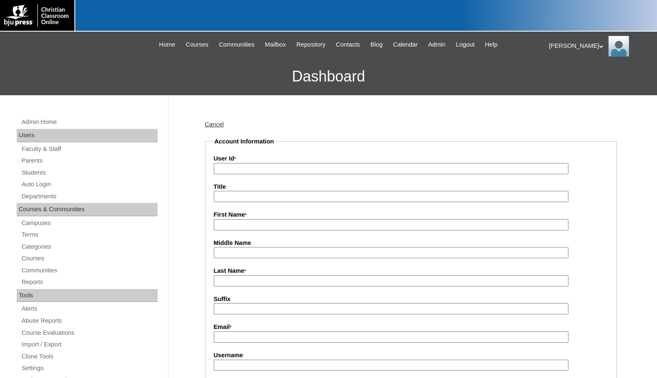
click at [272, 173] on input "User Id *" at bounding box center [391, 168] width 355 height 11
paste input "78266532"
type input "78266532TE"
type input "d"
type input "Dawn"
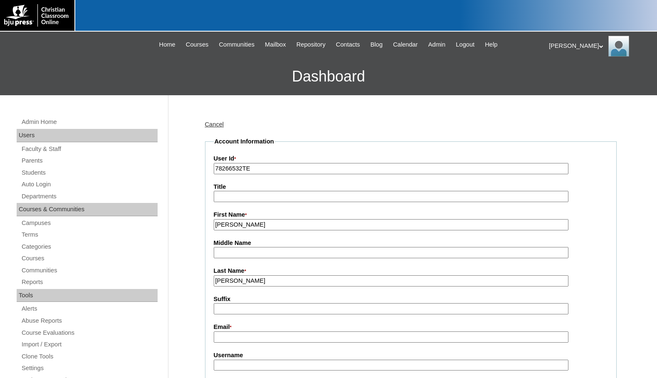
type input "Cooper"
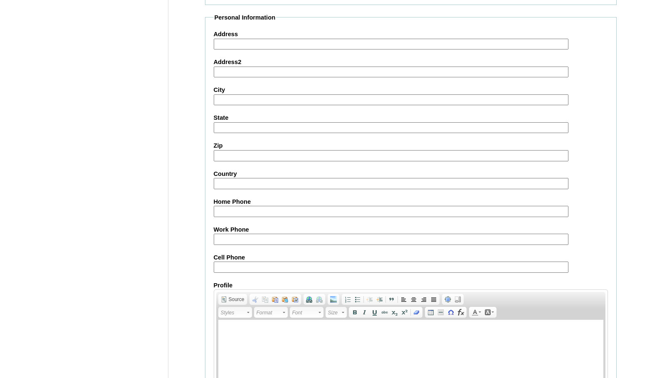
scroll to position [745, 0]
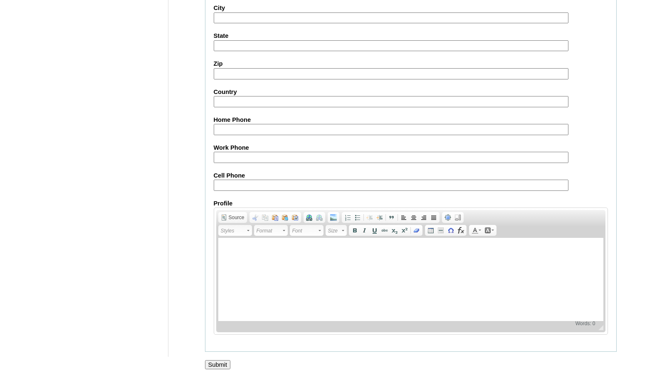
type input "dcooper@lcasulphur.com"
click at [222, 363] on input "Submit" at bounding box center [218, 364] width 26 height 9
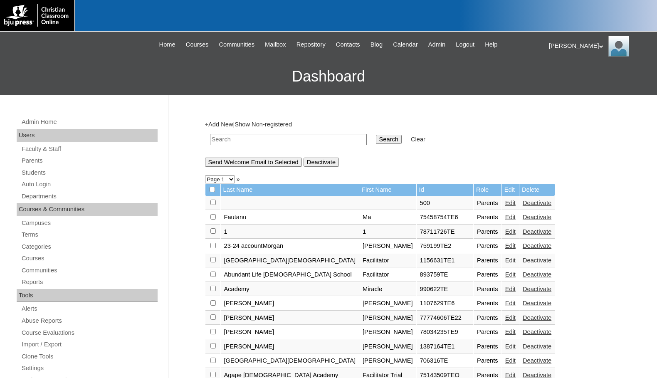
click at [334, 140] on input "text" at bounding box center [288, 139] width 157 height 11
paste input "78266532"
type input "78266532"
drag, startPoint x: 359, startPoint y: 139, endPoint x: 358, endPoint y: 150, distance: 11.3
click at [376, 139] on input "Search" at bounding box center [389, 139] width 26 height 9
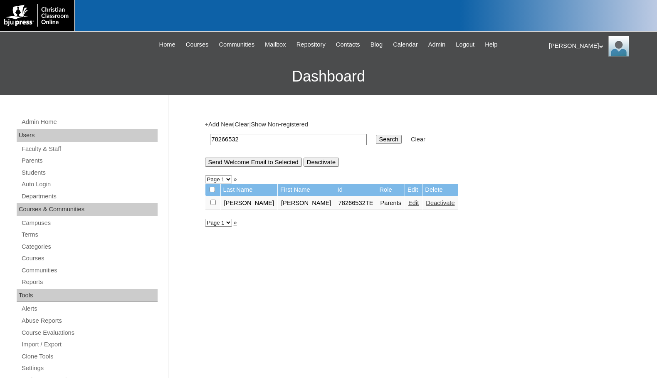
click at [213, 201] on input "checkbox" at bounding box center [212, 202] width 5 height 5
checkbox input "true"
click at [259, 163] on input "Send Welcome Email to Selected" at bounding box center [253, 162] width 97 height 9
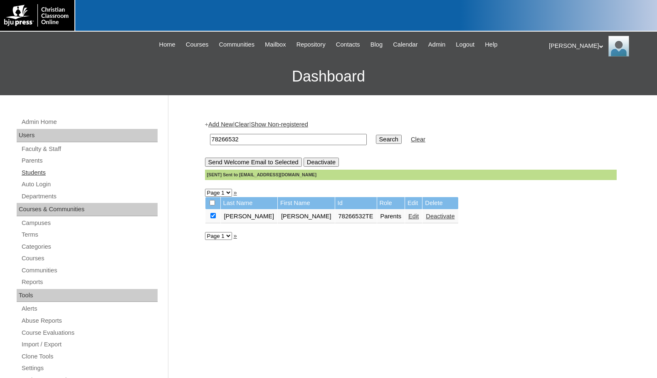
click at [56, 170] on link "Students" at bounding box center [89, 173] width 137 height 10
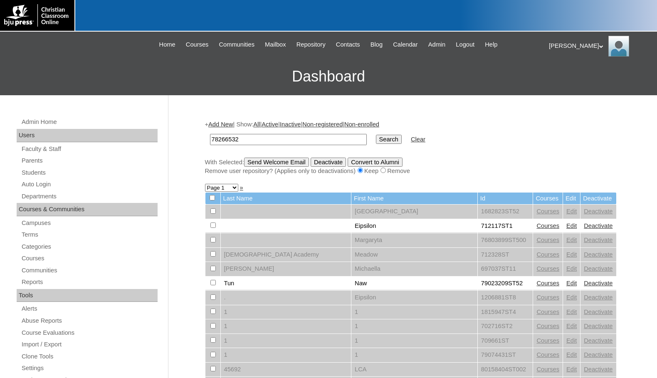
type input "78266532"
click at [376, 141] on input "Search" at bounding box center [389, 139] width 26 height 9
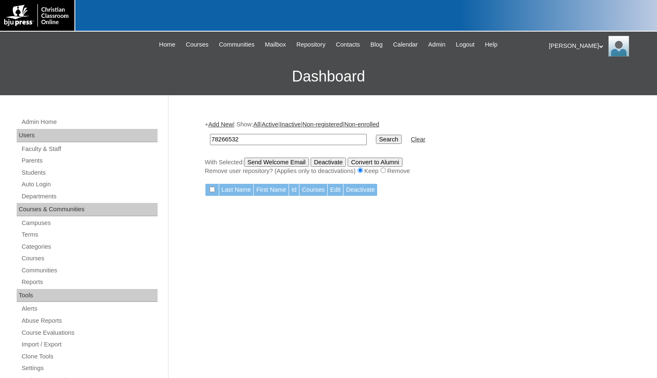
click at [230, 123] on link "Add New" at bounding box center [220, 124] width 25 height 7
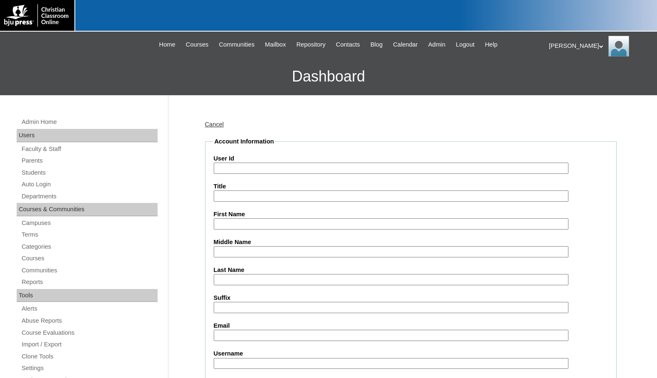
click at [238, 170] on input "User Id" at bounding box center [391, 168] width 355 height 11
paste input "78266532"
type input "78266532ST1"
type input "Cruz"
type input "[PERSON_NAME]"
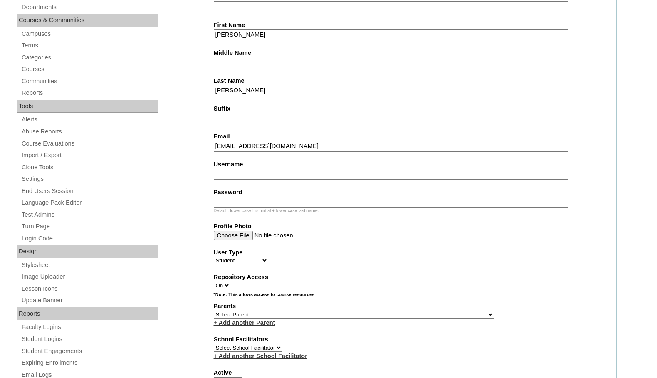
scroll to position [208, 0]
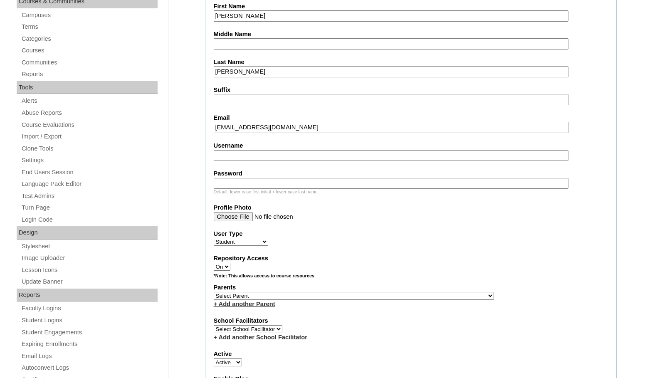
type input "ctolb309@lcasulphur.com"
click at [394, 295] on select "Select Parent , Fautanu, Ma 1, 1 23-24 accountMorgan, Jason 6th Street Mennonit…" at bounding box center [354, 296] width 280 height 8
select select "37109"
click at [415, 295] on div "Parents Select Parent , Fautanu, Ma 1, 1 23-24 accountMorgan, Jason 6th Street …" at bounding box center [411, 295] width 394 height 25
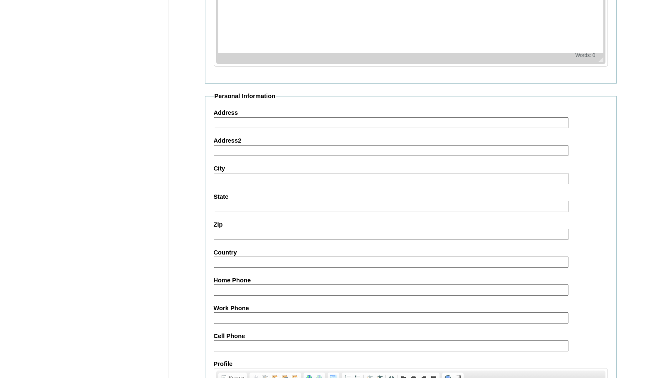
scroll to position [887, 0]
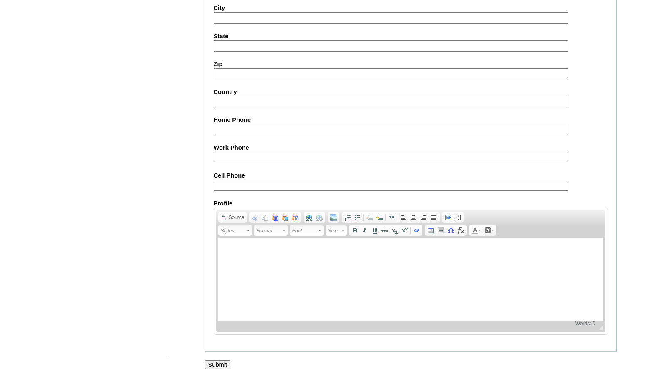
click at [224, 366] on input "Submit" at bounding box center [218, 364] width 26 height 9
drag, startPoint x: 15, startPoint y: 131, endPoint x: 42, endPoint y: 111, distance: 33.3
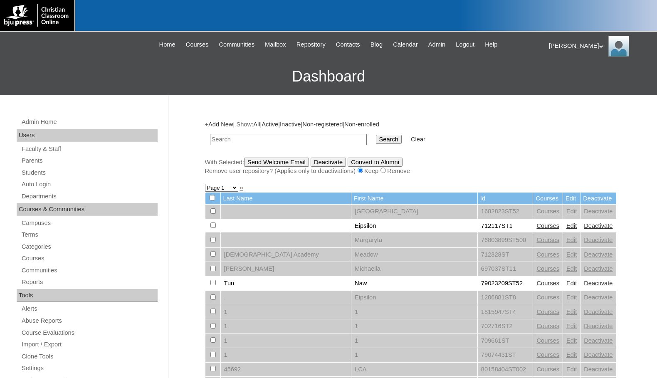
paste input "78266532"
type input "78266532"
click at [376, 135] on input "Search" at bounding box center [389, 139] width 26 height 9
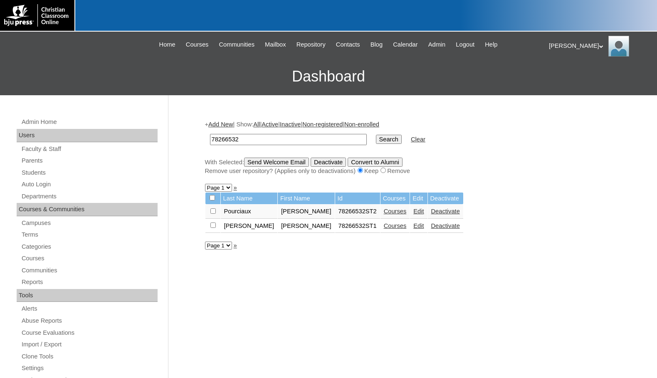
click at [384, 212] on link "Courses" at bounding box center [395, 211] width 23 height 7
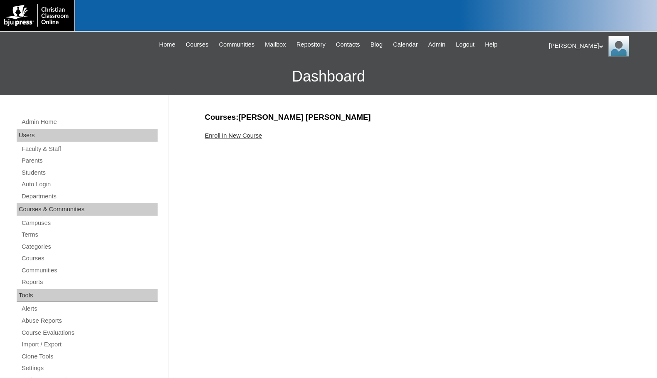
click at [251, 137] on link "Enroll in New Course" at bounding box center [233, 135] width 57 height 7
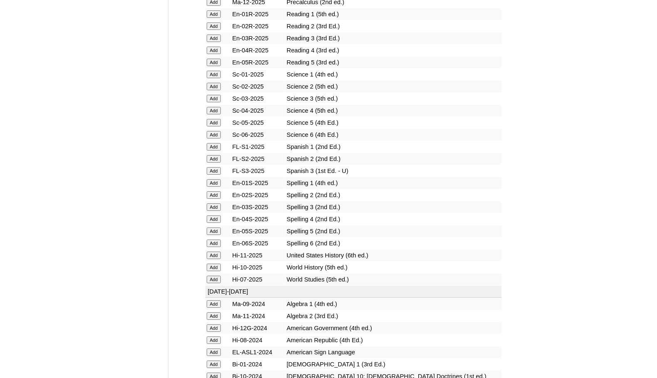
scroll to position [998, 0]
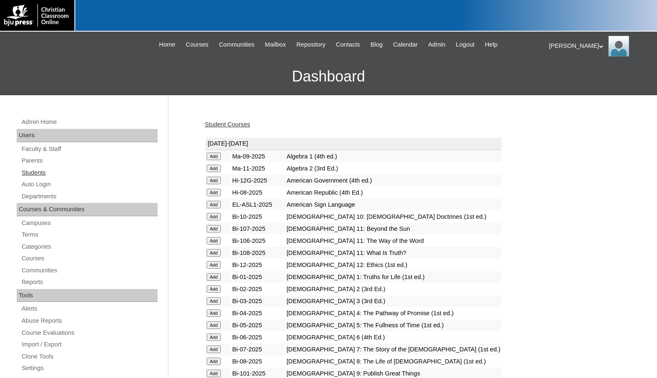
click at [53, 169] on link "Students" at bounding box center [89, 173] width 137 height 10
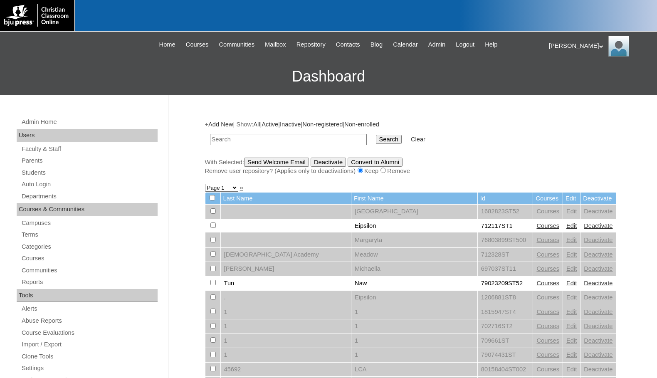
click at [226, 124] on link "Add New" at bounding box center [220, 124] width 25 height 7
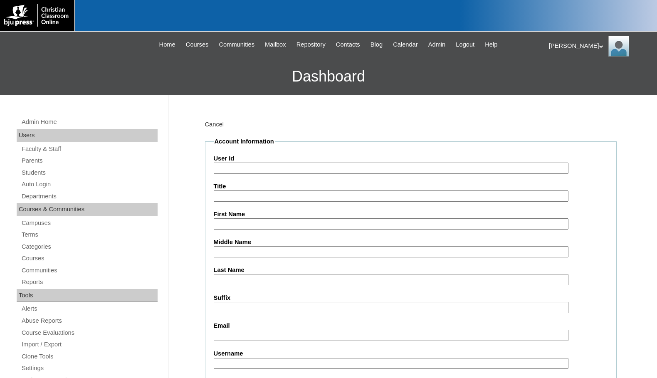
click at [250, 169] on input "User Id" at bounding box center [391, 168] width 355 height 11
paste input "78266532"
type input "78266532ST3"
type input "Kylie"
type input "[PERSON_NAME]"
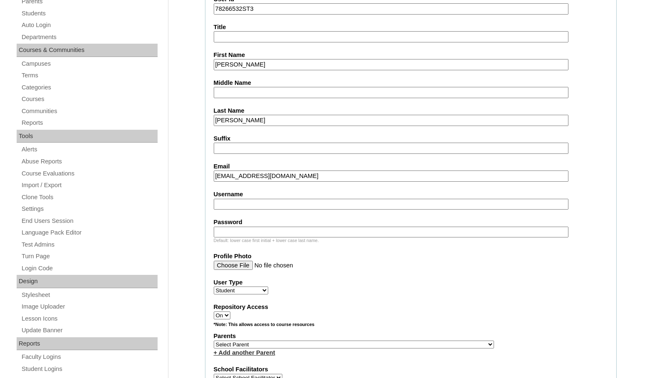
scroll to position [166, 0]
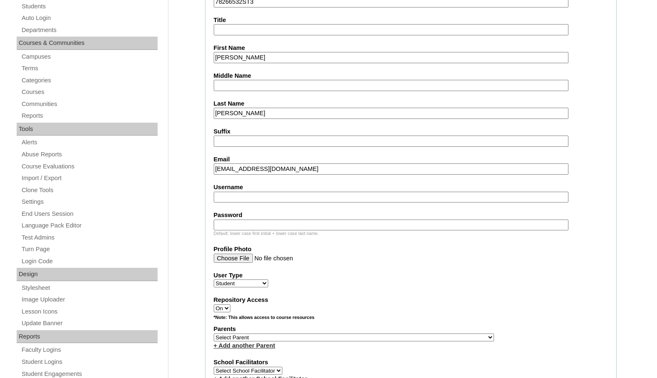
type input "ktrah320@lcasulphur.com"
click at [395, 335] on select "Select Parent , Fautanu, Ma 1, 1 23-24 accountMorgan, Jason 6th Street Mennonit…" at bounding box center [354, 337] width 280 height 8
select select "37109"
click at [422, 336] on div "Parents Select Parent , Fautanu, Ma 1, 1 23-24 accountMorgan, Jason 6th Street …" at bounding box center [411, 337] width 394 height 25
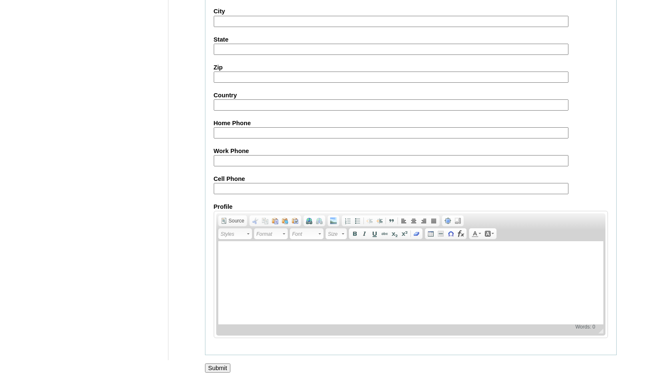
scroll to position [887, 0]
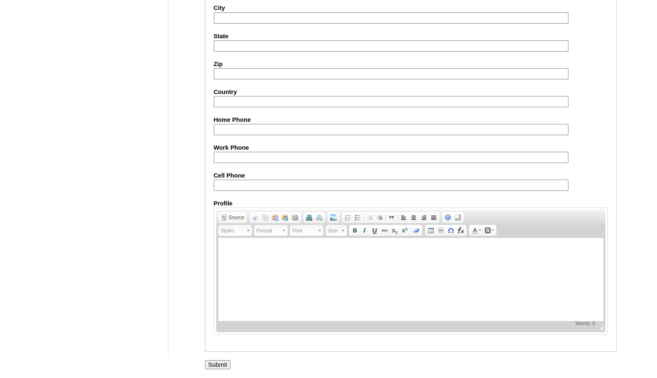
click at [226, 362] on input "Submit" at bounding box center [218, 364] width 26 height 9
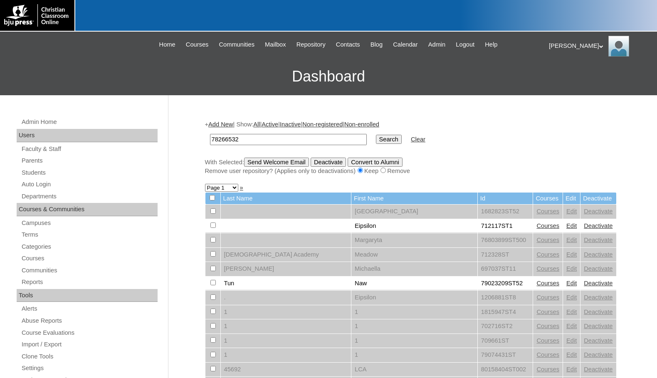
type input "78266532"
click at [376, 139] on input "Search" at bounding box center [389, 139] width 26 height 9
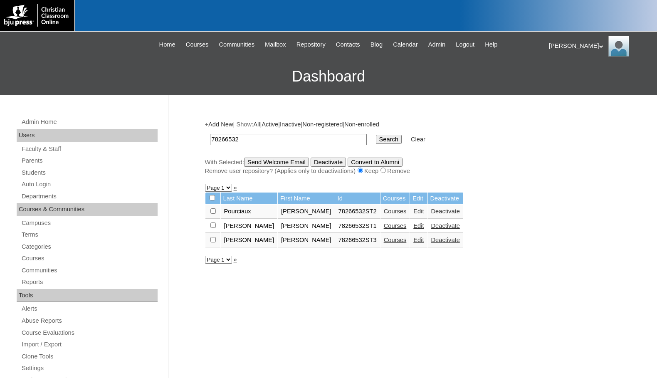
click at [384, 238] on link "Courses" at bounding box center [395, 240] width 23 height 7
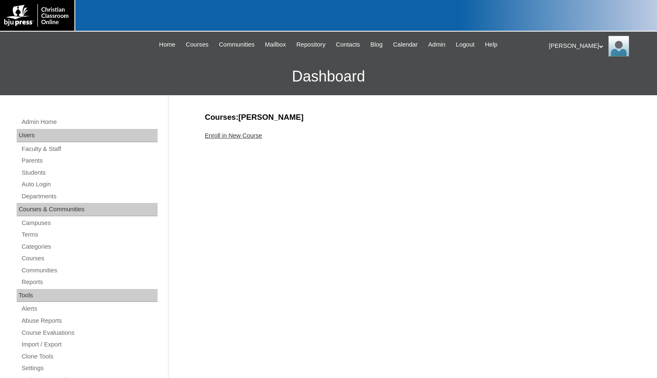
click at [253, 136] on link "Enroll in New Course" at bounding box center [233, 135] width 57 height 7
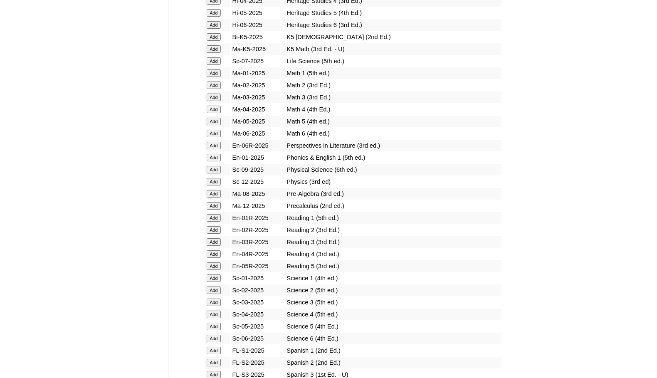
scroll to position [831, 0]
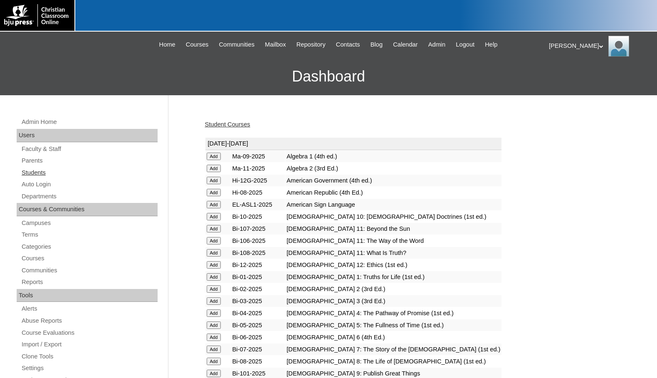
click at [54, 170] on link "Students" at bounding box center [89, 173] width 137 height 10
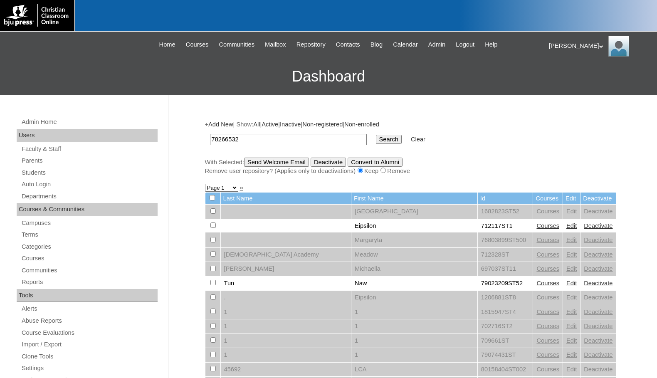
type input "78266532"
click at [376, 138] on input "Search" at bounding box center [389, 139] width 26 height 9
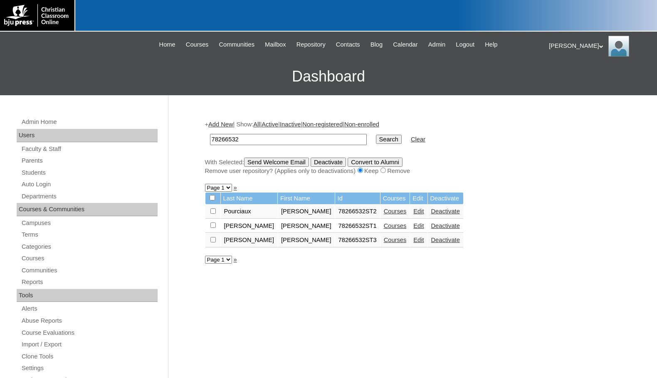
click at [384, 208] on link "Courses" at bounding box center [395, 211] width 23 height 7
click at [384, 225] on link "Courses" at bounding box center [395, 225] width 23 height 7
click at [224, 125] on link "Add New" at bounding box center [220, 124] width 25 height 7
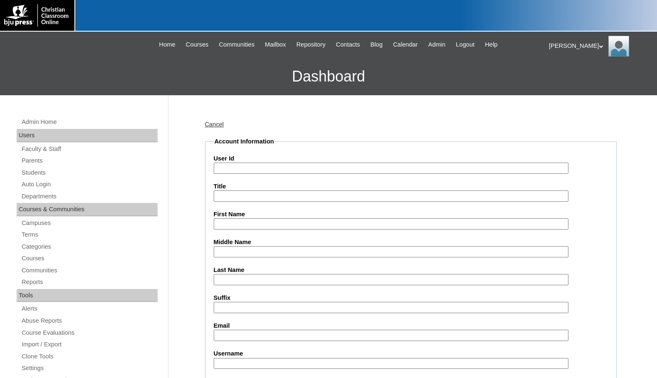
click at [276, 169] on input "User Id" at bounding box center [391, 168] width 355 height 11
paste input "78266532"
type input "78266532ST4"
type input "Braxton"
type input "Sorrell"
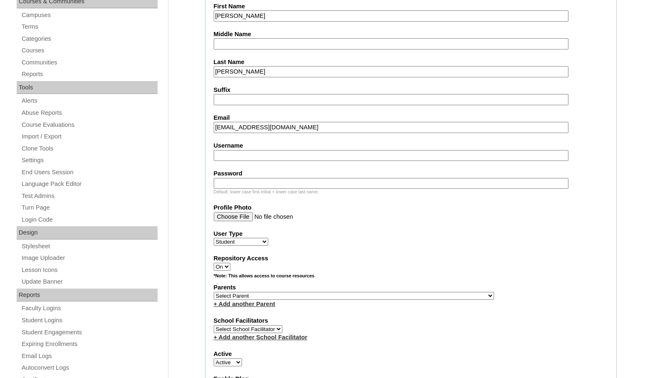
scroll to position [249, 0]
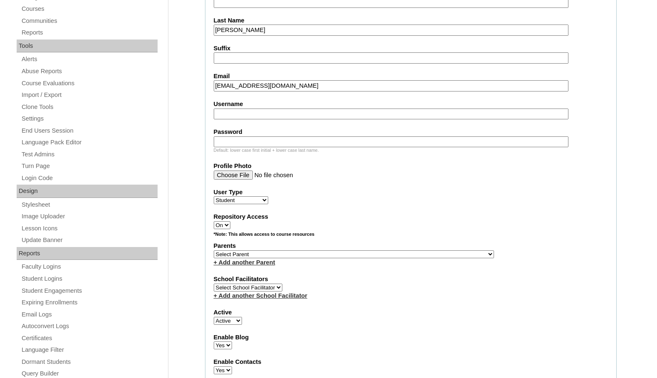
type input "bsorr291@lcasulphur.com"
drag, startPoint x: 397, startPoint y: 254, endPoint x: 415, endPoint y: 255, distance: 18.3
click at [397, 254] on select "Select Parent , Fautanu, Ma 1, 1 23-24 accountMorgan, Jason 6th Street Mennonit…" at bounding box center [354, 254] width 280 height 8
select select "37109"
click at [415, 255] on div "Parents Select Parent , Fautanu, Ma 1, 1 23-24 accountMorgan, Jason 6th Street …" at bounding box center [411, 254] width 394 height 25
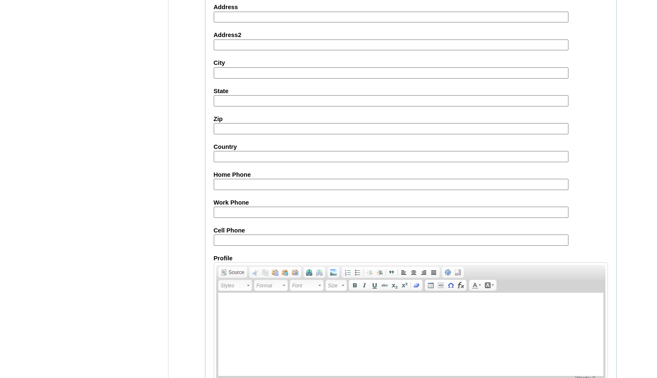
scroll to position [887, 0]
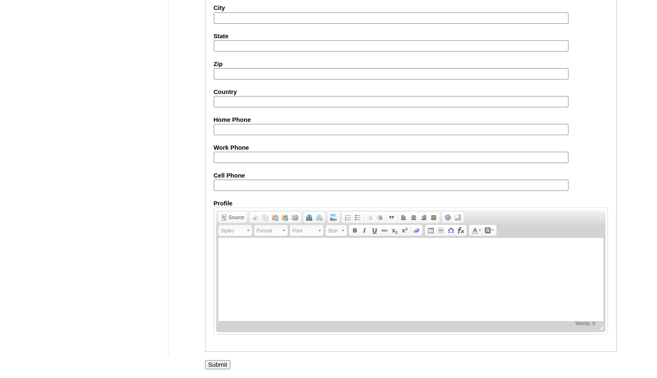
click at [224, 362] on input "Submit" at bounding box center [218, 364] width 26 height 9
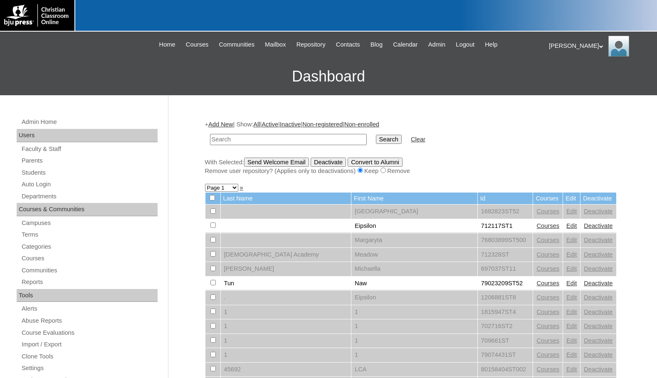
click at [14, 90] on h3 "Dashboard" at bounding box center [328, 76] width 648 height 37
click at [258, 140] on input "text" at bounding box center [288, 139] width 157 height 11
paste input "80090335"
type input "80090335"
click at [376, 139] on input "Search" at bounding box center [389, 139] width 26 height 9
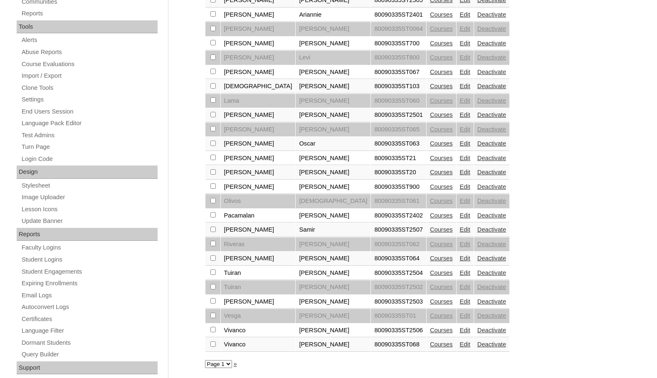
scroll to position [299, 0]
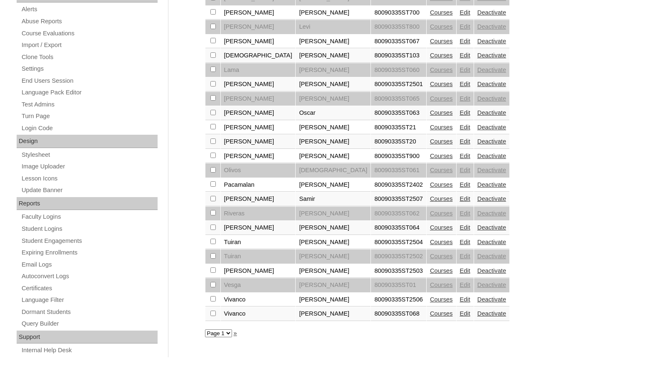
click at [430, 313] on link "Courses" at bounding box center [441, 313] width 23 height 7
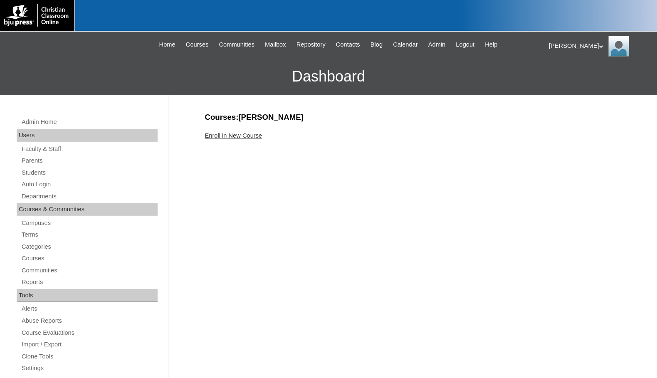
click at [252, 139] on div "Enroll in New Course" at bounding box center [411, 135] width 412 height 9
click at [250, 134] on link "Enroll in New Course" at bounding box center [233, 135] width 57 height 7
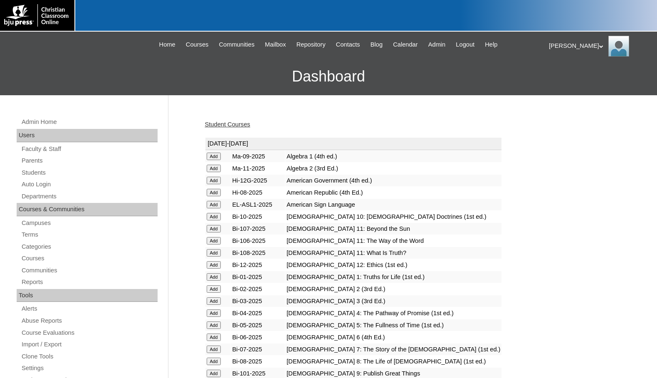
click at [218, 160] on input "Add" at bounding box center [214, 156] width 15 height 7
click at [215, 160] on input "Add" at bounding box center [214, 156] width 15 height 7
click at [216, 160] on input "Add" at bounding box center [214, 156] width 15 height 7
click at [213, 160] on input "Add" at bounding box center [214, 156] width 15 height 7
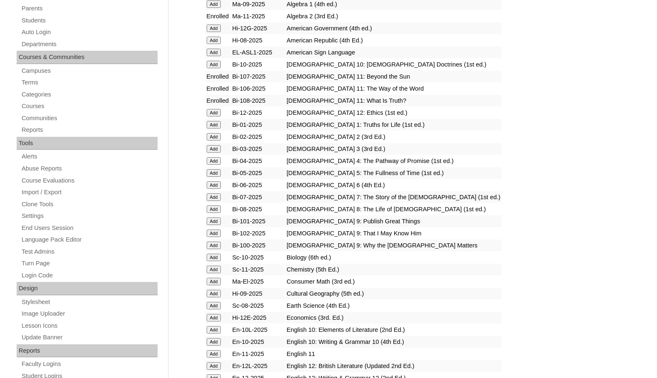
scroll to position [166, 0]
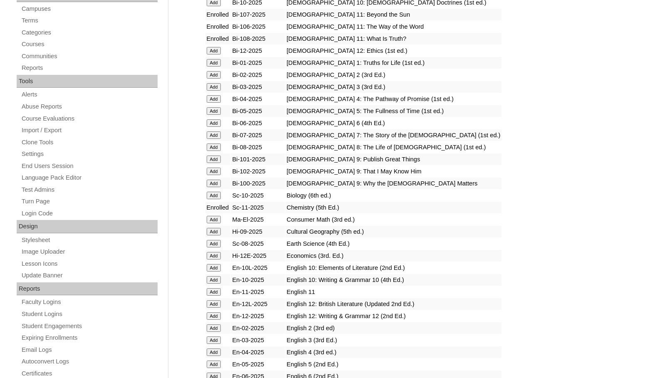
scroll to position [249, 0]
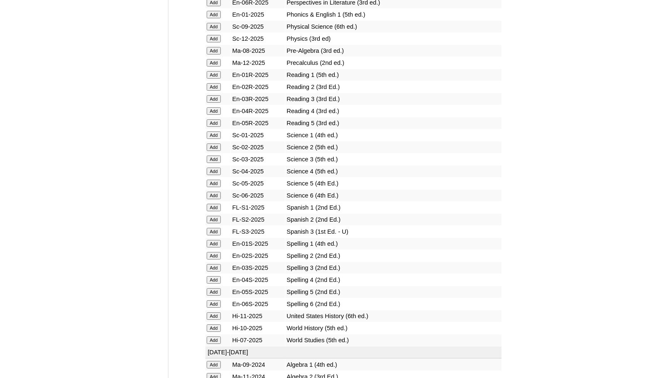
scroll to position [956, 0]
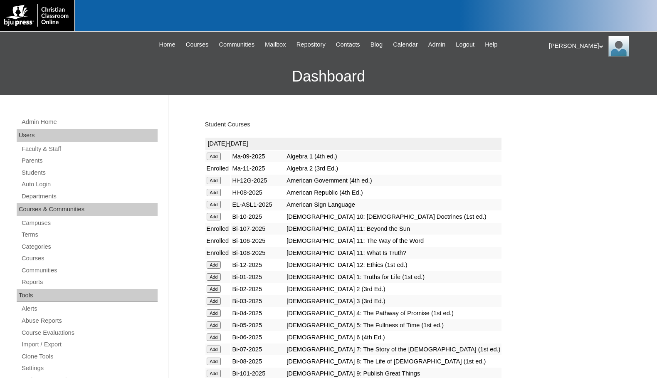
click at [235, 126] on link "Student Courses" at bounding box center [227, 124] width 45 height 7
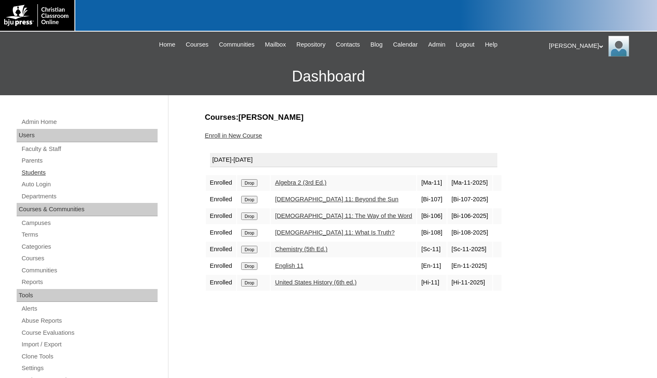
click at [39, 174] on link "Students" at bounding box center [89, 173] width 137 height 10
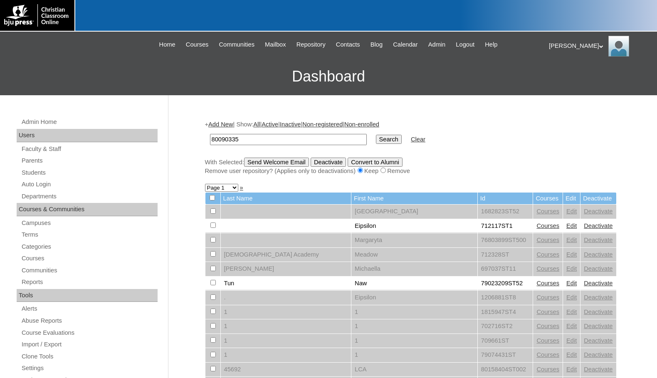
type input "80090335"
click at [376, 137] on input "Search" at bounding box center [389, 139] width 26 height 9
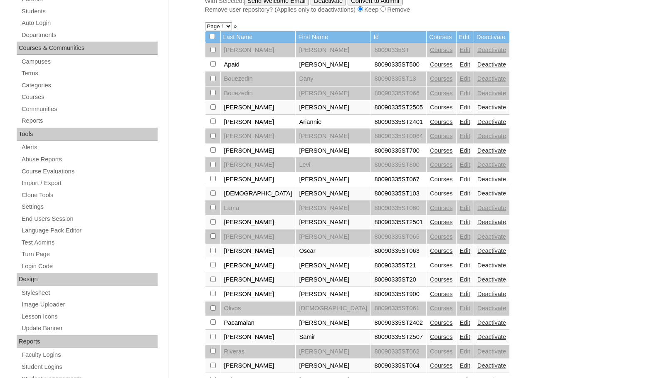
scroll to position [291, 0]
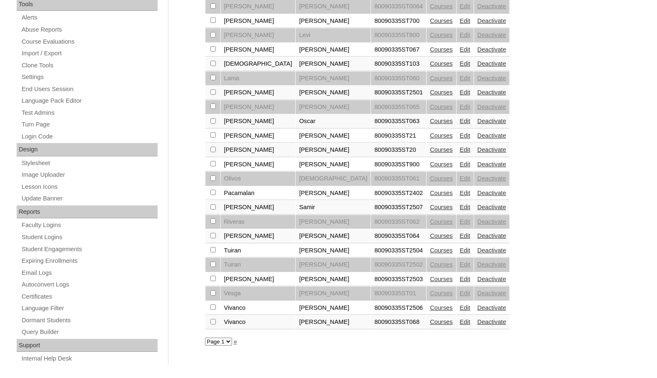
checkbox input "true"
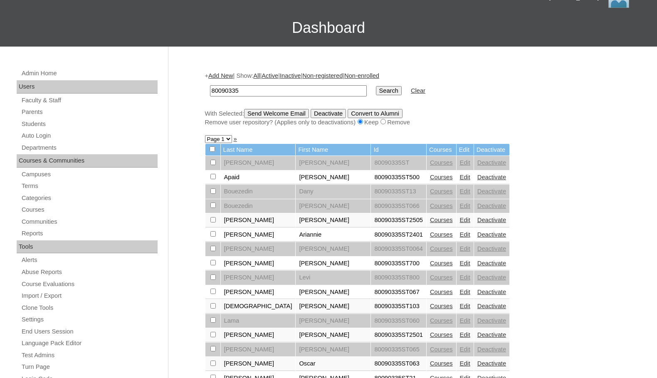
scroll to position [42, 0]
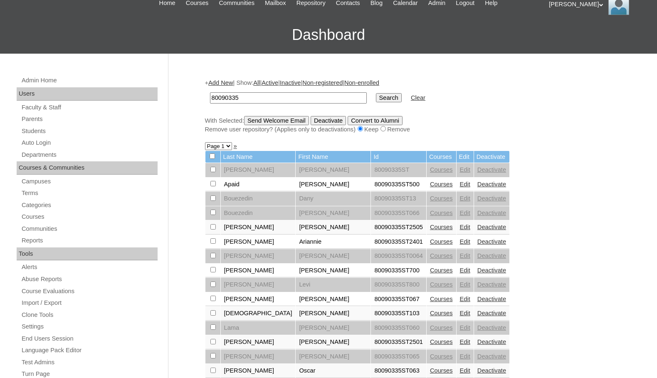
click at [302, 119] on input "Send Welcome Email" at bounding box center [276, 120] width 65 height 9
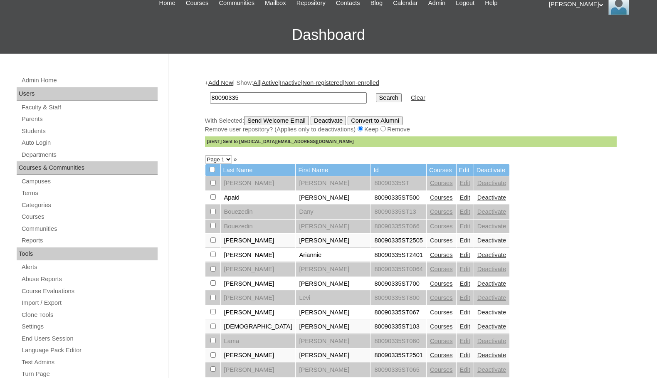
click at [27, 40] on h3 "Dashboard" at bounding box center [328, 34] width 648 height 37
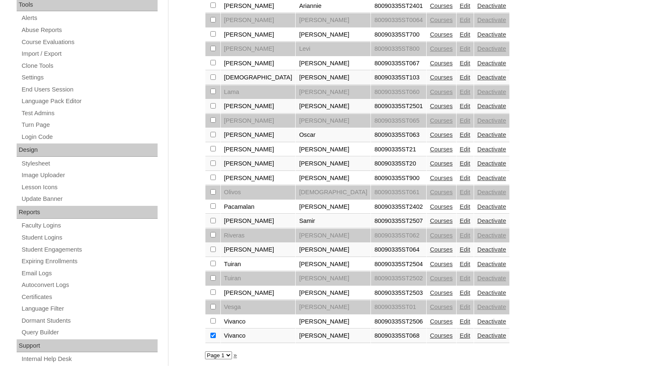
scroll to position [291, 0]
click at [460, 247] on link "Edit" at bounding box center [465, 249] width 10 height 7
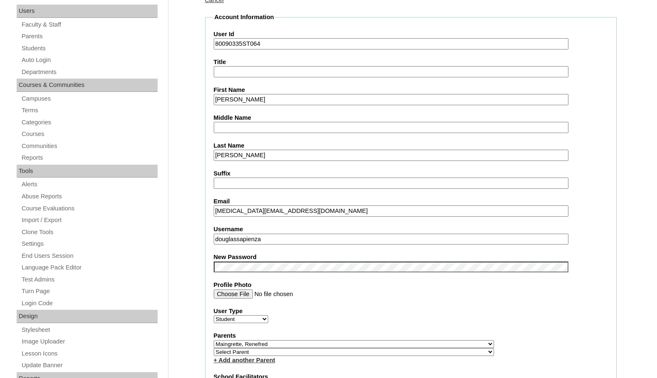
scroll to position [125, 0]
drag, startPoint x: 270, startPoint y: 239, endPoint x: 197, endPoint y: 233, distance: 72.6
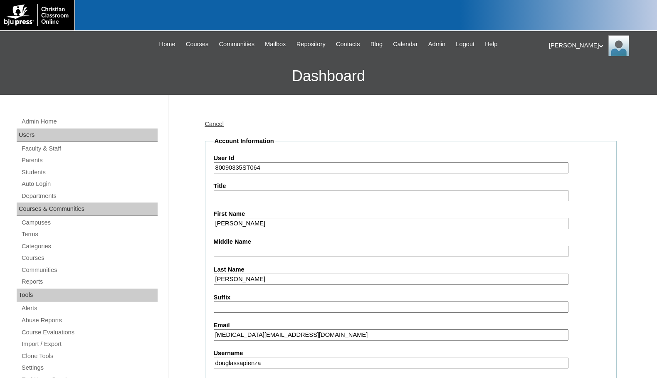
scroll to position [0, 0]
click at [54, 159] on link "Parents" at bounding box center [89, 160] width 137 height 10
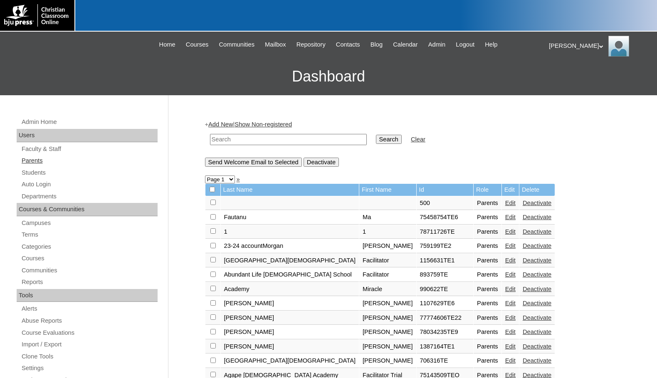
click at [103, 164] on link "Parents" at bounding box center [89, 160] width 137 height 10
click at [281, 140] on input "text" at bounding box center [288, 139] width 157 height 11
paste input "976364"
type input "976364"
click at [376, 135] on input "Search" at bounding box center [389, 139] width 26 height 9
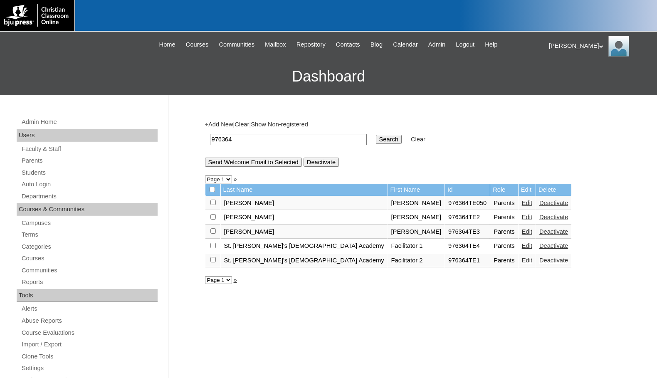
click at [522, 235] on link "Edit" at bounding box center [527, 231] width 10 height 7
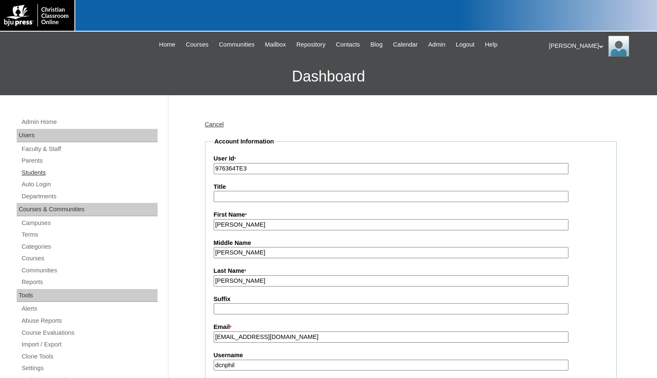
click at [42, 171] on link "Students" at bounding box center [89, 173] width 137 height 10
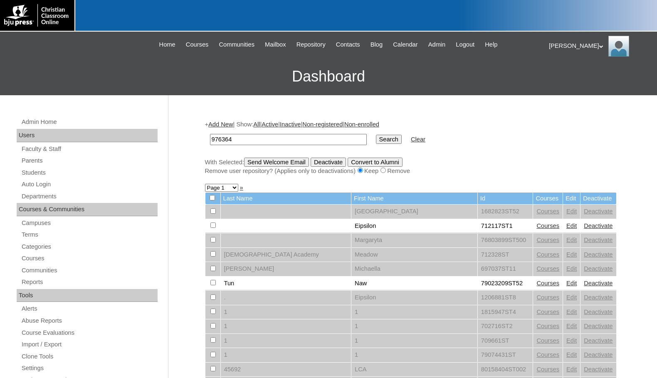
type input "976364"
click at [376, 140] on input "Search" at bounding box center [389, 139] width 26 height 9
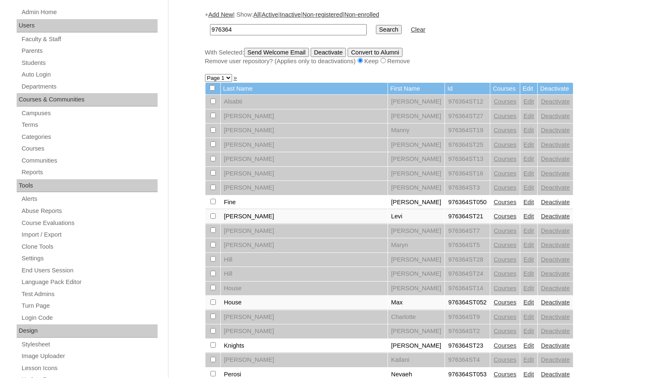
scroll to position [125, 0]
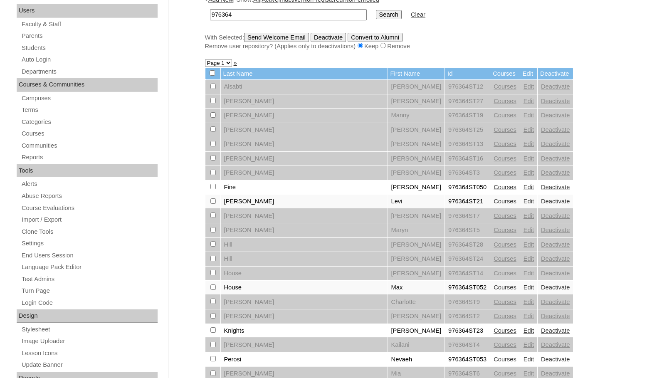
click at [493, 187] on link "Courses" at bounding box center [504, 187] width 23 height 7
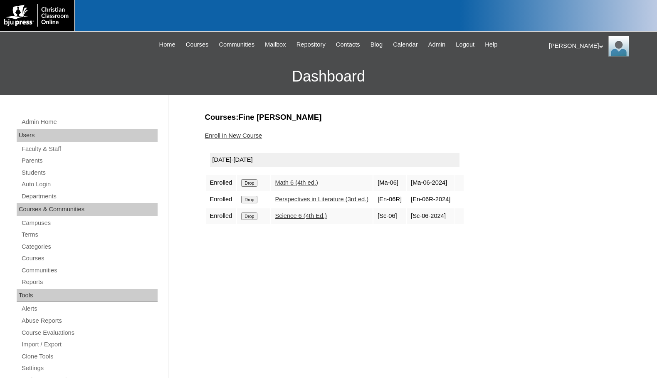
click at [251, 138] on link "Enroll in New Course" at bounding box center [233, 135] width 57 height 7
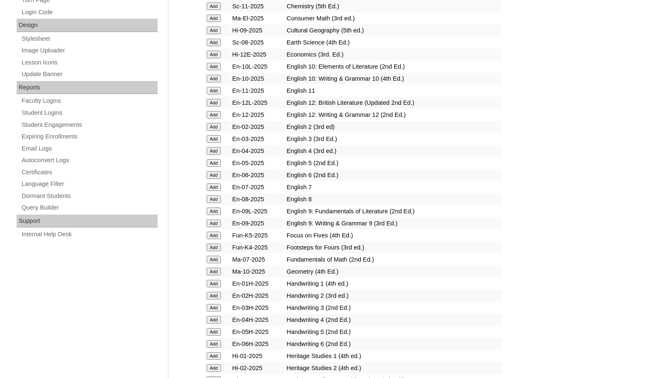
scroll to position [416, 0]
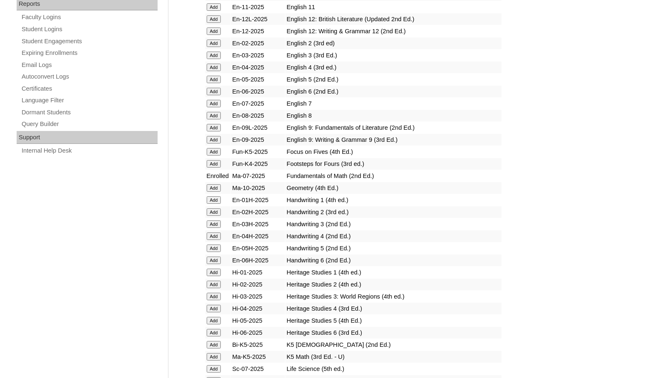
scroll to position [540, 0]
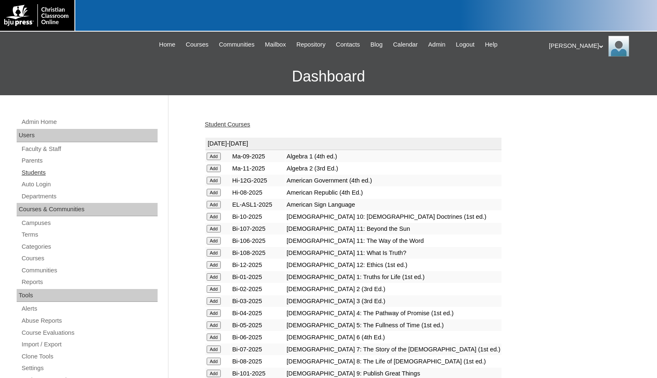
click at [51, 171] on link "Students" at bounding box center [89, 173] width 137 height 10
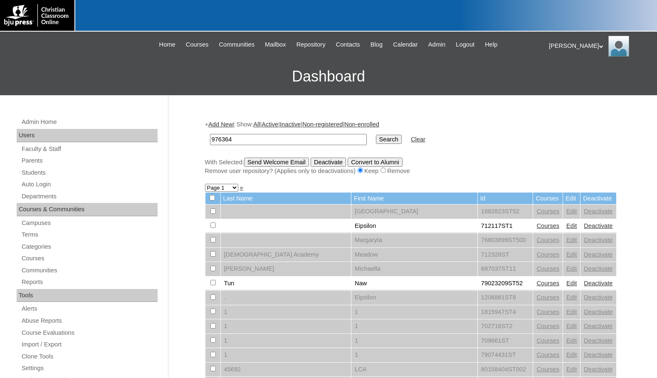
type input "976364"
click at [376, 141] on input "Search" at bounding box center [389, 139] width 26 height 9
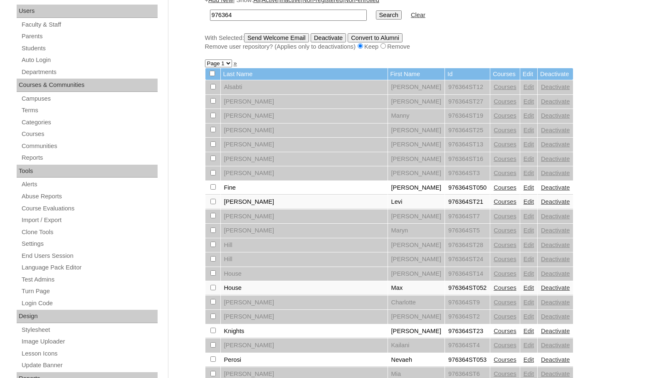
scroll to position [125, 0]
click at [520, 183] on td "Edit" at bounding box center [528, 187] width 17 height 14
click at [523, 187] on link "Edit" at bounding box center [528, 187] width 10 height 7
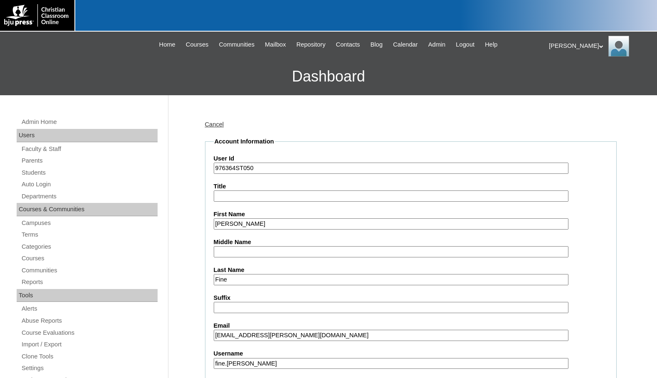
scroll to position [125, 0]
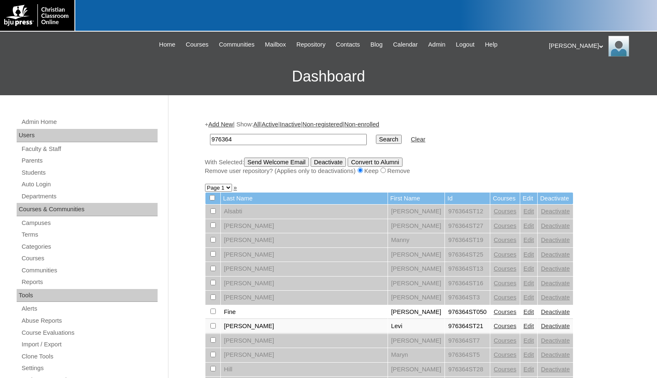
scroll to position [123, 0]
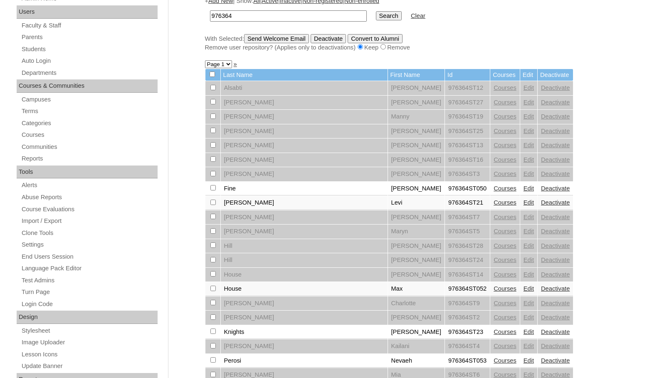
click at [523, 288] on link "Edit" at bounding box center [528, 288] width 10 height 7
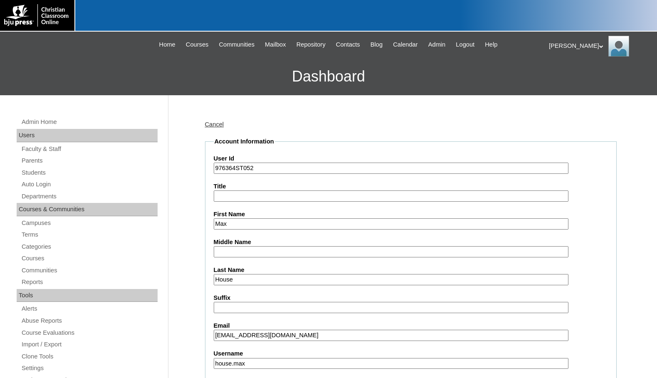
scroll to position [125, 0]
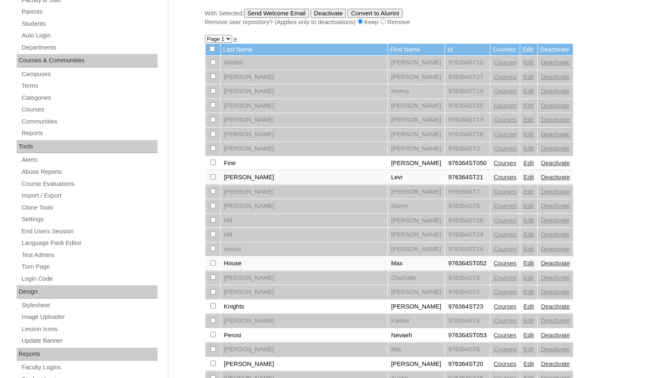
scroll to position [164, 0]
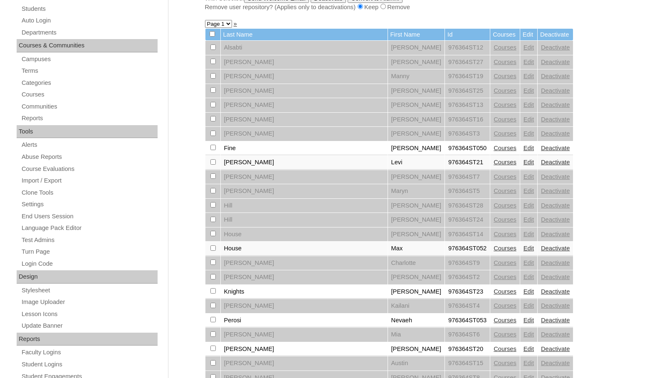
click at [493, 249] on link "Courses" at bounding box center [504, 248] width 23 height 7
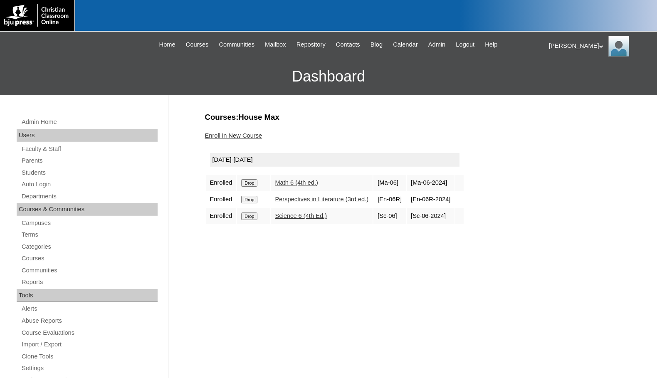
click at [256, 135] on link "Enroll in New Course" at bounding box center [233, 135] width 57 height 7
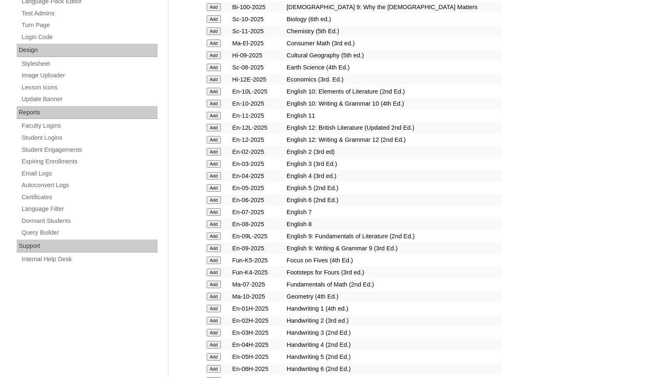
scroll to position [457, 0]
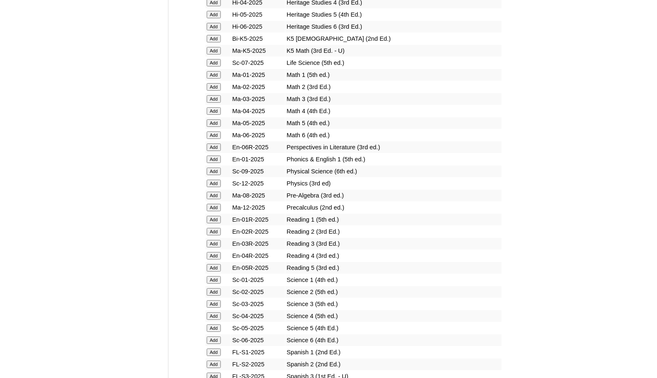
scroll to position [790, 0]
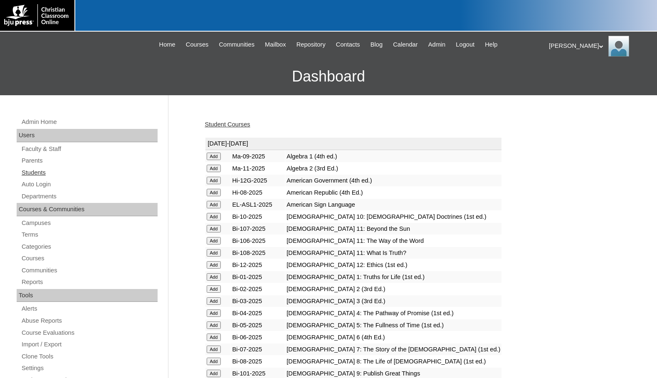
click at [59, 169] on link "Students" at bounding box center [89, 173] width 137 height 10
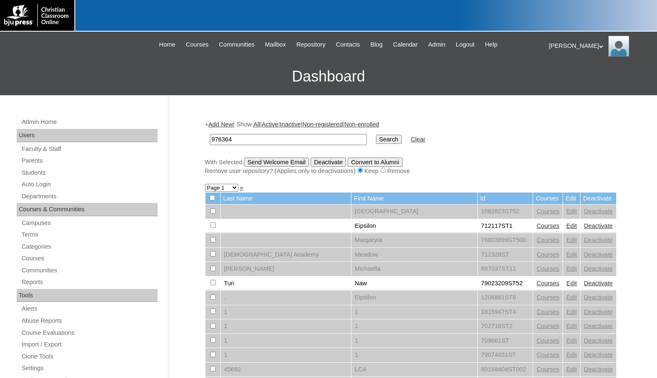
type input "976364"
click at [376, 135] on input "Search" at bounding box center [389, 139] width 26 height 9
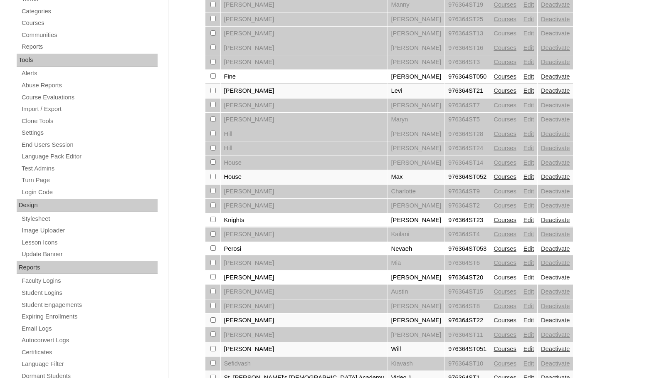
scroll to position [249, 0]
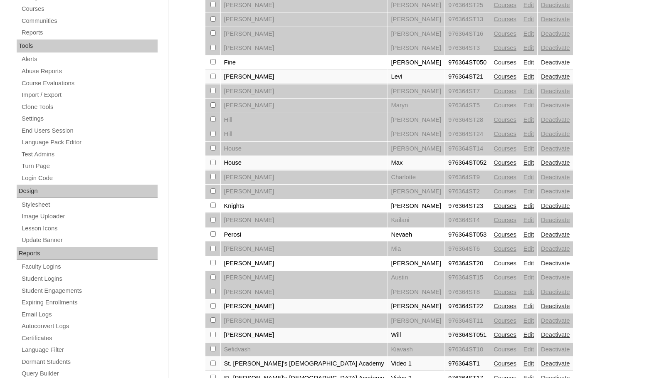
click at [493, 234] on link "Courses" at bounding box center [504, 234] width 23 height 7
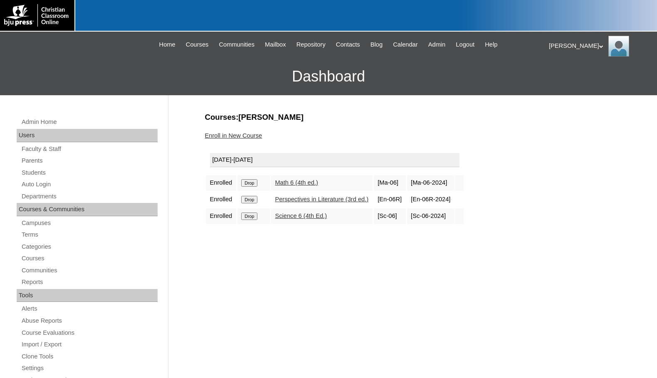
click at [244, 136] on link "Enroll in New Course" at bounding box center [233, 135] width 57 height 7
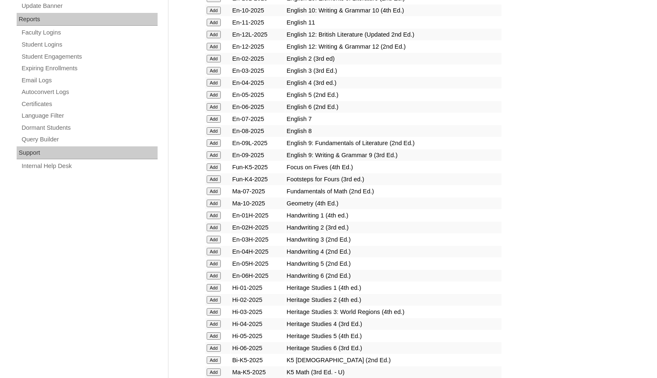
scroll to position [499, 0]
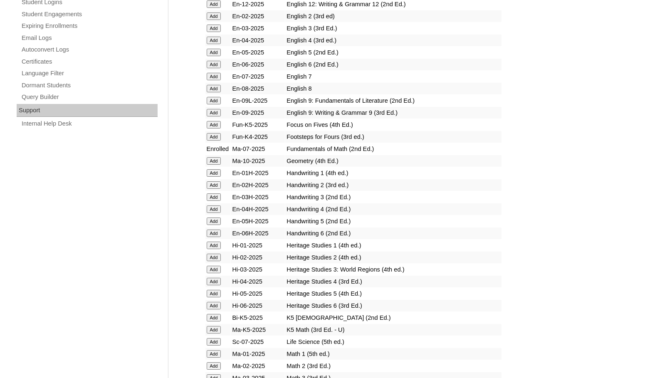
scroll to position [540, 0]
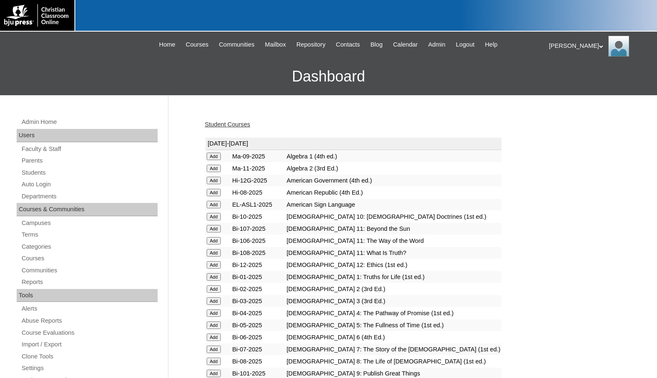
click at [33, 171] on link "Students" at bounding box center [89, 173] width 137 height 10
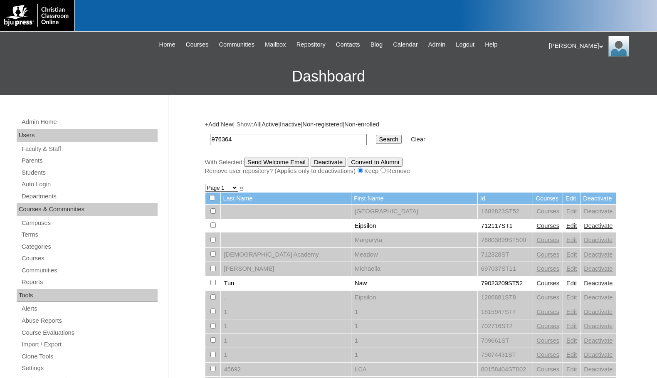
type input "976364"
click at [376, 135] on input "Search" at bounding box center [389, 139] width 26 height 9
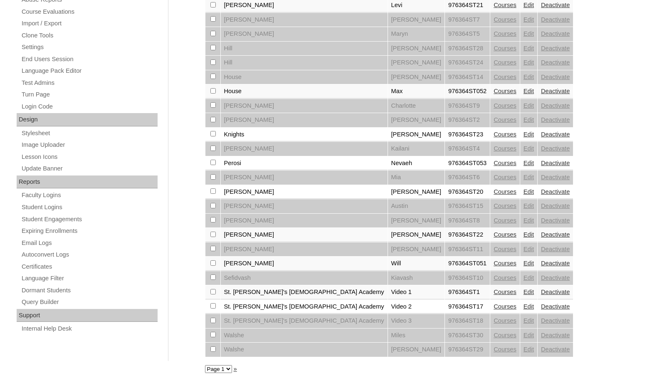
scroll to position [325, 0]
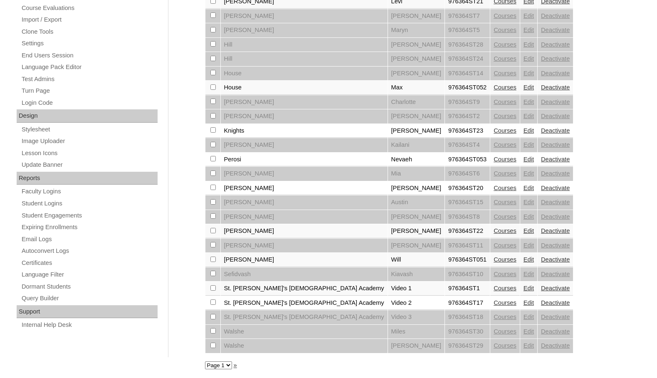
click at [493, 257] on link "Courses" at bounding box center [504, 259] width 23 height 7
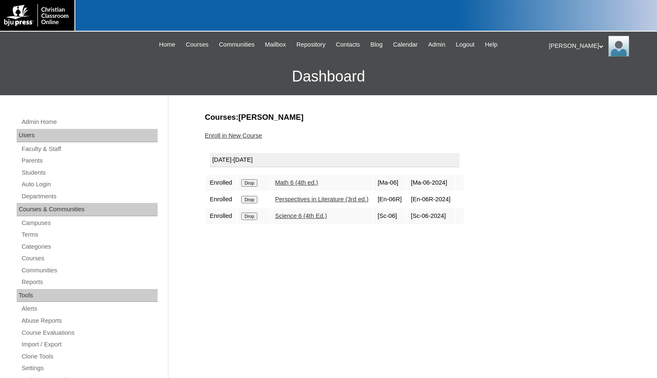
click at [245, 136] on link "Enroll in New Course" at bounding box center [233, 135] width 57 height 7
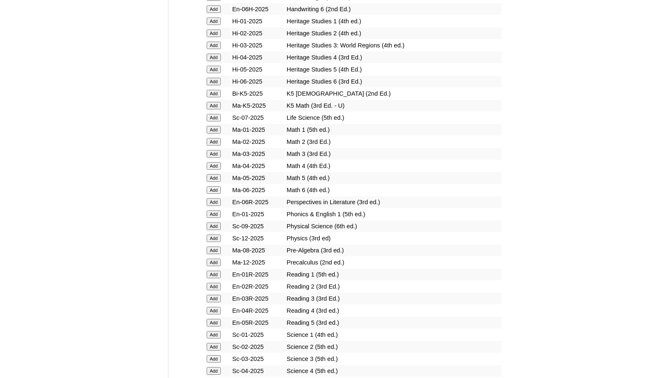
scroll to position [748, 0]
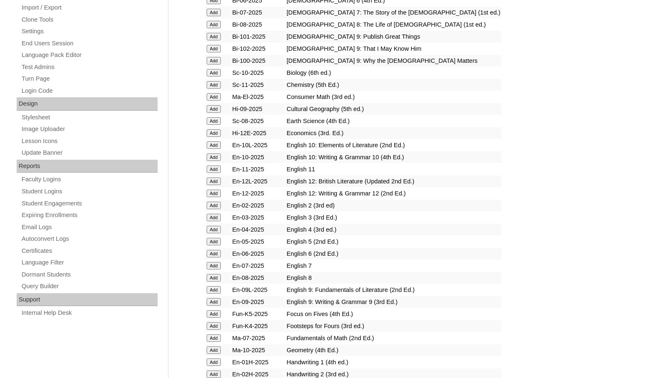
scroll to position [499, 0]
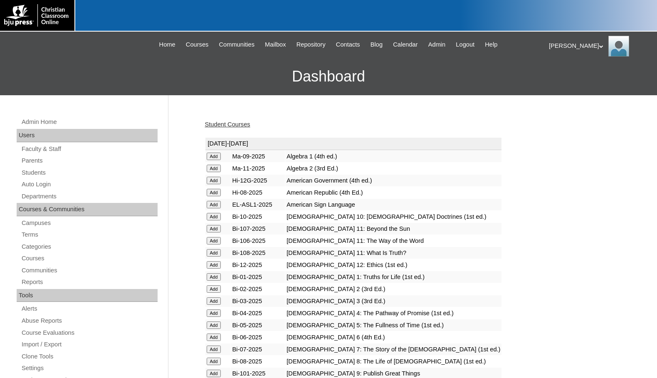
click at [29, 74] on h3 "Dashboard" at bounding box center [328, 76] width 648 height 37
click at [230, 122] on link "Student Courses" at bounding box center [227, 124] width 45 height 7
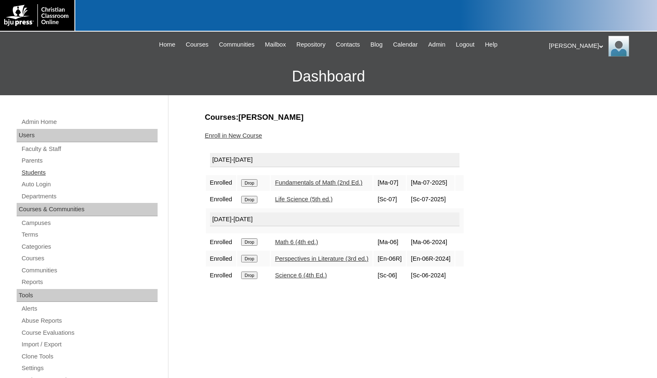
click at [41, 173] on link "Students" at bounding box center [89, 173] width 137 height 10
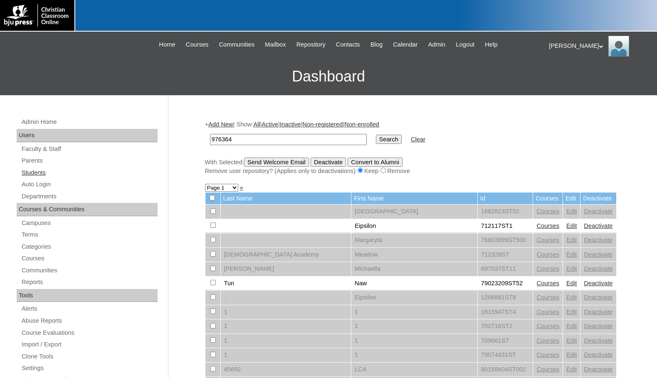
type input "976364"
click at [376, 135] on input "Search" at bounding box center [389, 139] width 26 height 9
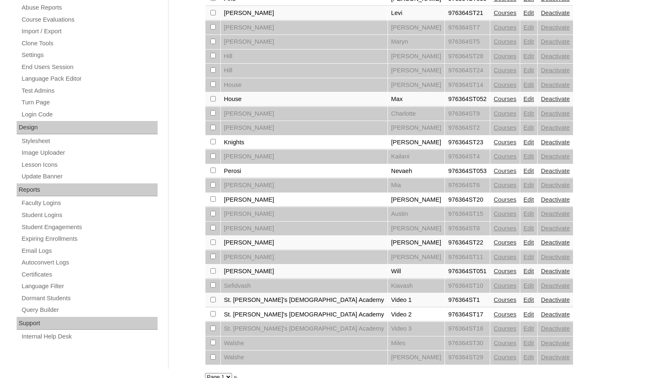
scroll to position [325, 0]
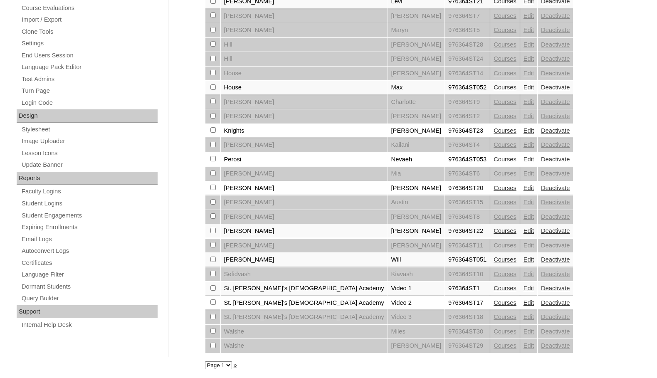
click at [205, 365] on select "Page 1" at bounding box center [218, 365] width 27 height 8
click at [190, 353] on div "Admin Home Users Faculty & Staff Parents Students Auto Login Departments Course…" at bounding box center [328, 70] width 657 height 599
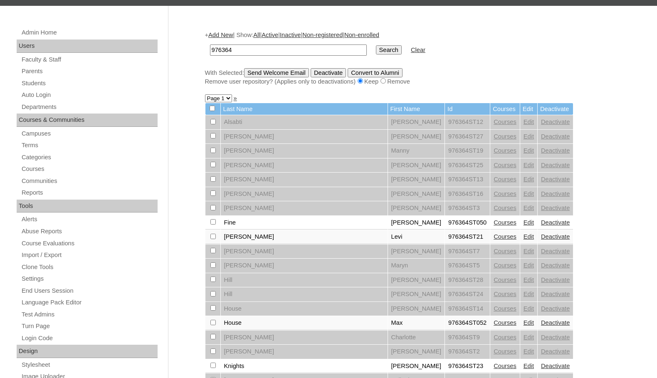
scroll to position [76, 0]
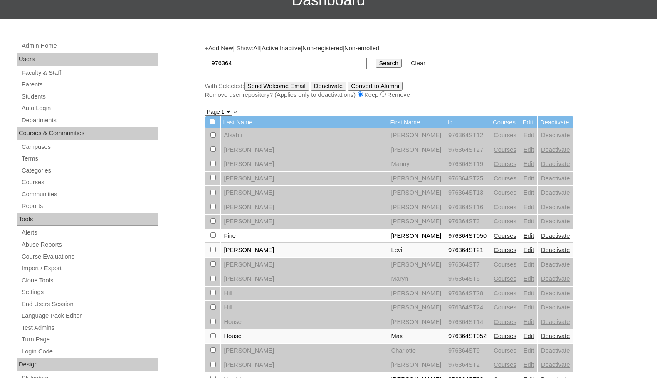
click at [219, 47] on link "Add New" at bounding box center [220, 48] width 25 height 7
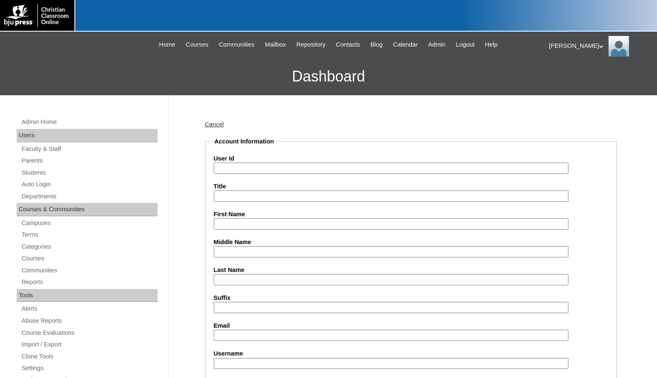
click at [249, 171] on input "User Id" at bounding box center [391, 168] width 355 height 11
paste input "976364"
type input "976364ST31"
type input "[PERSON_NAME]"
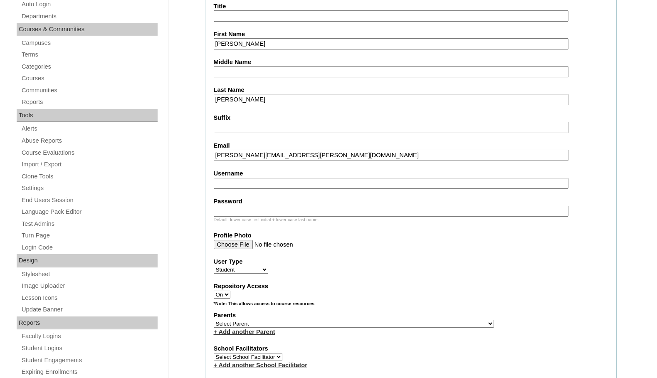
scroll to position [249, 0]
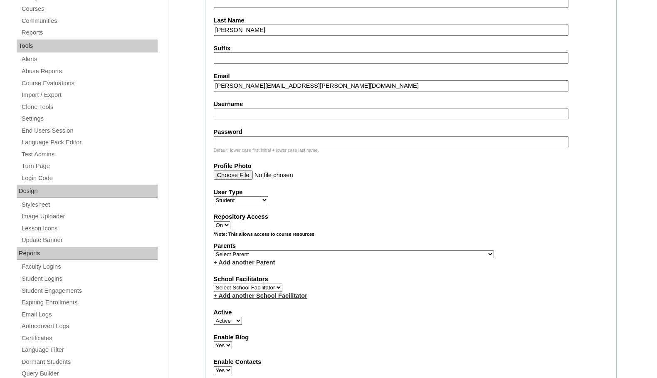
type input "gutierrez.edwin.smca@gmail.com"
click at [387, 256] on select "Select Parent , Fautanu, Ma 1, 1 23-24 accountMorgan, Jason 6th Street Mennonit…" at bounding box center [354, 254] width 280 height 8
select select "25937"
click at [407, 257] on div "Parents Select Parent , Fautanu, Ma 1, 1 23-24 accountMorgan, Jason 6th Street …" at bounding box center [411, 254] width 394 height 25
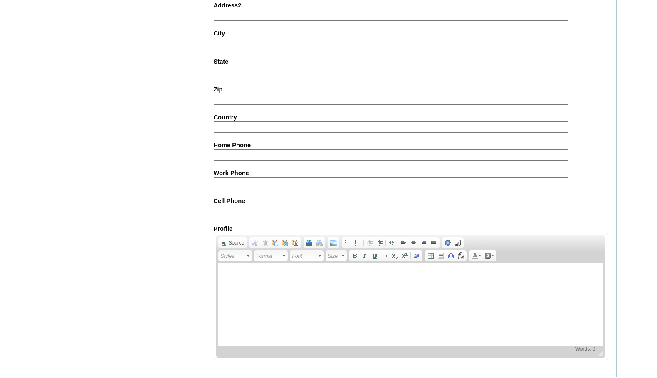
scroll to position [887, 0]
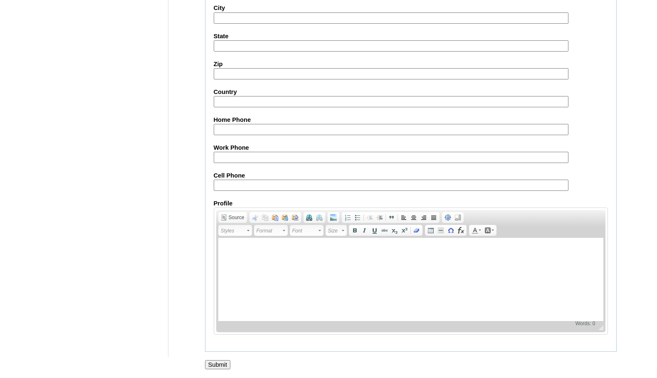
click at [222, 362] on input "Submit" at bounding box center [218, 364] width 26 height 9
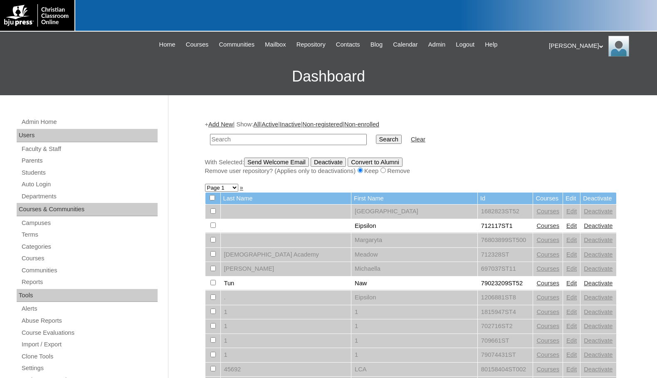
click at [298, 138] on input "text" at bounding box center [288, 139] width 157 height 11
paste input "976364"
type input "976364"
click at [376, 135] on input "Search" at bounding box center [389, 139] width 26 height 9
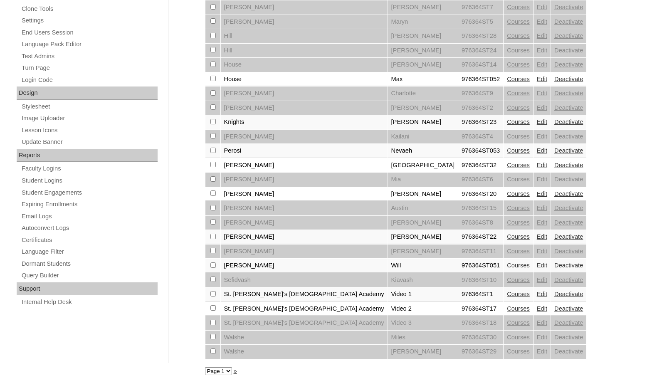
scroll to position [354, 0]
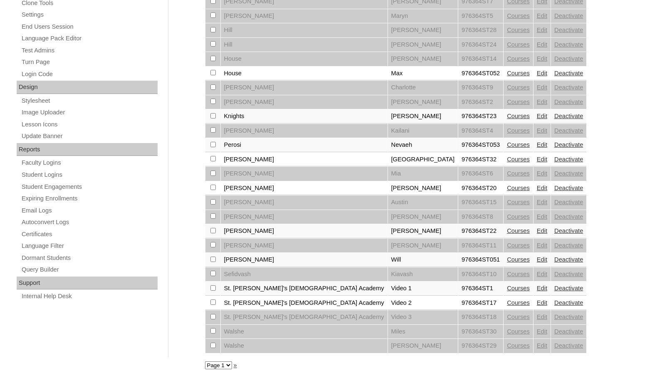
click at [507, 156] on link "Courses" at bounding box center [518, 159] width 23 height 7
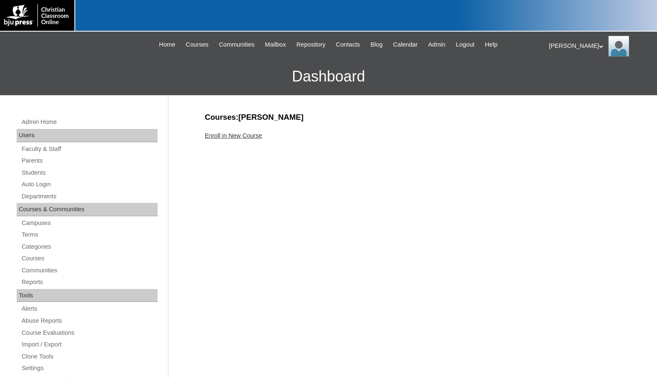
click at [252, 138] on link "Enroll in New Course" at bounding box center [233, 135] width 57 height 7
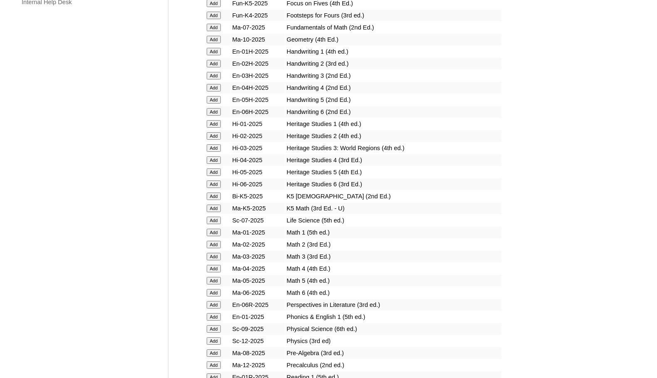
scroll to position [665, 0]
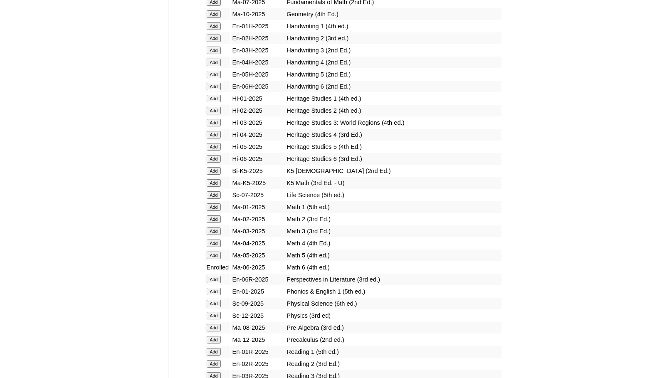
scroll to position [873, 0]
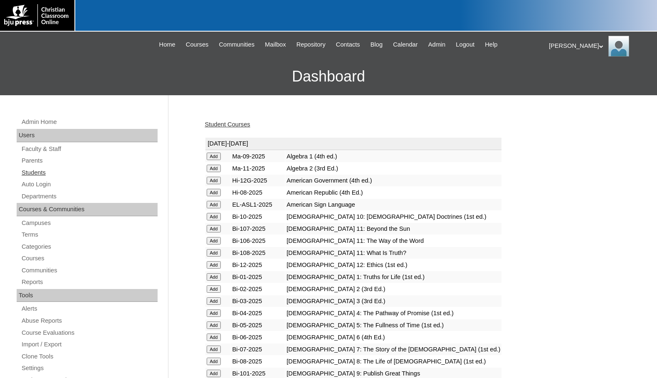
click at [51, 173] on link "Students" at bounding box center [89, 173] width 137 height 10
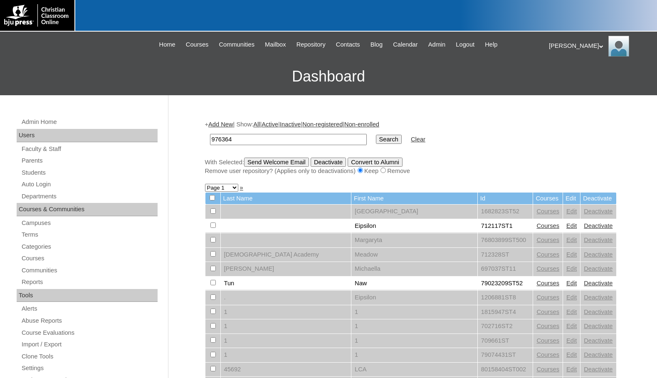
type input "976364"
click at [376, 136] on input "Search" at bounding box center [389, 139] width 26 height 9
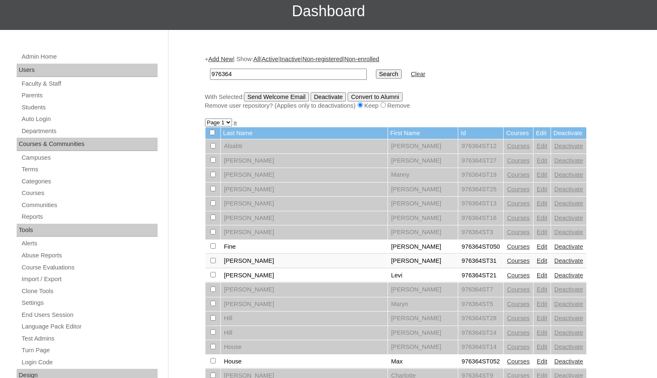
scroll to position [125, 0]
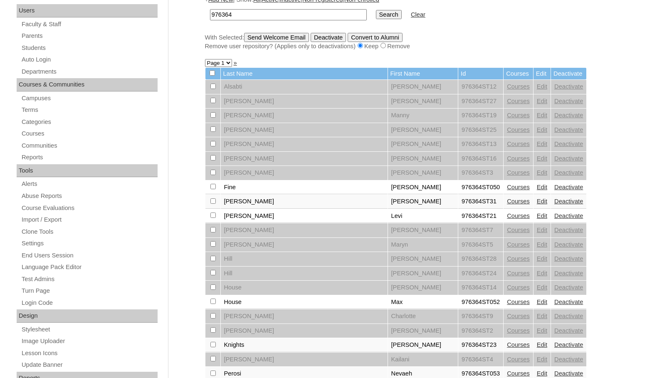
click at [212, 89] on input "checkbox" at bounding box center [212, 86] width 5 height 5
checkbox input "true"
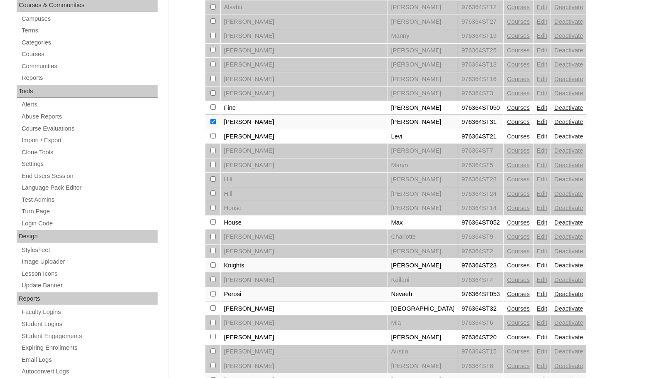
scroll to position [208, 0]
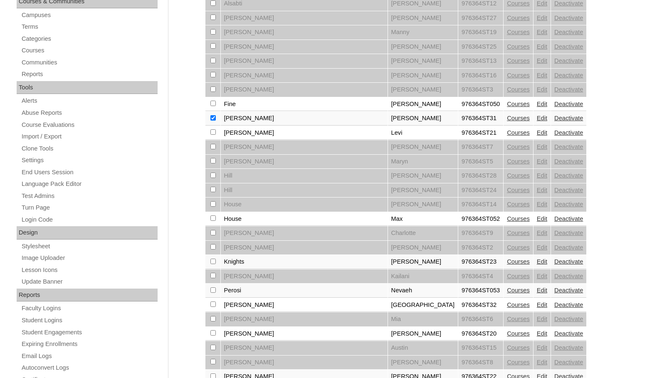
click at [213, 6] on input "checkbox" at bounding box center [212, 2] width 5 height 5
checkbox input "true"
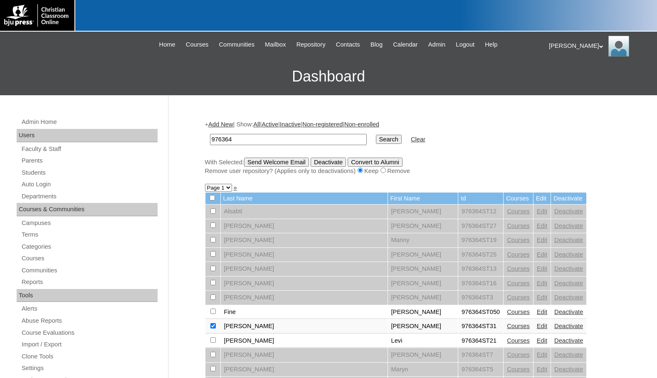
click at [265, 164] on input "Send Welcome Email" at bounding box center [276, 162] width 65 height 9
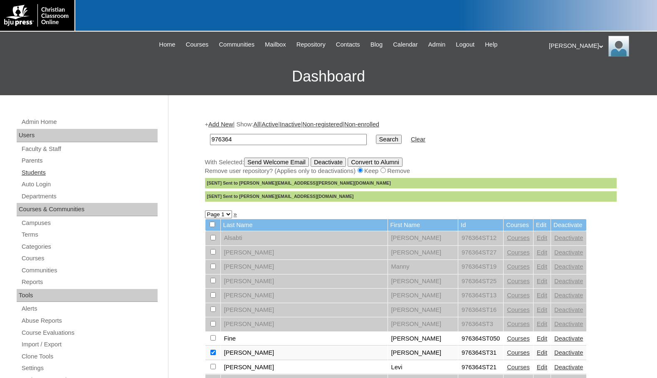
click at [79, 168] on link "Students" at bounding box center [89, 173] width 137 height 10
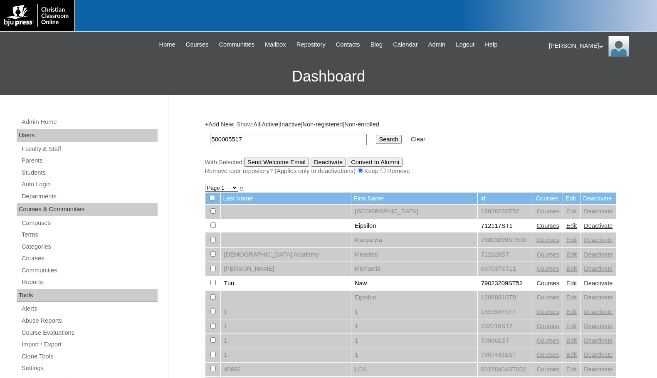
type input "500005517"
click at [376, 138] on input "Search" at bounding box center [389, 139] width 26 height 9
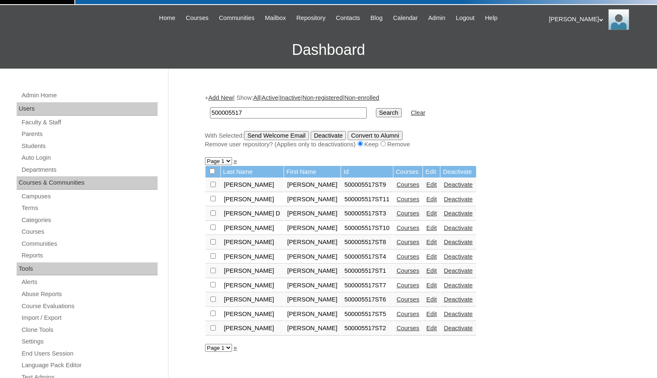
scroll to position [42, 0]
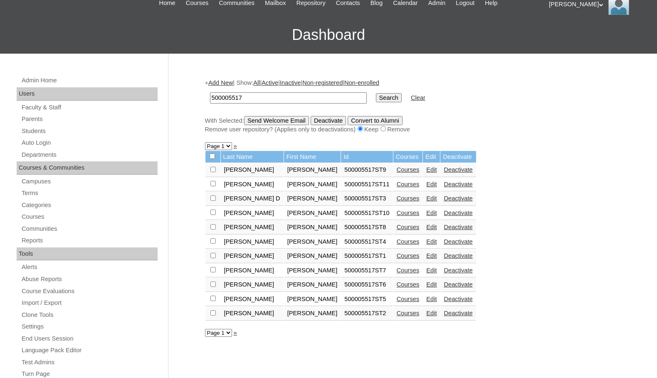
click at [426, 213] on link "Edit" at bounding box center [431, 213] width 10 height 7
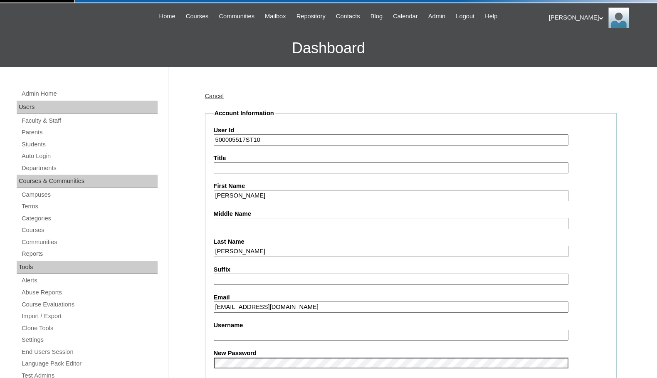
scroll to position [42, 0]
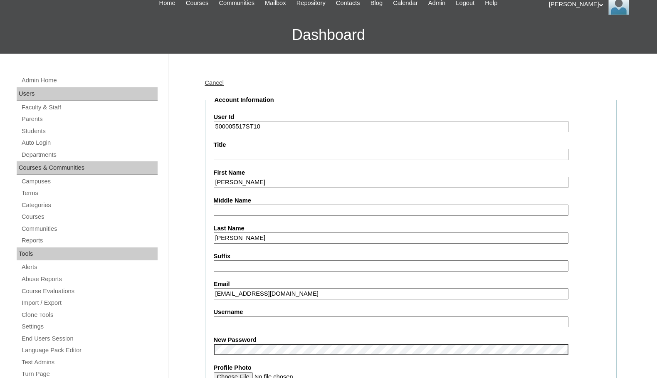
type input "msevilla"
drag, startPoint x: 239, startPoint y: 319, endPoint x: 196, endPoint y: 316, distance: 43.4
drag, startPoint x: 196, startPoint y: 316, endPoint x: 193, endPoint y: 299, distance: 16.9
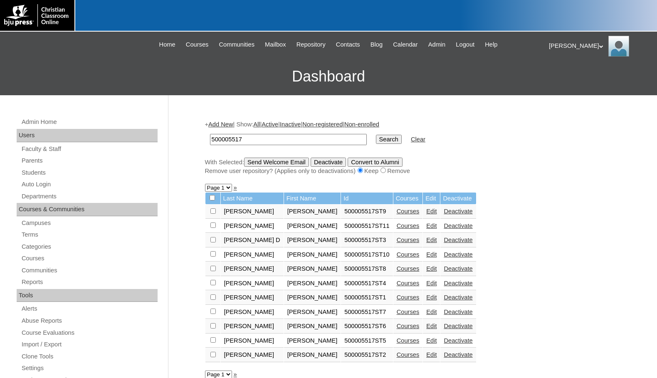
scroll to position [35, 0]
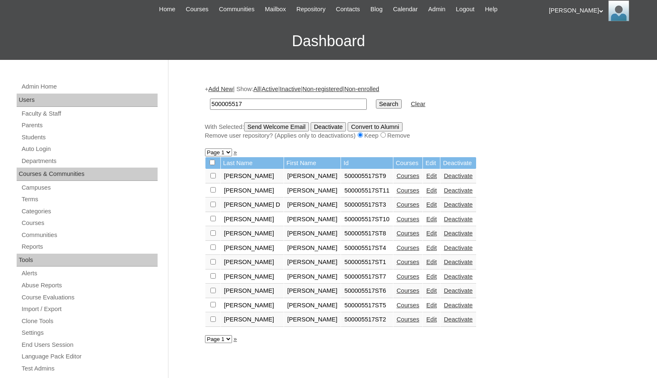
click at [426, 193] on link "Edit" at bounding box center [431, 190] width 10 height 7
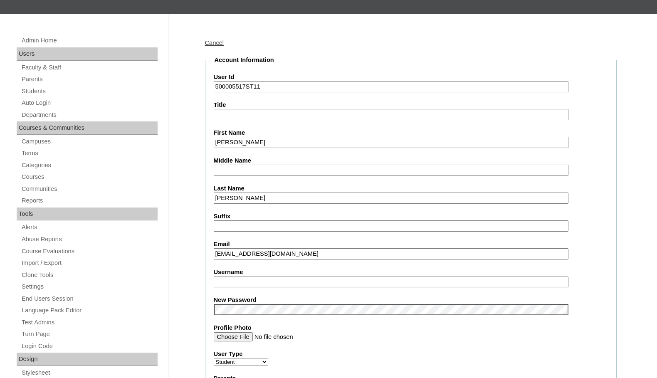
scroll to position [83, 0]
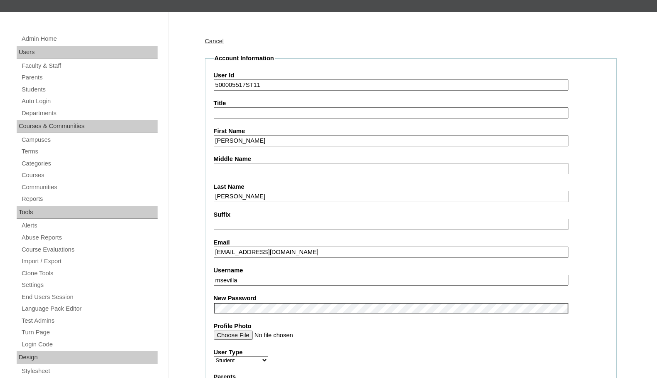
drag, startPoint x: 248, startPoint y: 281, endPoint x: 191, endPoint y: 277, distance: 56.7
type input "jacobgaelpaula"
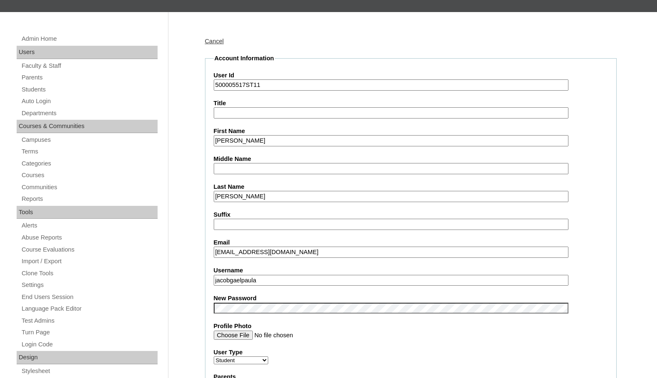
drag, startPoint x: 286, startPoint y: 275, endPoint x: 202, endPoint y: 271, distance: 84.9
drag, startPoint x: 244, startPoint y: 85, endPoint x: 178, endPoint y: 76, distance: 66.3
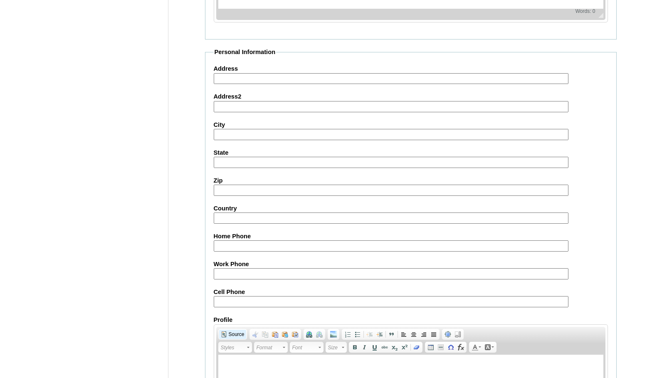
scroll to position [889, 0]
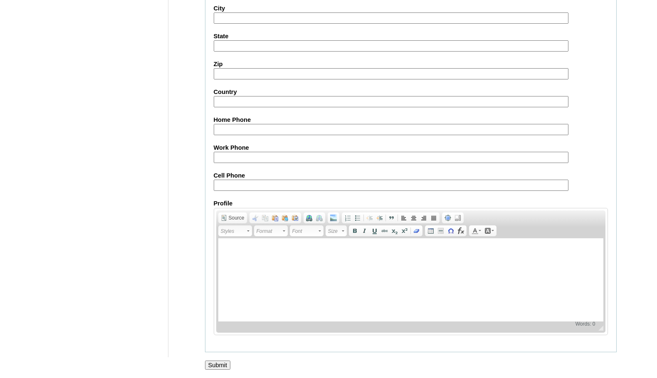
click at [215, 363] on input "Submit" at bounding box center [218, 364] width 26 height 9
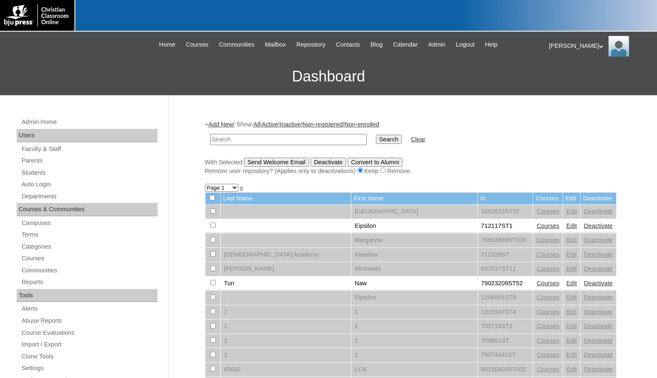
click at [561, 47] on div "Melanie My Profile My Settings Logout" at bounding box center [599, 46] width 100 height 21
click at [572, 76] on span "Logout" at bounding box center [563, 78] width 17 height 6
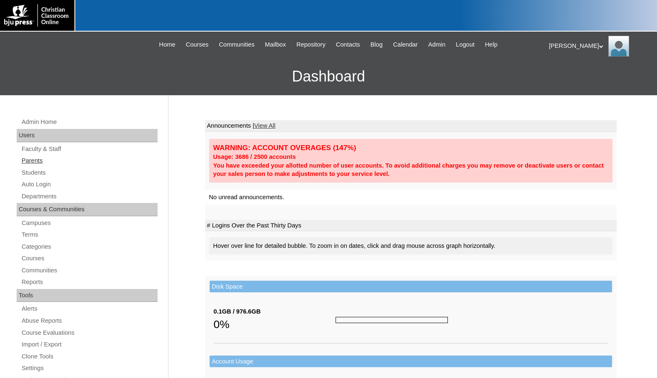
click at [51, 160] on link "Parents" at bounding box center [89, 160] width 137 height 10
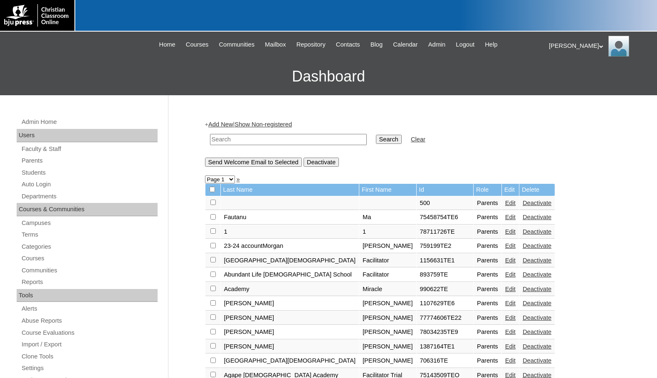
click at [225, 136] on input "text" at bounding box center [288, 139] width 157 height 11
drag, startPoint x: 244, startPoint y: 142, endPoint x: 199, endPoint y: 141, distance: 44.9
type input "76321381"
click at [376, 138] on input "Search" at bounding box center [389, 139] width 26 height 9
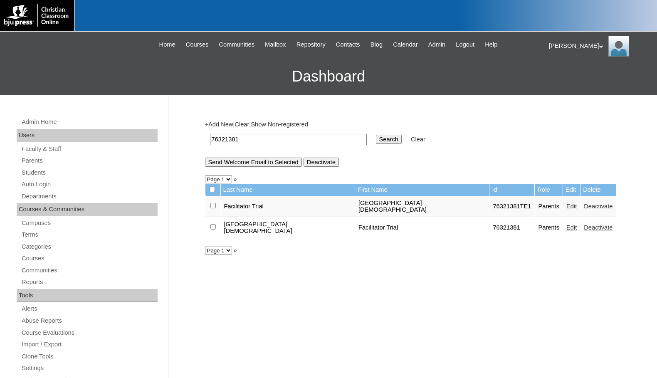
click at [566, 203] on link "Edit" at bounding box center [571, 206] width 10 height 7
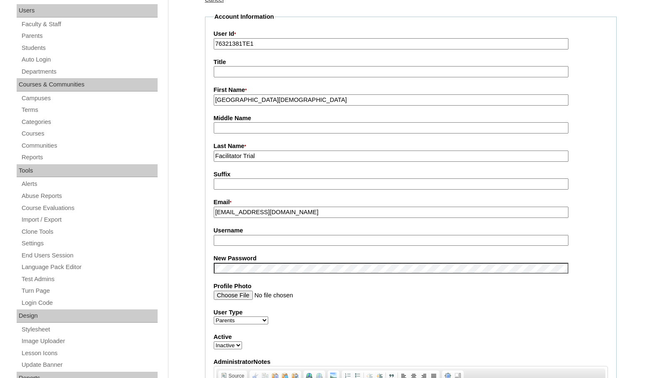
scroll to position [249, 0]
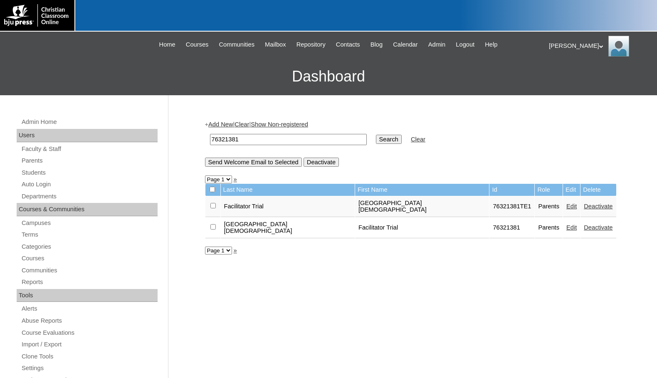
click at [231, 125] on link "Add New" at bounding box center [220, 124] width 25 height 7
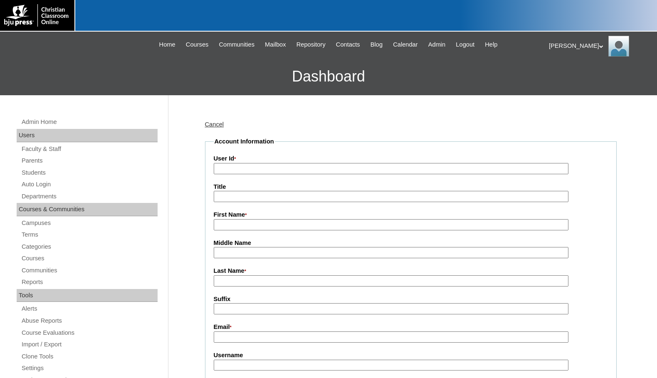
click at [261, 164] on input "User Id *" at bounding box center [391, 168] width 355 height 11
paste input "76321381"
type input "76321381TE2"
click at [213, 124] on link "Cancel" at bounding box center [214, 124] width 19 height 7
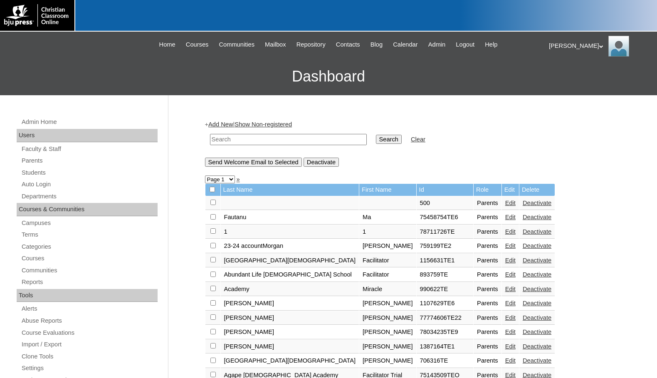
click at [310, 144] on input "text" at bounding box center [288, 139] width 157 height 11
paste input "76321381"
type input "76321381"
click at [376, 139] on input "Search" at bounding box center [389, 139] width 26 height 9
